Goal: Task Accomplishment & Management: Manage account settings

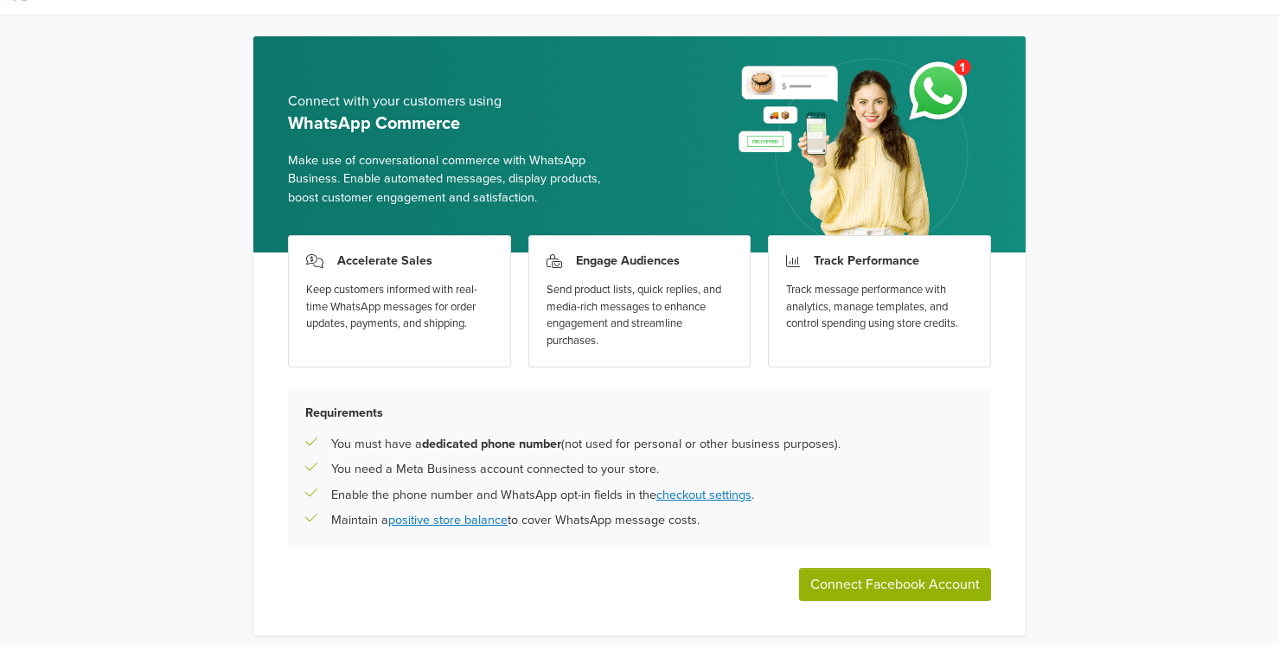
scroll to position [39, 0]
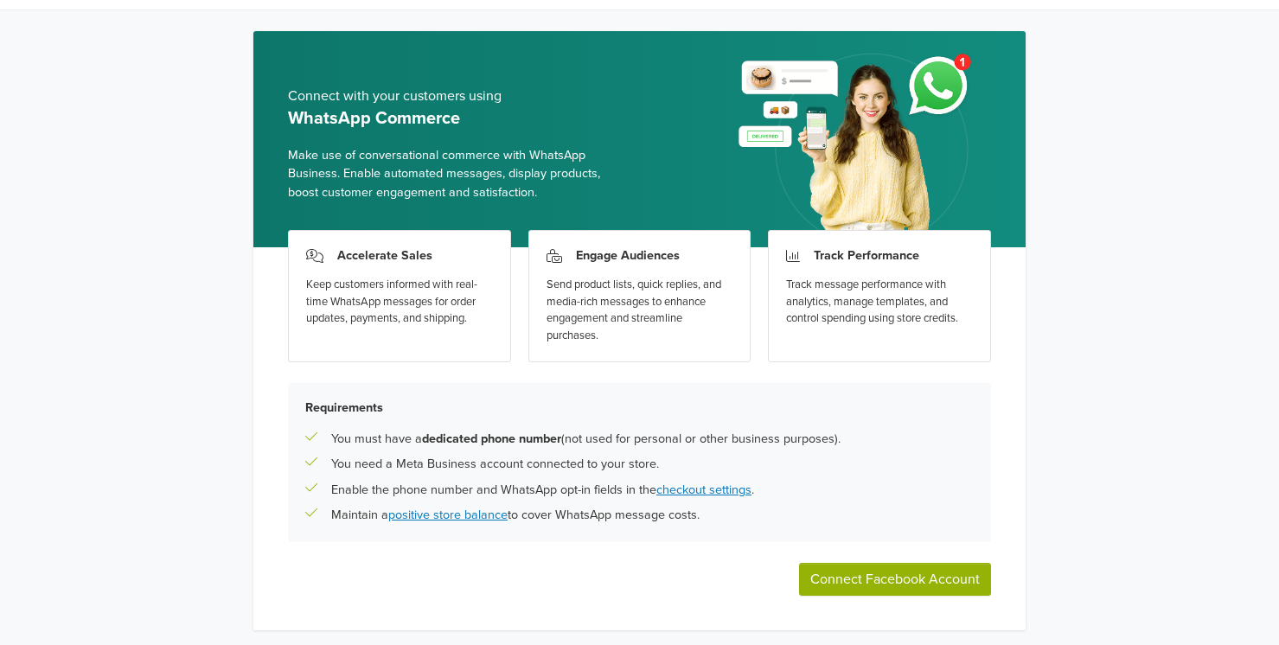
click at [964, 571] on button "Connect Facebook Account" at bounding box center [895, 579] width 192 height 33
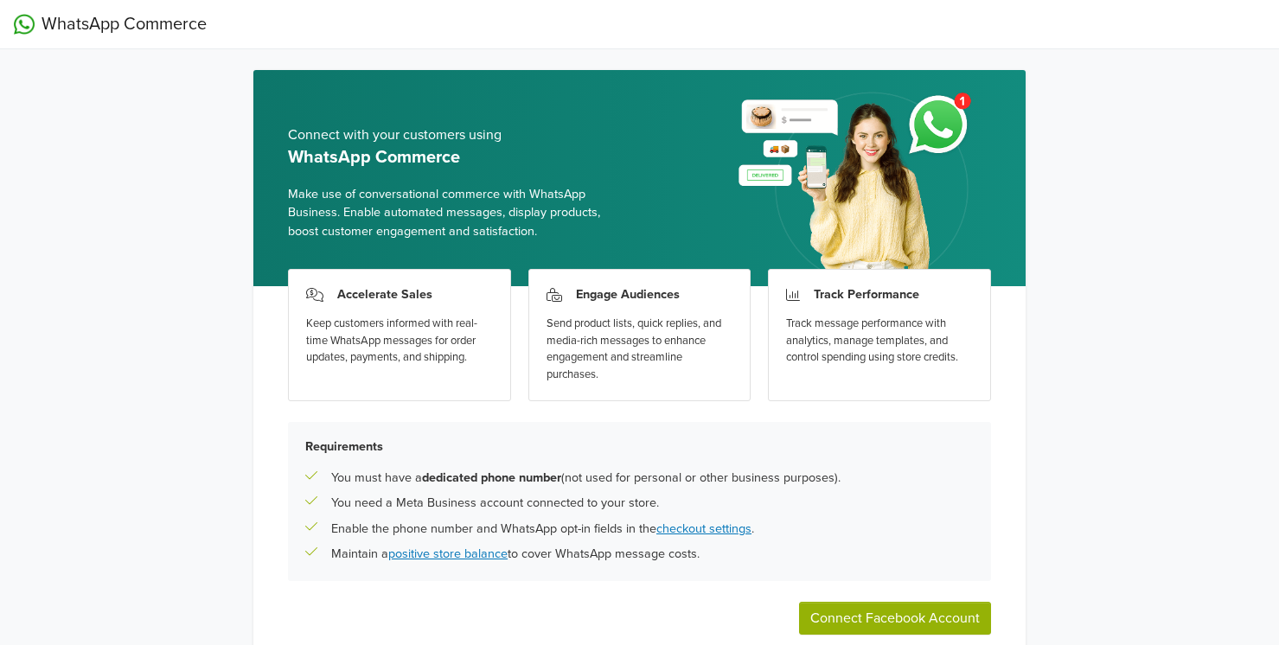
scroll to position [0, 0]
click at [911, 122] on img at bounding box center [857, 184] width 267 height 204
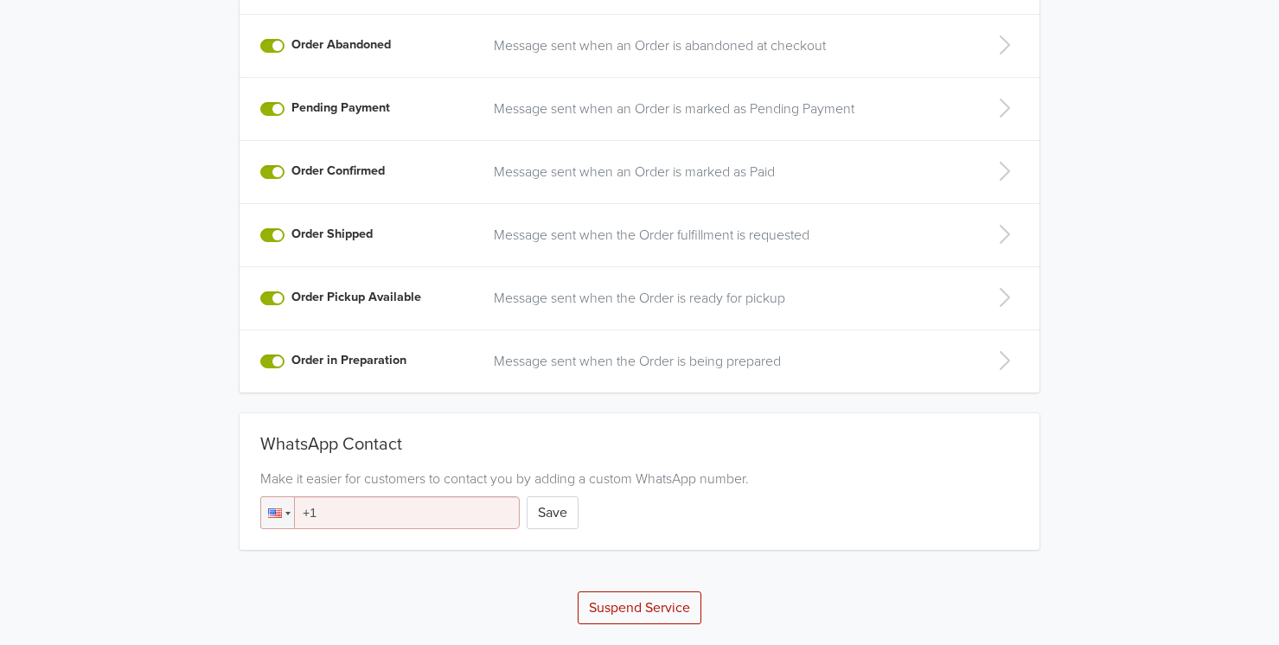
scroll to position [494, 0]
click at [345, 514] on input "+1" at bounding box center [390, 513] width 260 height 33
click at [288, 520] on div at bounding box center [277, 512] width 33 height 31
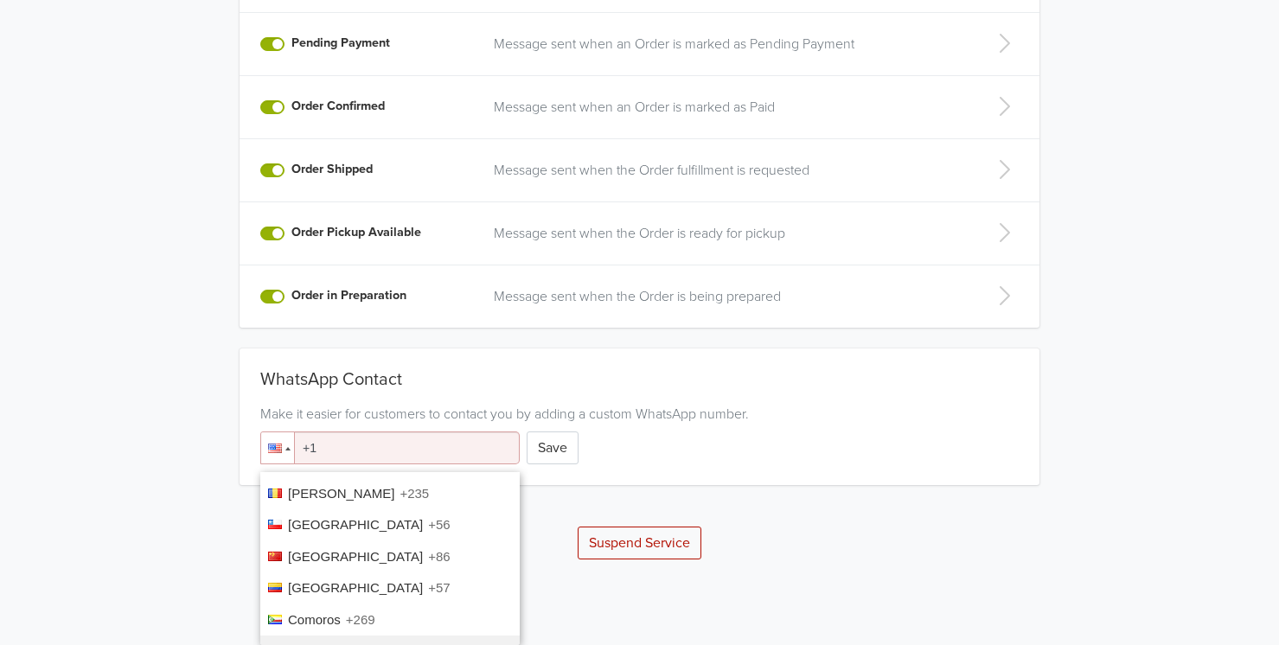
scroll to position [1115, 0]
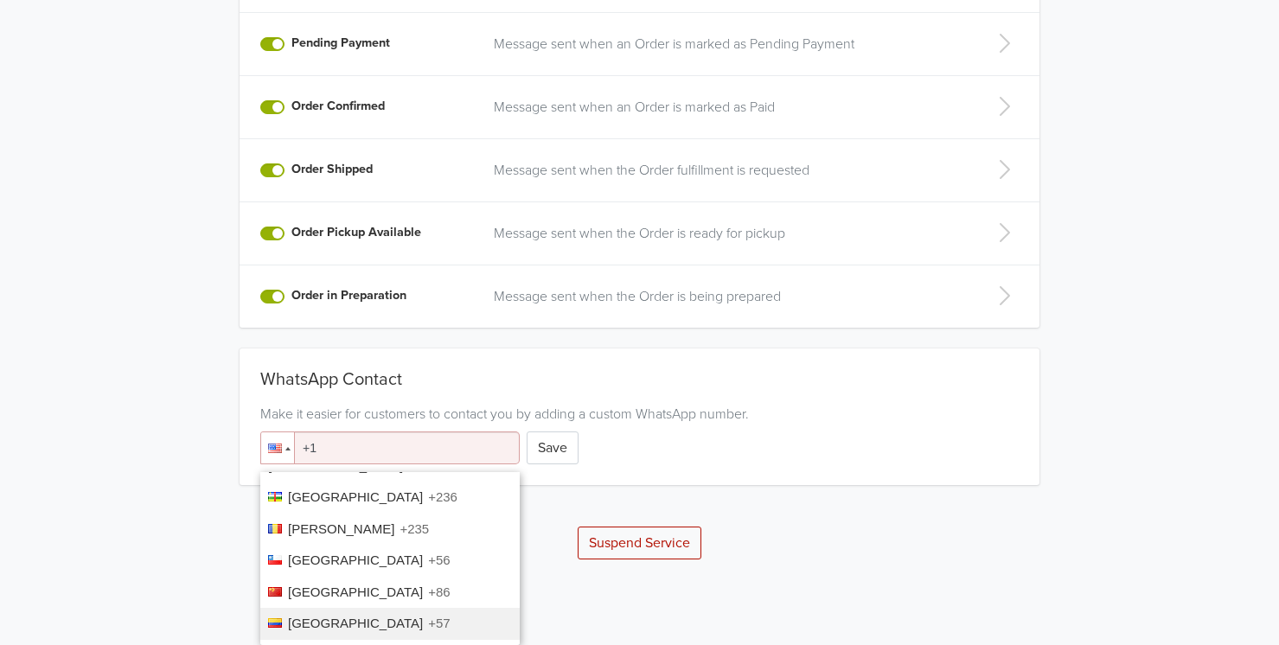
click at [428, 616] on span "+57" at bounding box center [439, 623] width 22 height 15
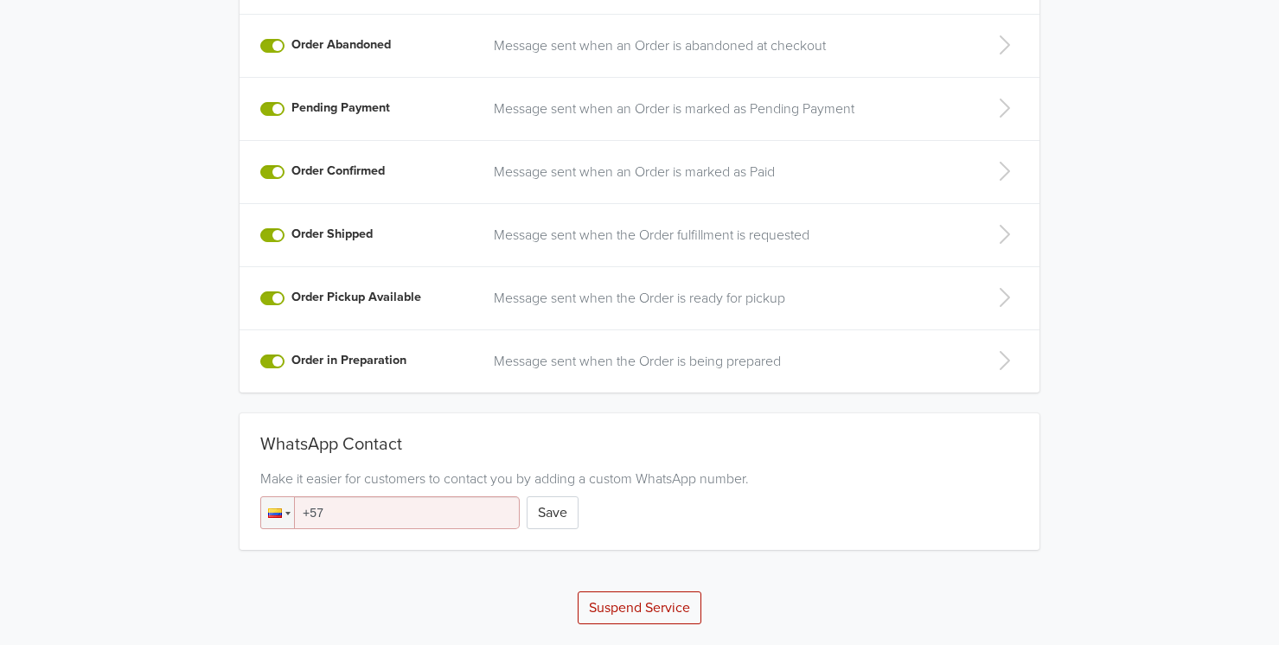
scroll to position [494, 0]
click at [448, 513] on input "+57" at bounding box center [390, 513] width 260 height 33
type input "[PHONE_NUMBER]"
click at [550, 511] on button "Save" at bounding box center [553, 513] width 52 height 33
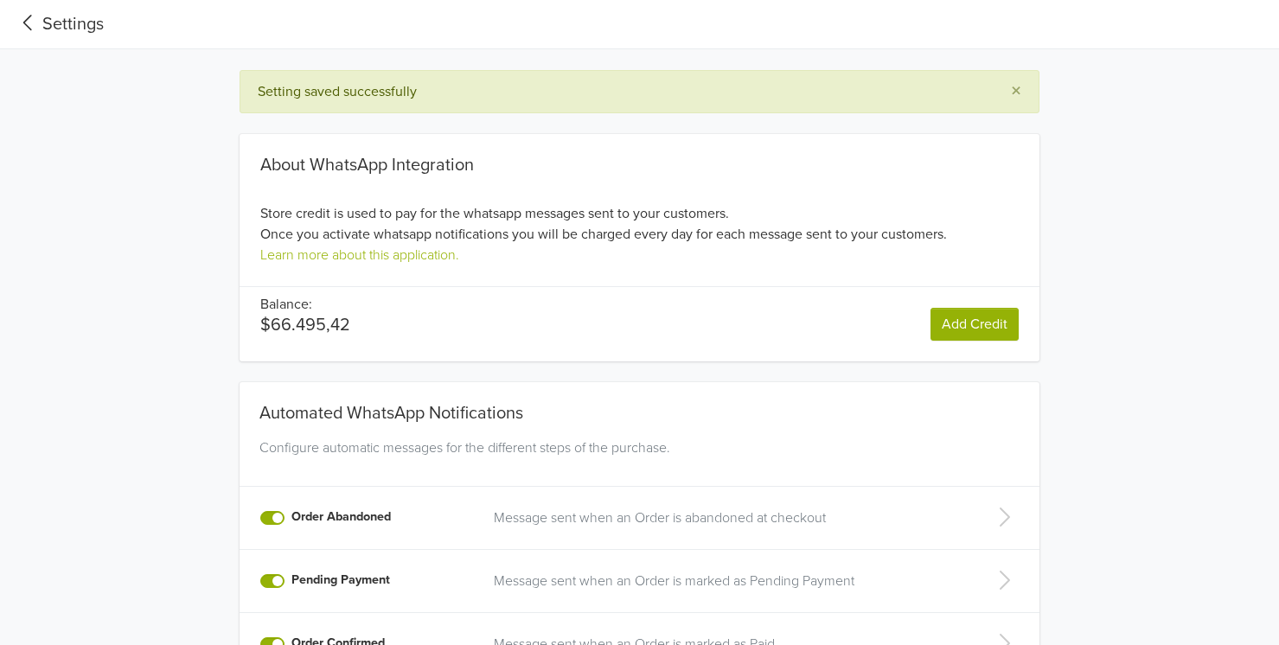
click at [563, 513] on p "Message sent when an Order is abandoned at checkout" at bounding box center [726, 518] width 465 height 21
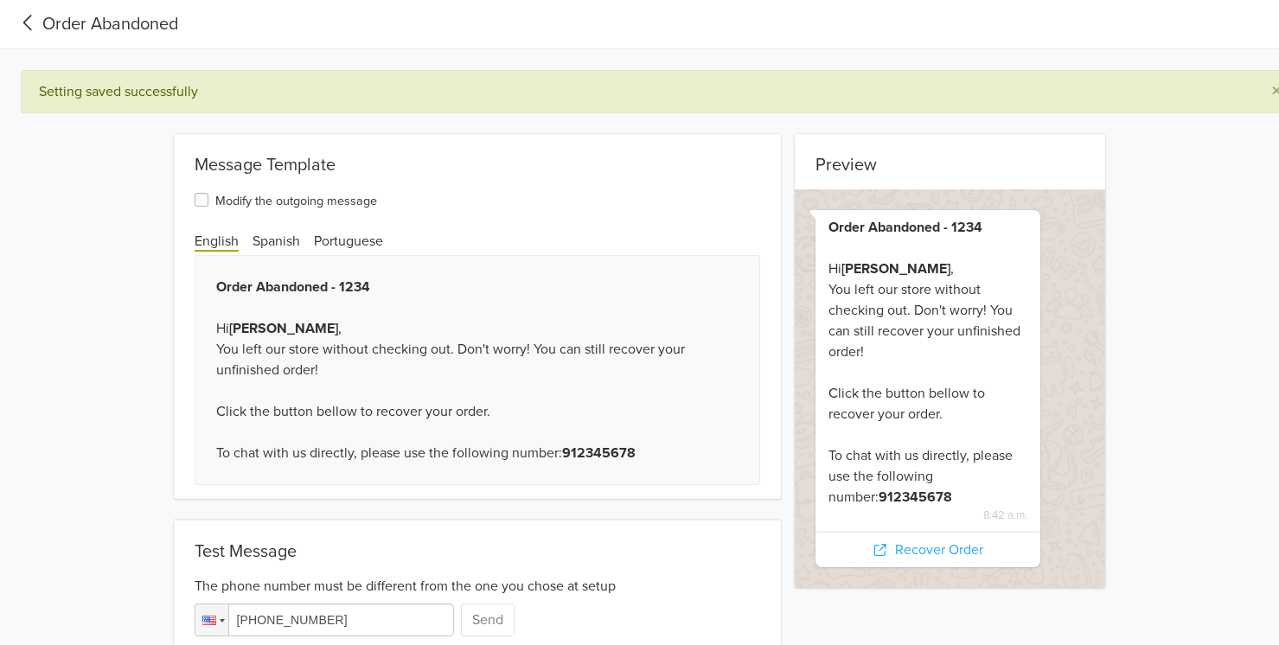
click at [294, 449] on div "Order Abandoned - 1234 Hi [PERSON_NAME] , You left our store without checking o…" at bounding box center [478, 370] width 567 height 230
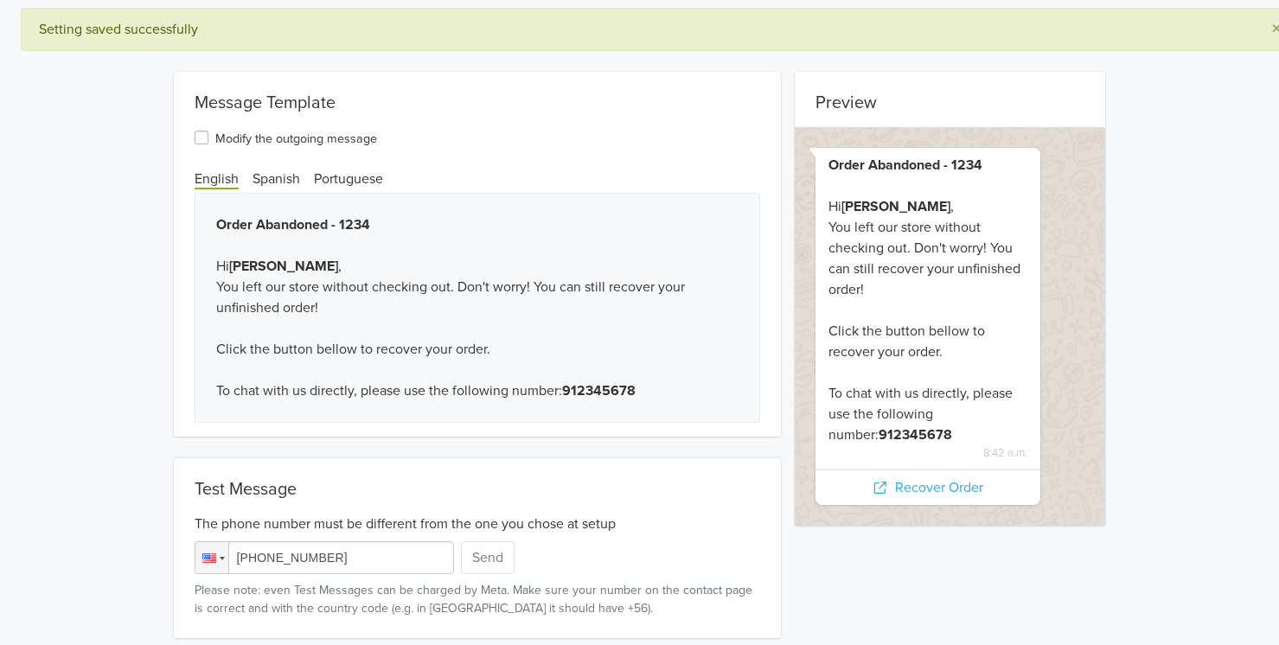
scroll to position [63, 0]
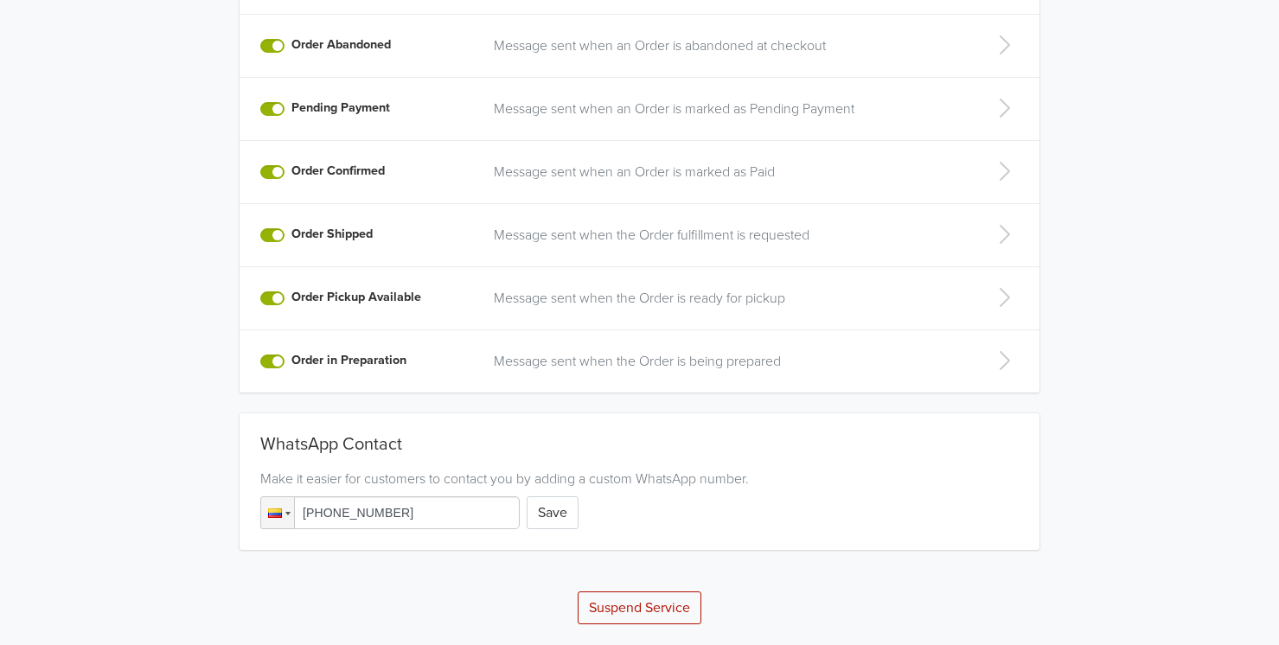
scroll to position [473, 0]
click at [570, 516] on button "Save" at bounding box center [553, 513] width 52 height 33
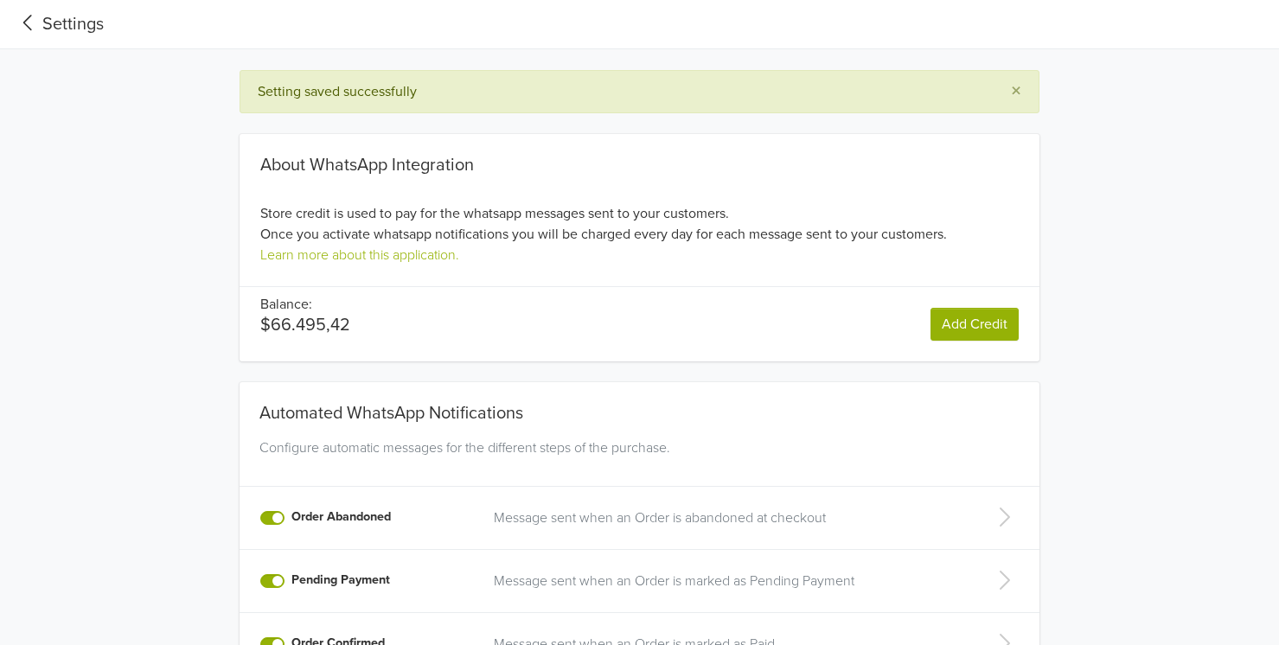
click at [80, 48] on nav "Settings" at bounding box center [639, 24] width 1279 height 49
click at [64, 32] on div "Settings" at bounding box center [59, 24] width 90 height 26
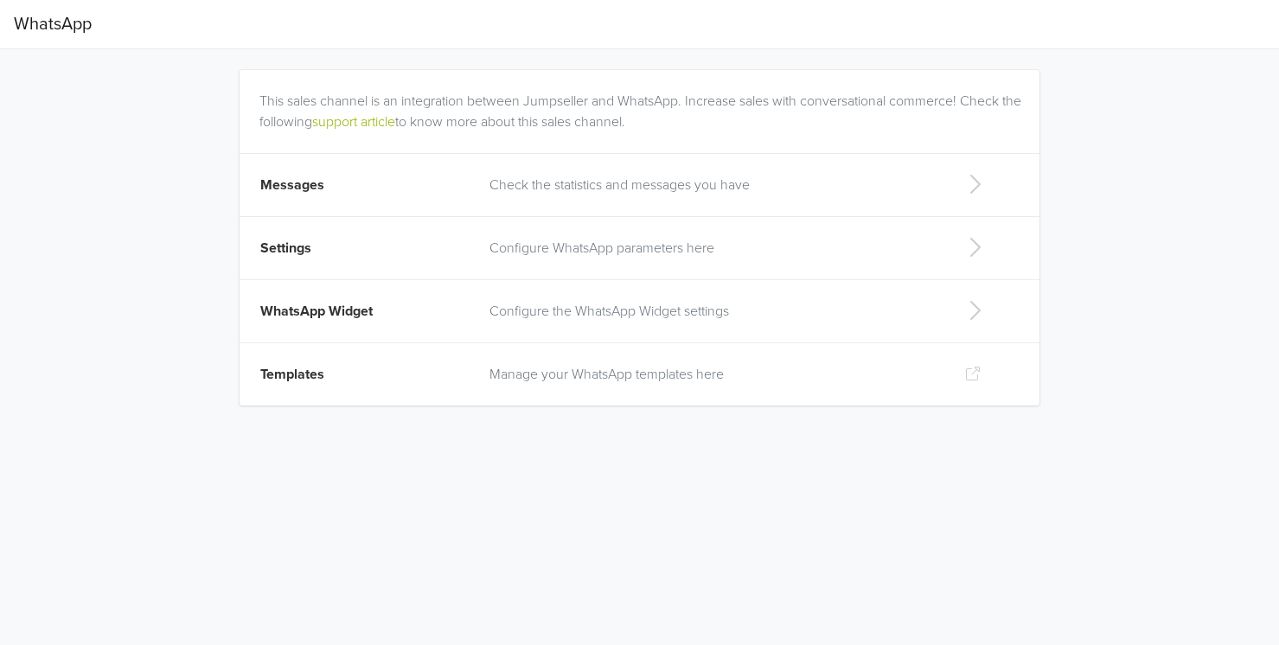
click at [64, 32] on span "WhatsApp" at bounding box center [53, 24] width 78 height 35
click at [971, 307] on icon at bounding box center [975, 311] width 35 height 28
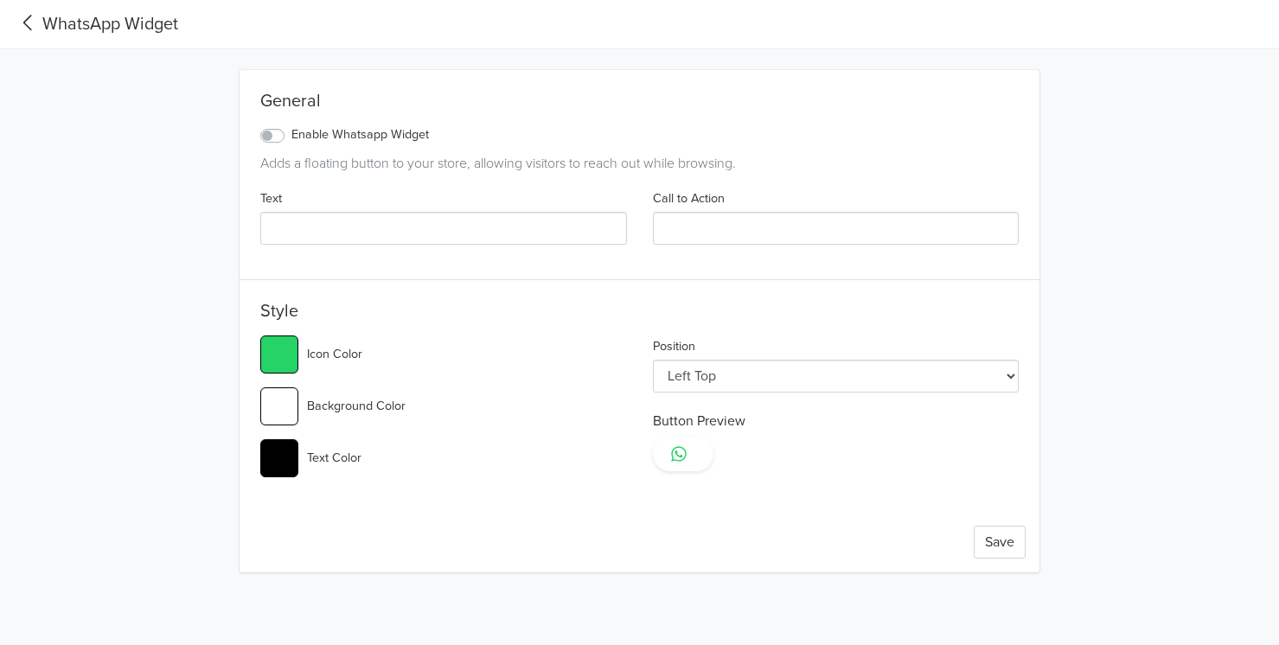
click at [292, 136] on label "Enable Whatsapp Widget" at bounding box center [361, 134] width 138 height 19
click at [0, 0] on input "Enable Whatsapp Widget" at bounding box center [0, 0] width 0 height 0
type input "#25d366"
click at [323, 231] on input "Text" at bounding box center [443, 228] width 367 height 33
select select "lb"
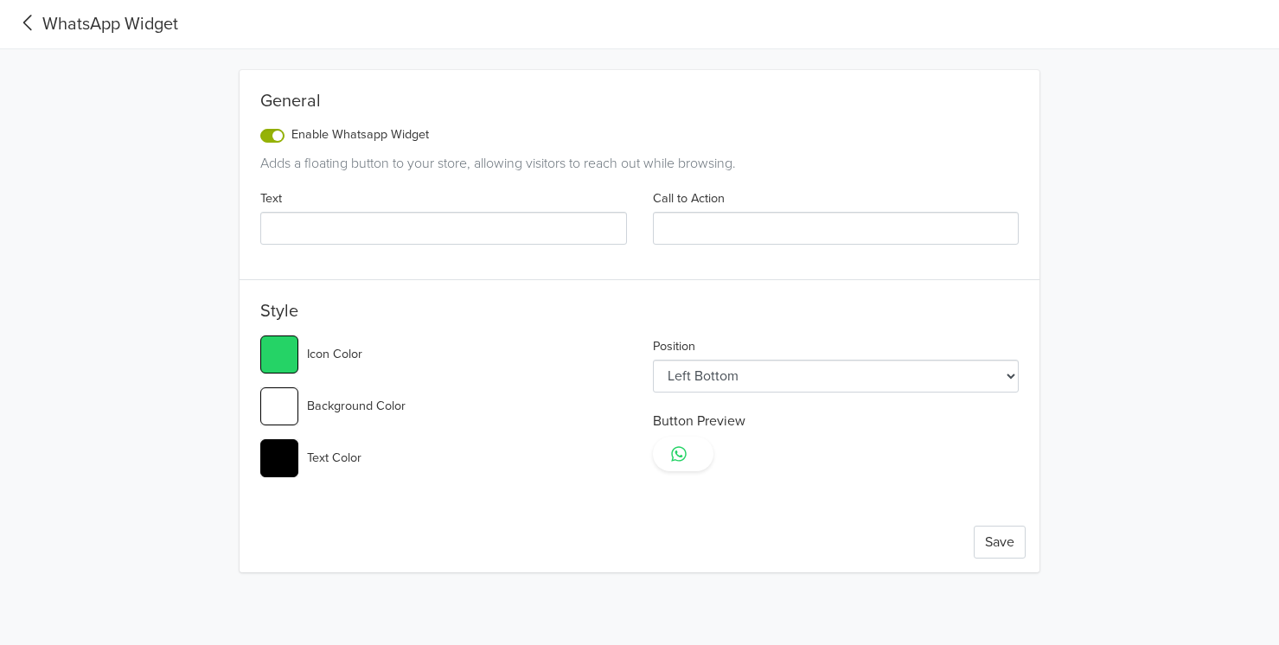
type input "#25d366"
click at [567, 431] on div "#25d366 Icon Color #ffffff Background Color #000000 Text Color" at bounding box center [443, 414] width 393 height 156
select select "rb"
click at [535, 426] on div "#25d366 Icon Color #ffffff Background Color #000000 Text Color" at bounding box center [443, 414] width 393 height 156
click at [1016, 542] on button "Save" at bounding box center [1000, 542] width 52 height 33
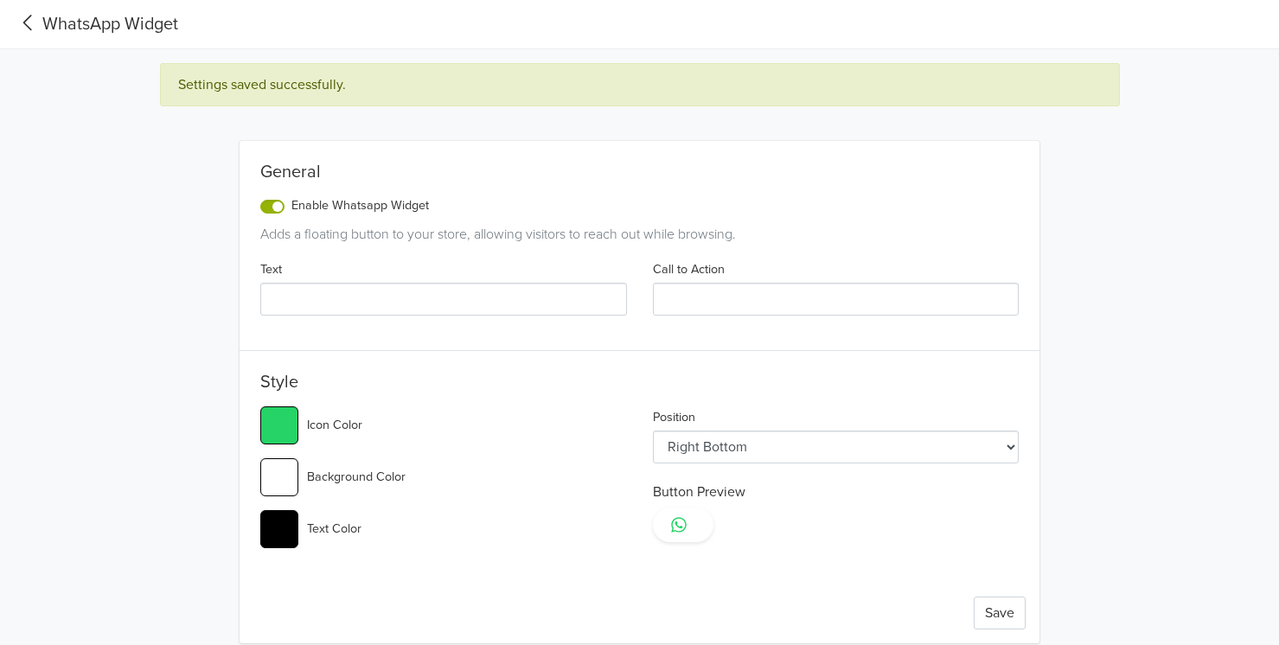
type input "#25d366"
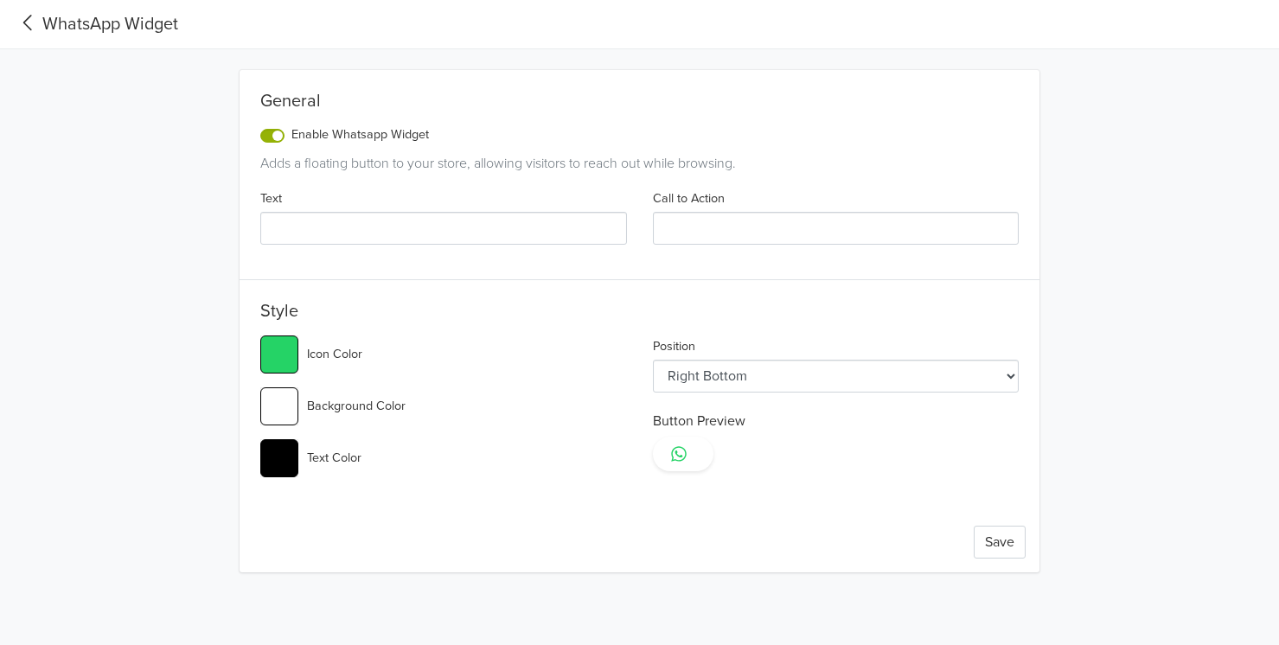
click at [314, 240] on input "Text" at bounding box center [443, 228] width 367 height 33
click at [286, 400] on input "#ffffff" at bounding box center [279, 407] width 38 height 38
type input "#77bb41"
type input "#25d366"
click at [283, 413] on input "#77bb41" at bounding box center [279, 407] width 38 height 38
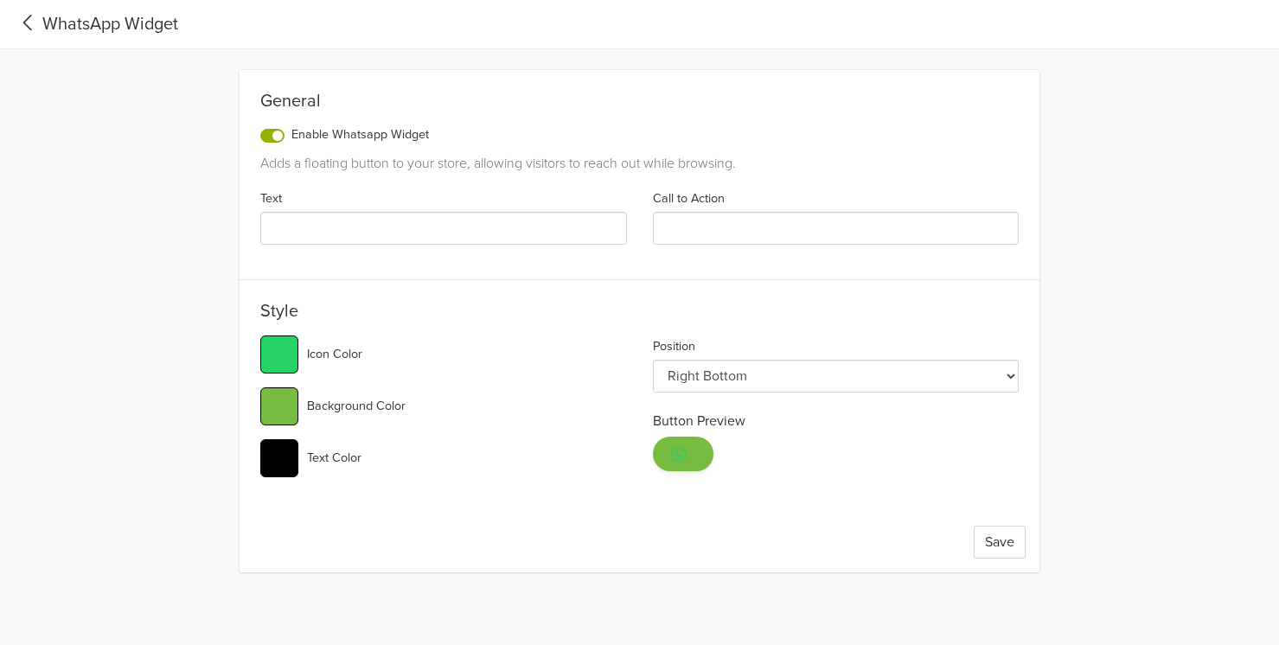
type input "#00f900"
type input "#25d366"
click at [289, 402] on input "#00f900" at bounding box center [279, 407] width 38 height 38
type input "#007afe"
type input "#25d366"
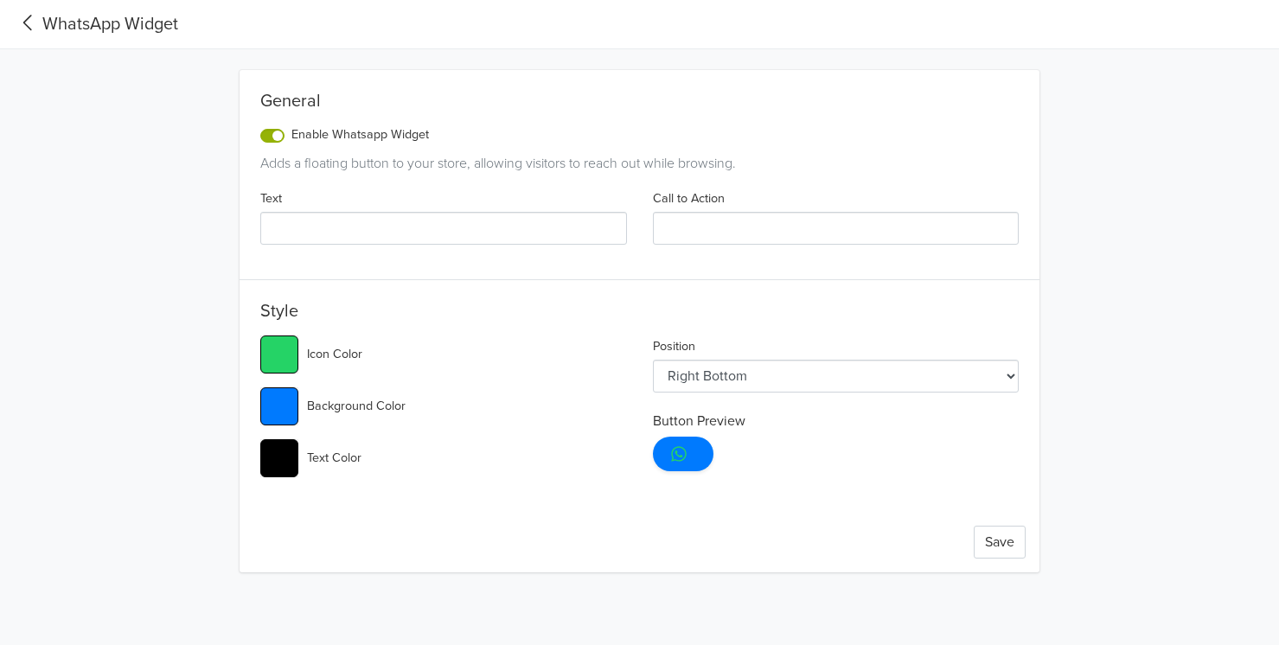
type input "#00fa00"
type input "#25d366"
type input "#00f982"
type input "#25d366"
type input "#00f983"
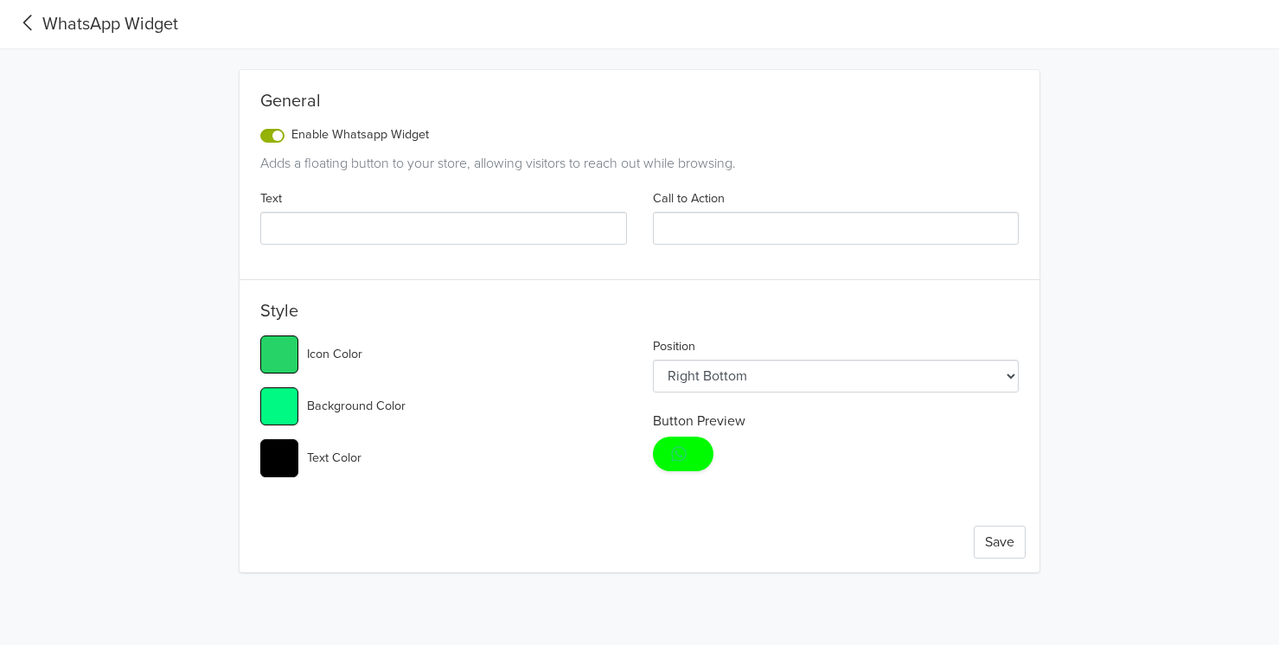
type input "#25d366"
type input "#00f985"
type input "#25d366"
type input "#00f986"
type input "#25d366"
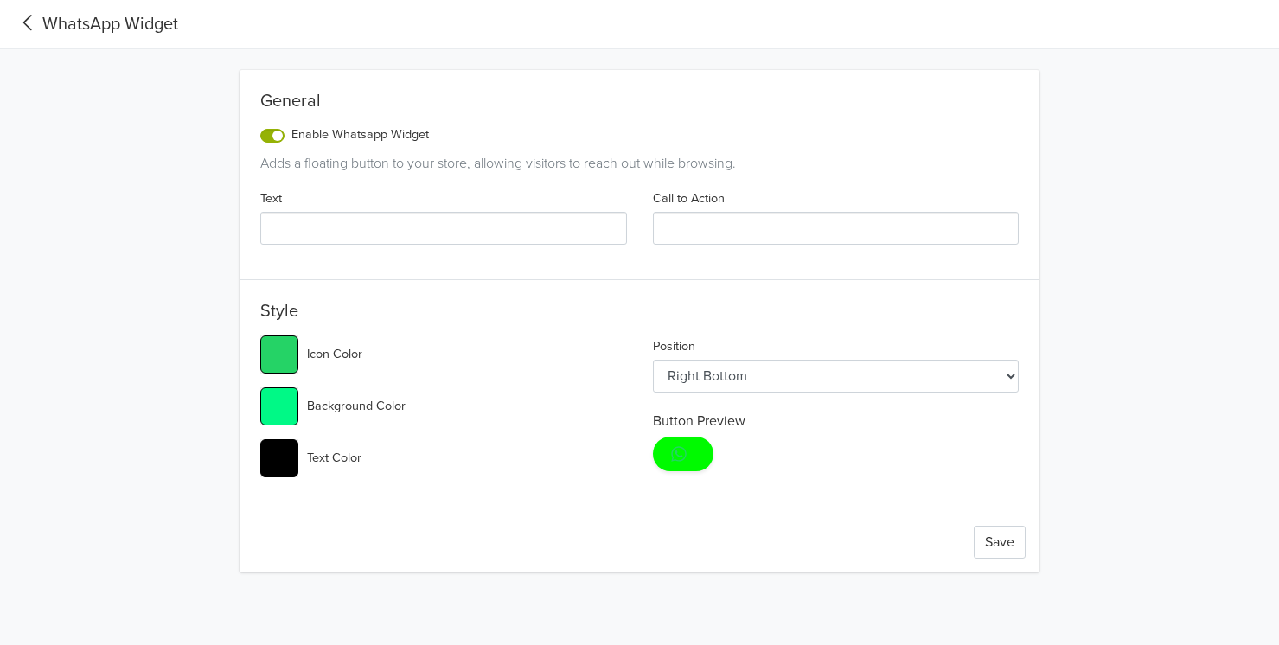
type input "#00f989"
type input "#25d366"
type input "#16f98c"
type input "#25d366"
type input "#23f98f"
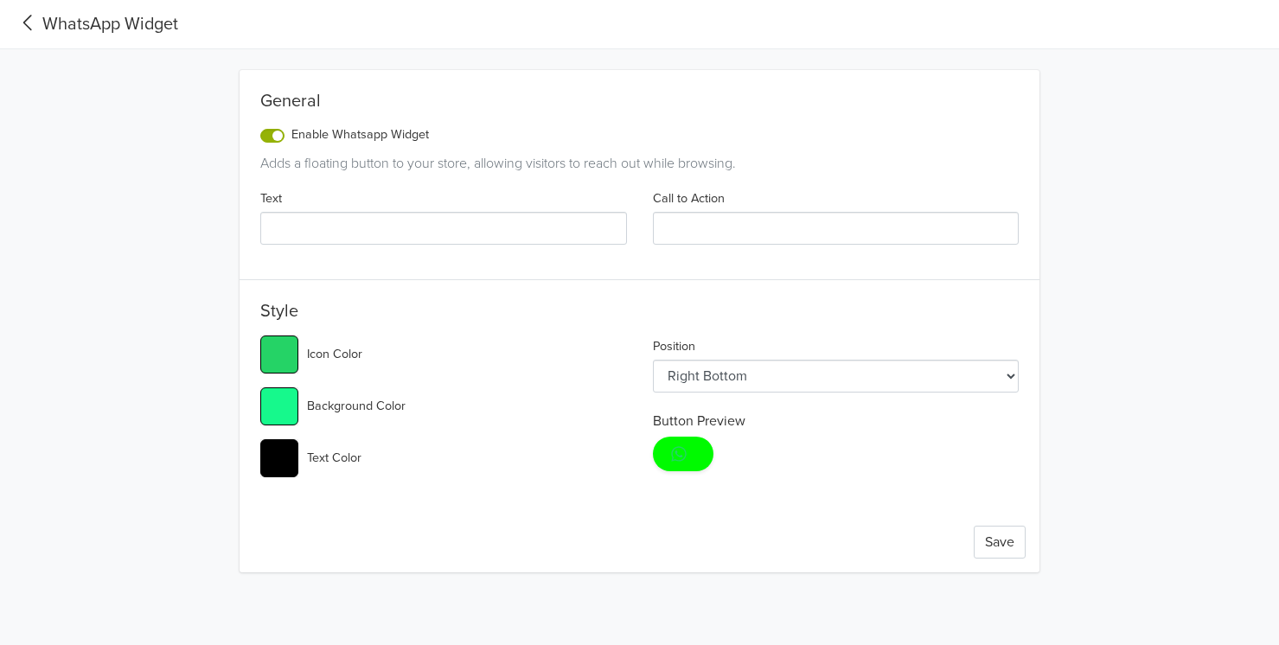
type input "#25d366"
type input "#2ef992"
type input "#25d366"
type input "#40f998"
type input "#25d366"
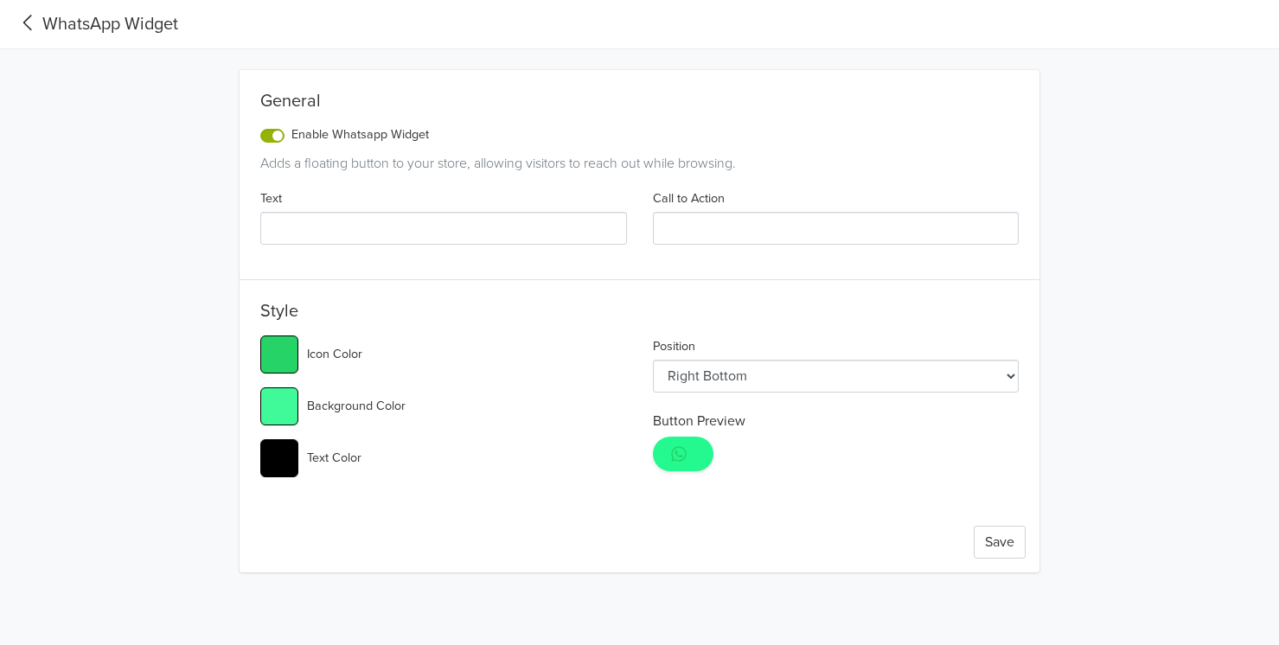
type input "#46f999"
type input "#25d366"
type input "#4df99c"
type input "#25d366"
type input "#54f99e"
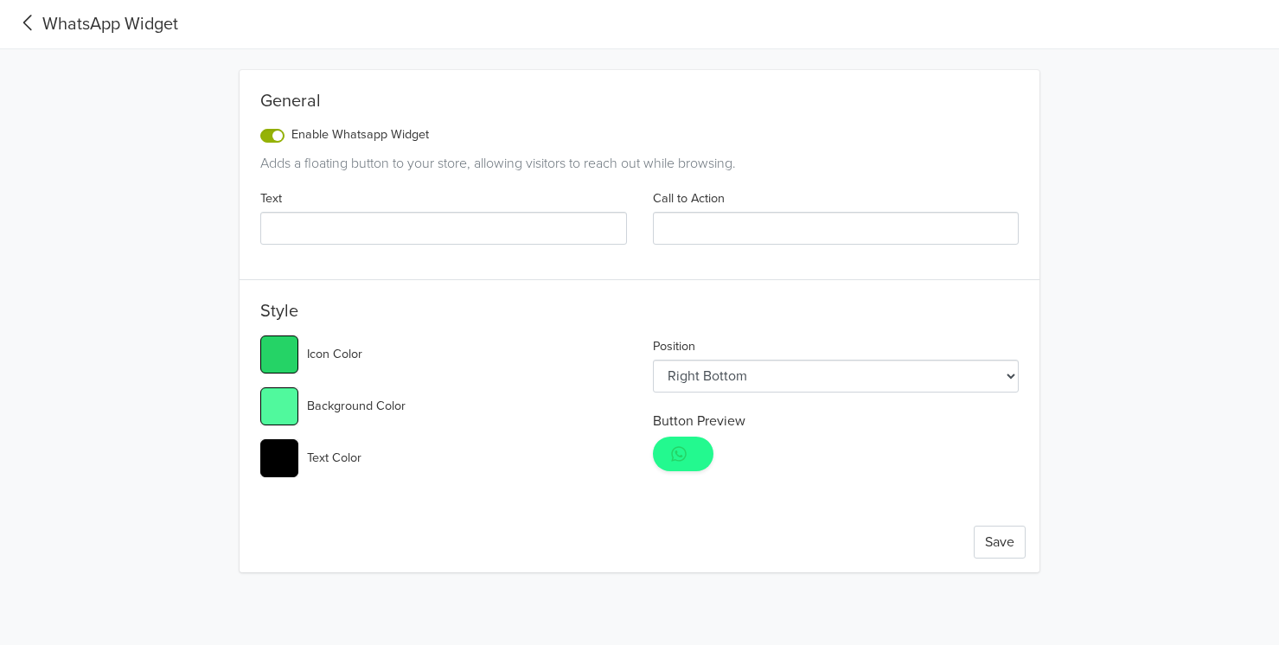
type input "#25d366"
type input "#57f99f"
type input "#25d366"
type input "#5ef9a2"
type input "#25d366"
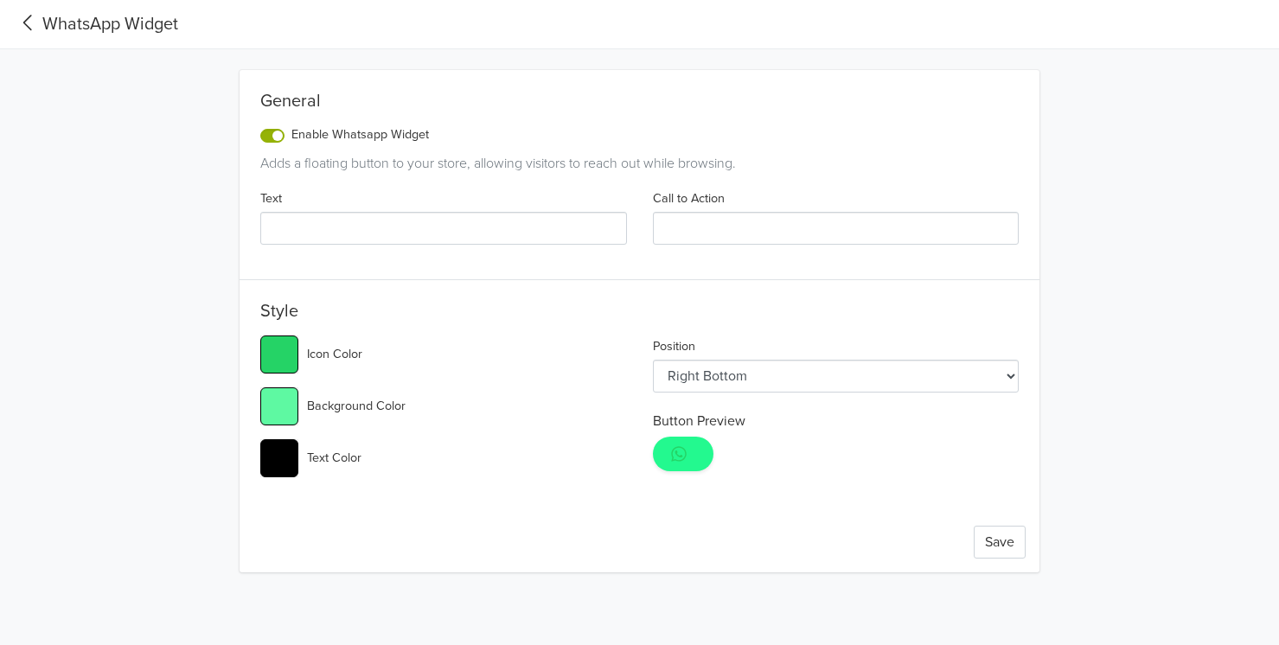
type input "#61f9a2"
type input "#25d366"
type input "#65f8a4"
type input "#25d366"
type input "#68f8a5"
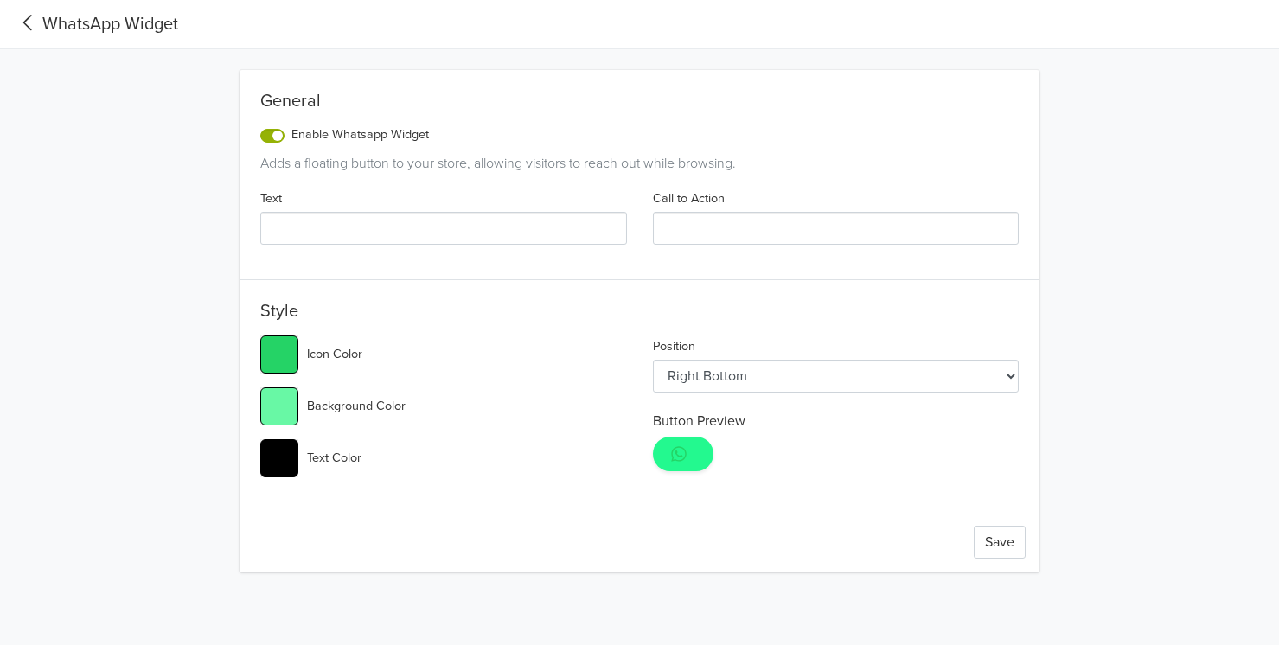
type input "#25d366"
type input "#6af8a6"
type input "#25d366"
type input "#6ef8a7"
type input "#25d366"
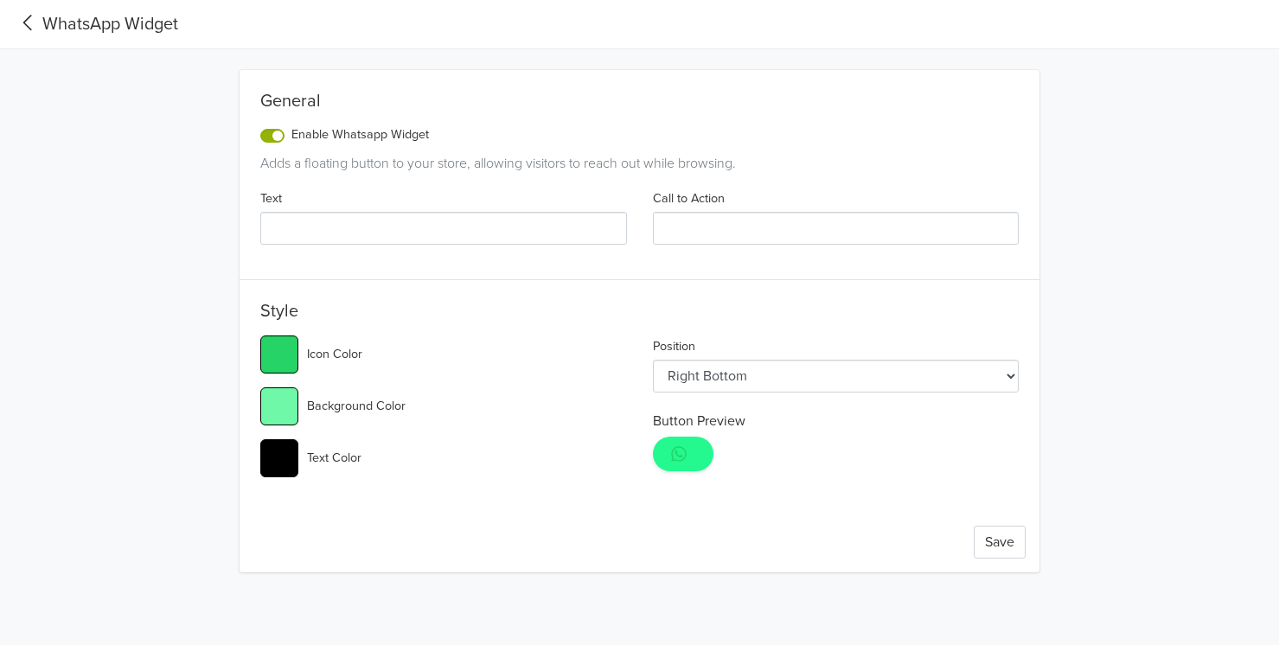
type input "#71f8a8"
type input "#25d366"
type input "#73f8a9"
type input "#25d366"
type input "#76f8a9"
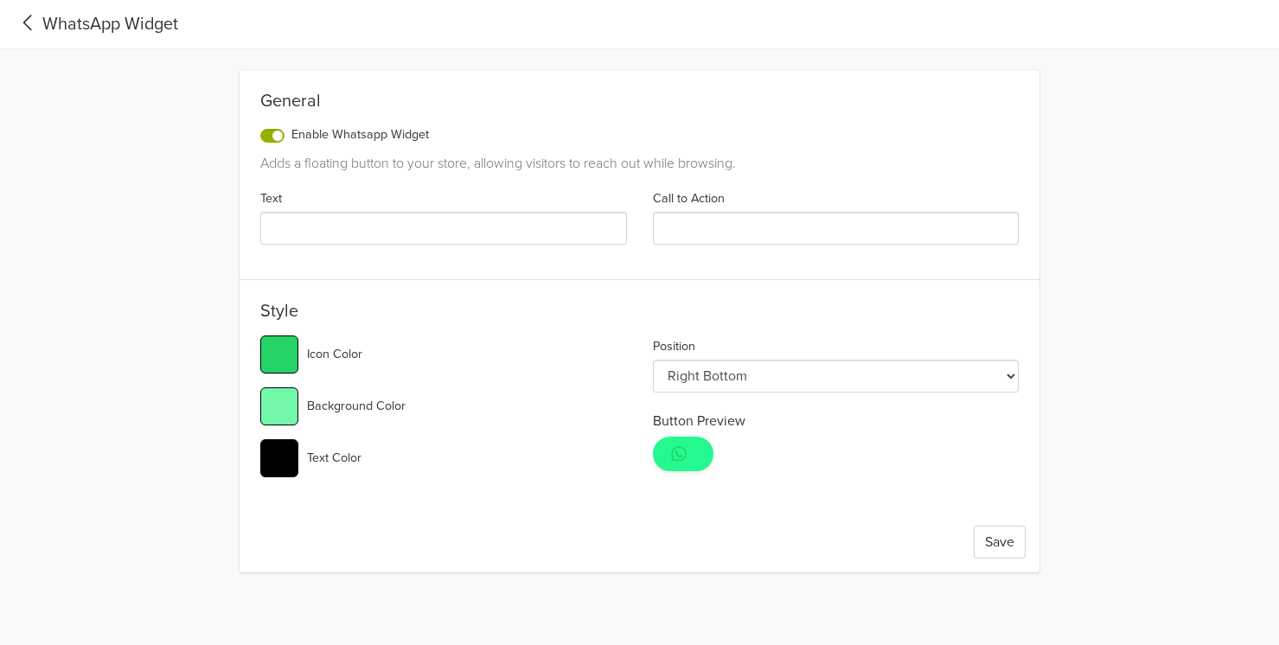
type input "#25d366"
type input "#77f8aa"
type input "#25d366"
type input "#7df8ac"
type input "#25d366"
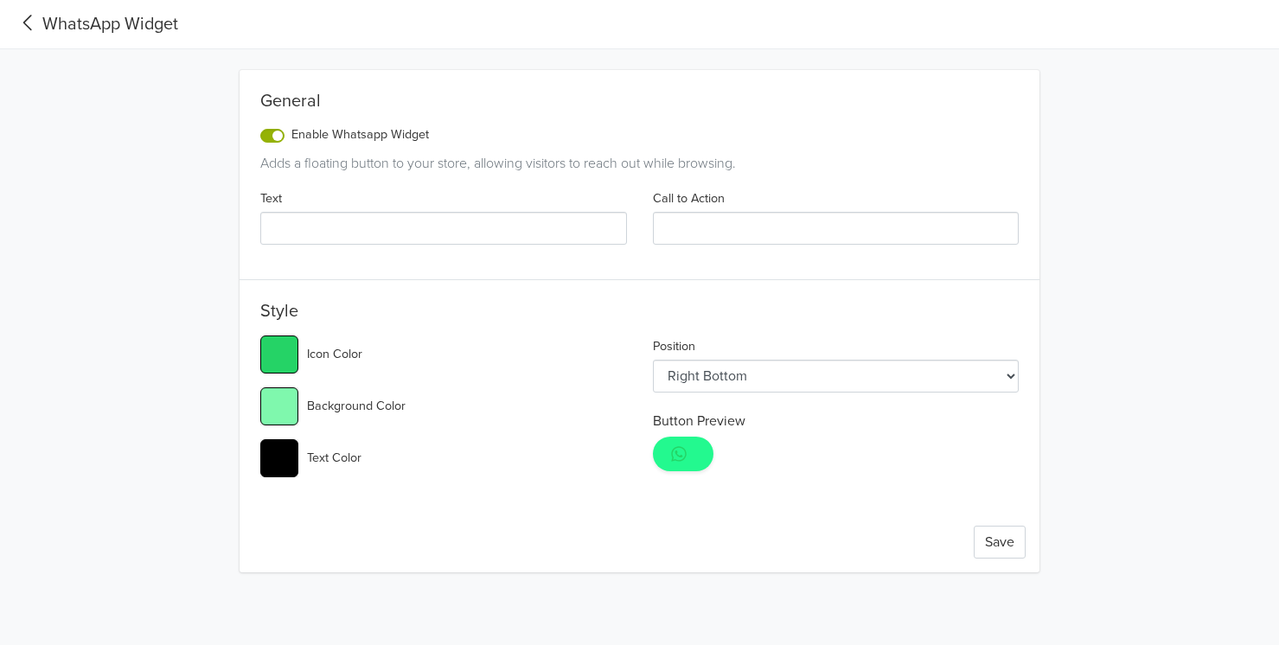
type input "#80f8ad"
type input "#25d366"
type input "#81f8ad"
type input "#25d366"
type input "#81f8ac"
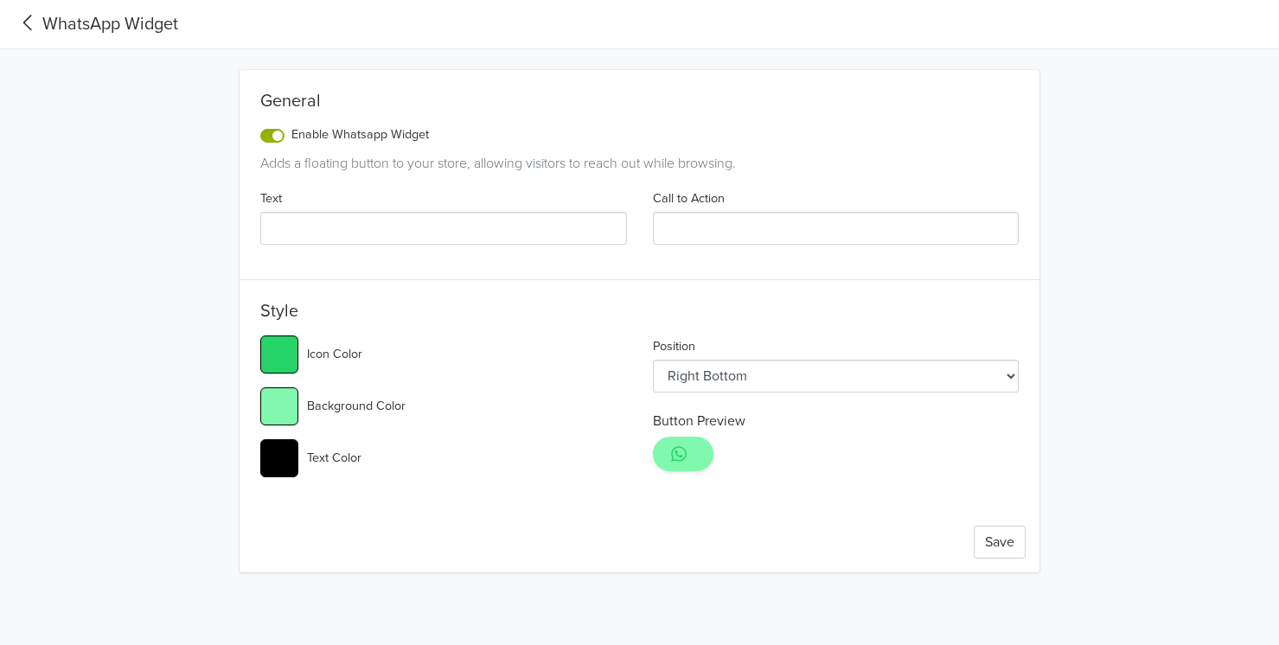
type input "#25d366"
type input "#82f8ac"
type input "#25d366"
type input "#83f8ac"
type input "#25d366"
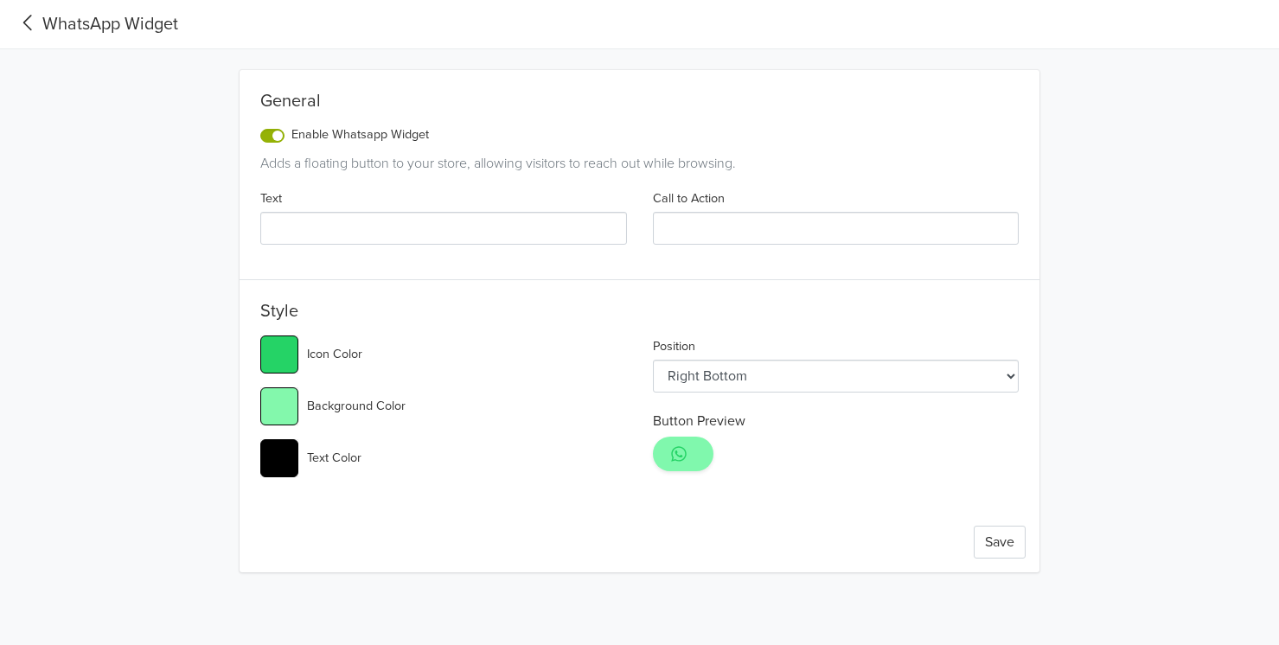
type input "#84f8ac"
type input "#25d366"
type input "#85f8ac"
type input "#25d366"
type input "#86f8ac"
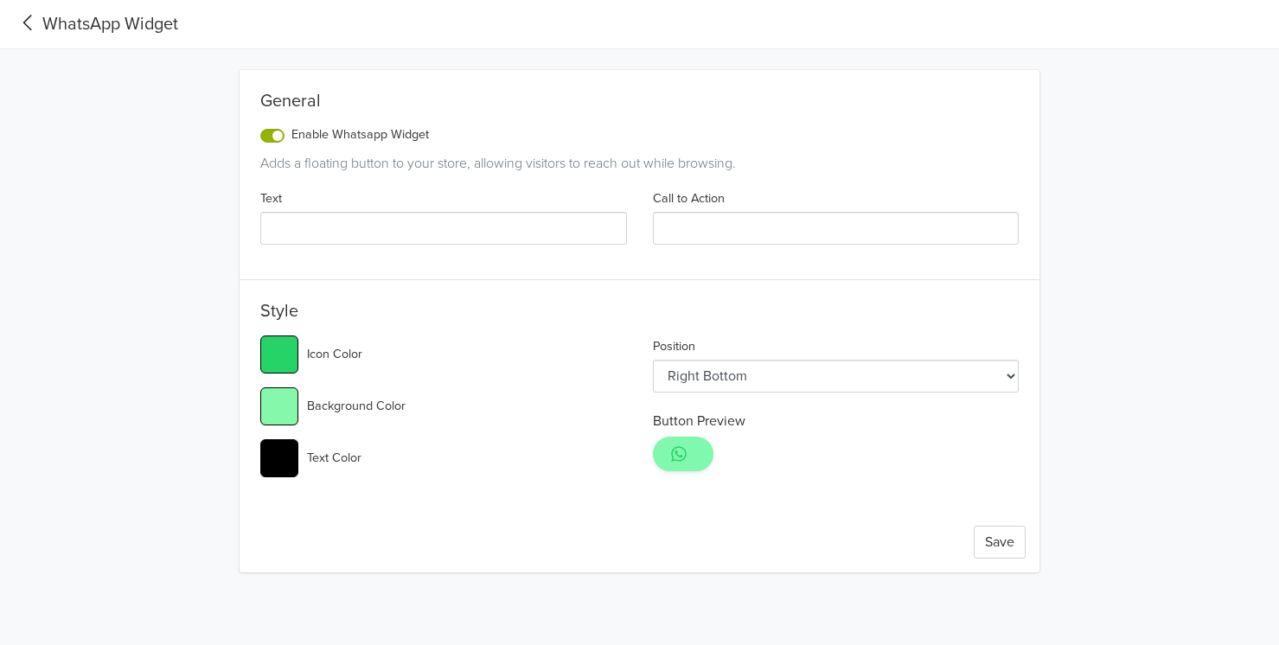
type input "#25d366"
type input "#88f8ab"
type input "#25d366"
type input "#8af8ab"
type input "#25d366"
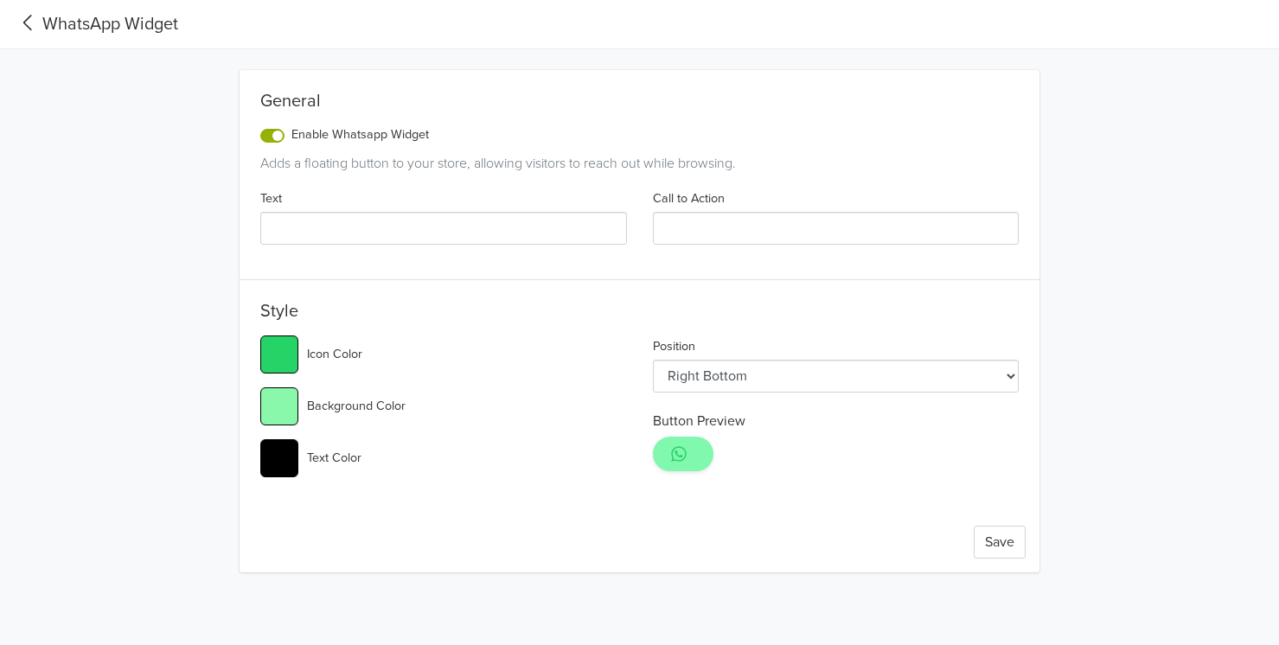
type input "#8cf8aa"
type input "#25d366"
type input "#8ef8a9"
type input "#25d366"
type input "#90f8a9"
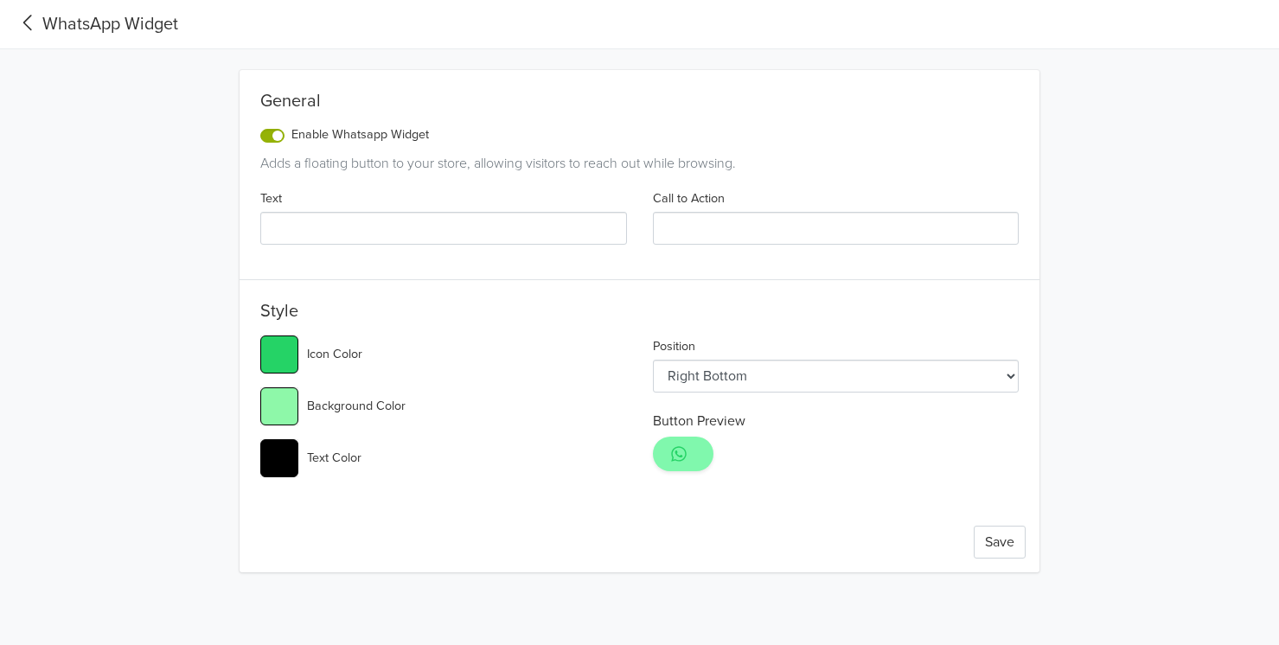
type input "#25d366"
type input "#92f8a8"
type input "#25d366"
type input "#94f8a7"
type input "#25d366"
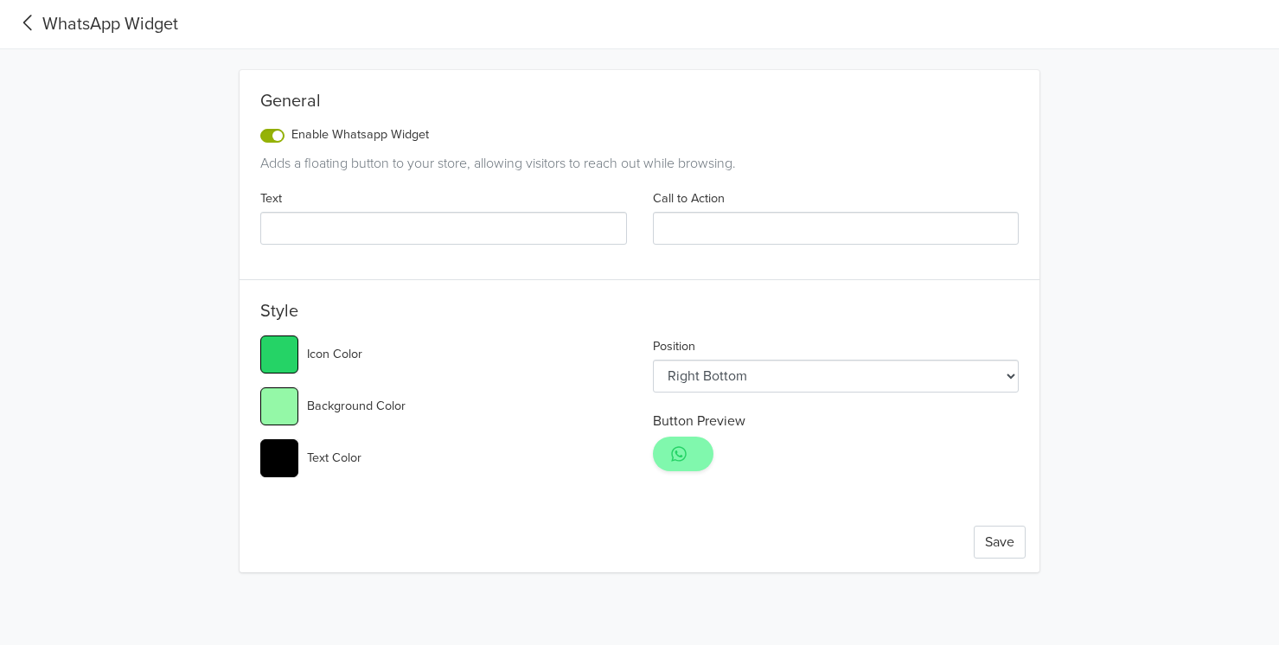
type input "#96f8a6"
type input "#25d366"
type input "#98f8a6"
type input "#25d366"
type input "#9cf8a5"
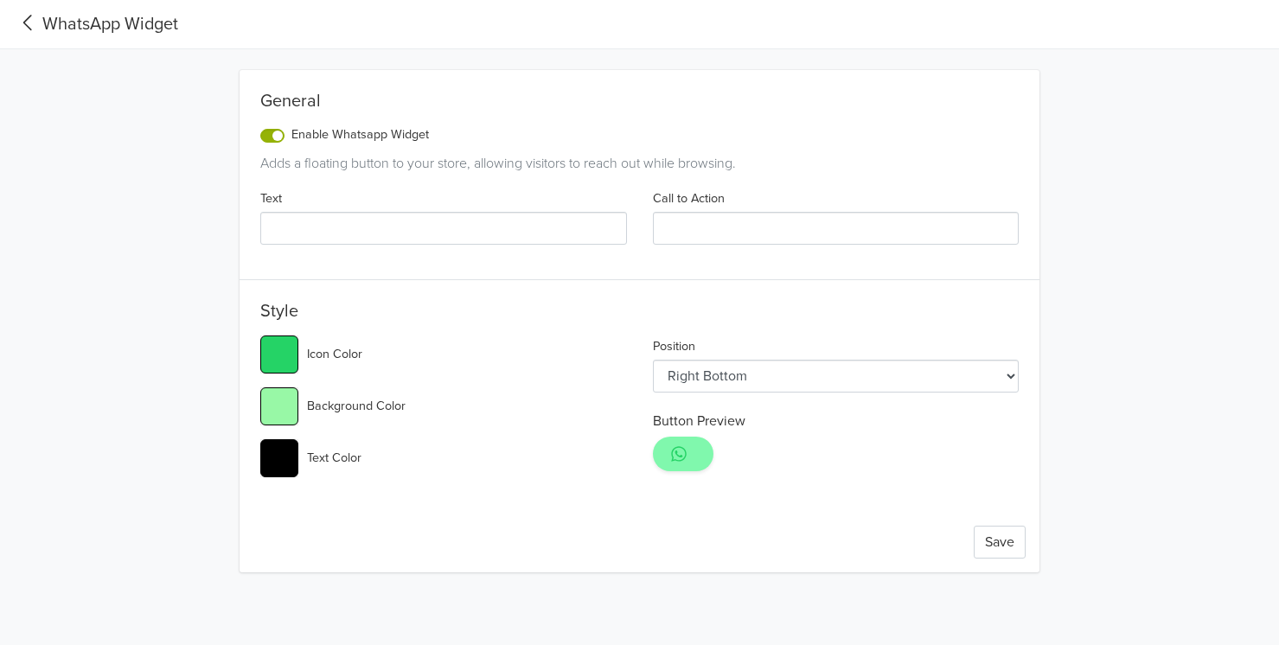
type input "#25d366"
type input "#9ff8a5"
type input "#25d366"
type input "#a5f8a3"
type input "#25d366"
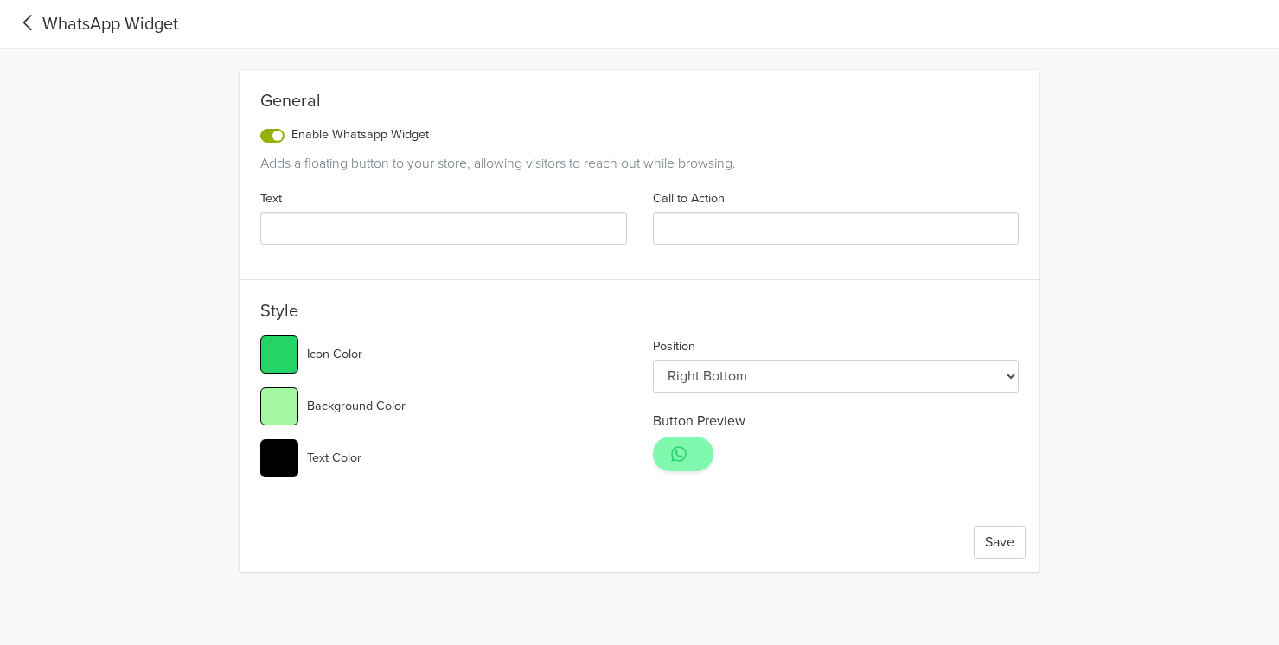
type input "#a9f7a1"
type input "#25d366"
type input "#abf79f"
type input "#25d366"
type input "#b0f79b"
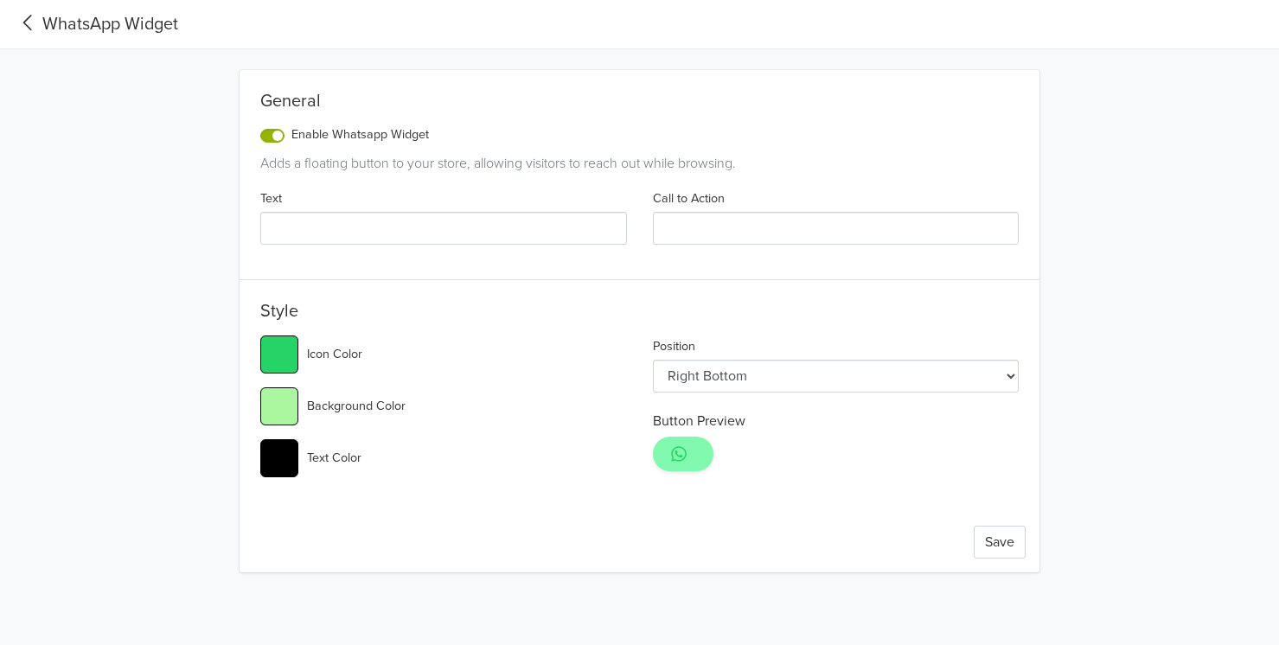
type input "#25d366"
type input "#b3f799"
type input "#25d366"
type input "#b6f796"
type input "#25d366"
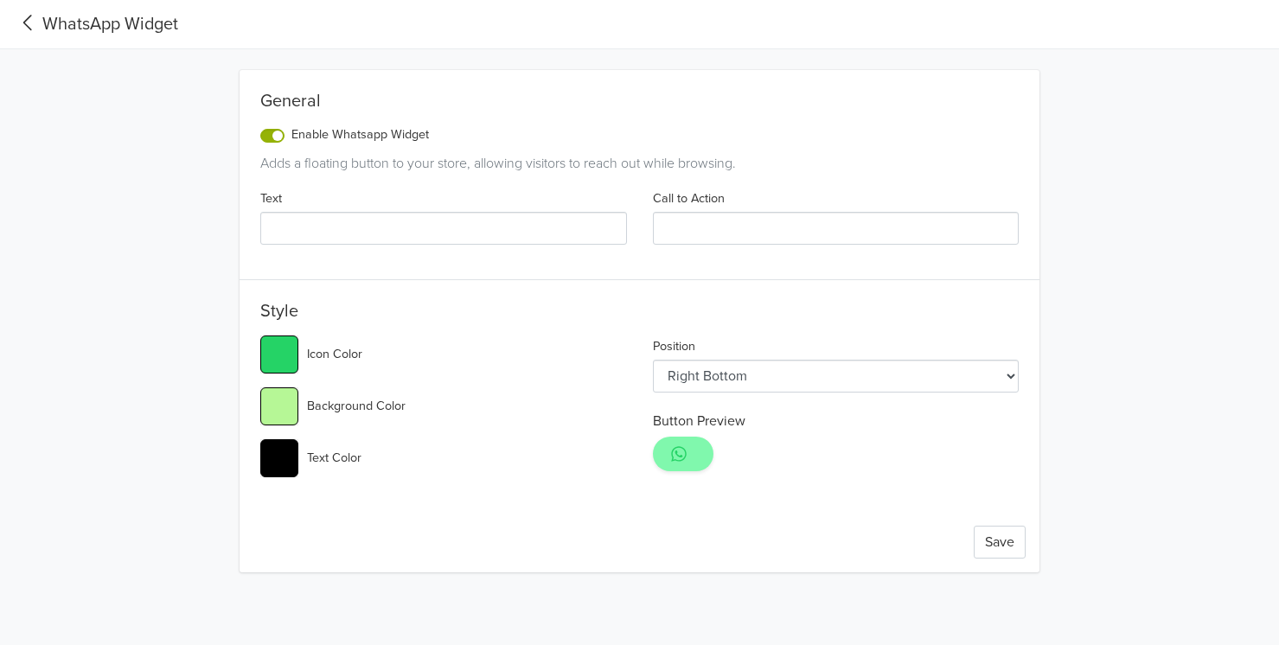
type input "#b9f793"
type input "#25d366"
type input "#bcf791"
type input "#25d366"
type input "#bef78f"
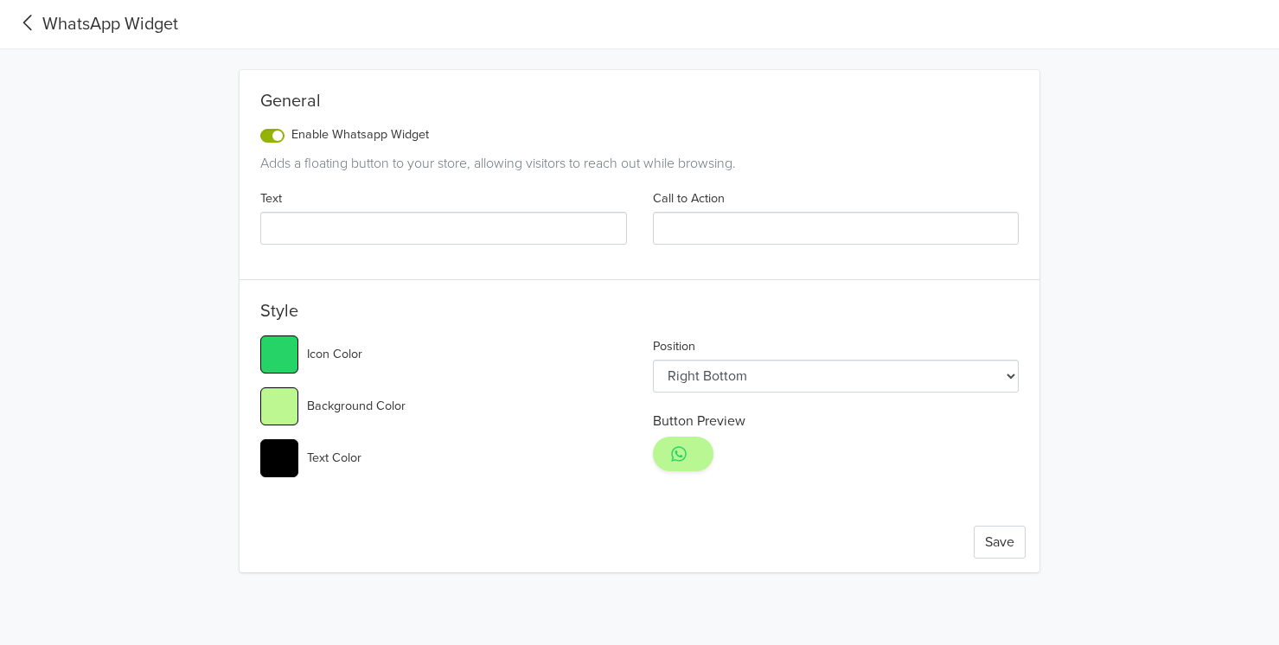
type input "#25d366"
type input "#c1f78e"
type input "#25d366"
type input "#c2f78d"
type input "#25d366"
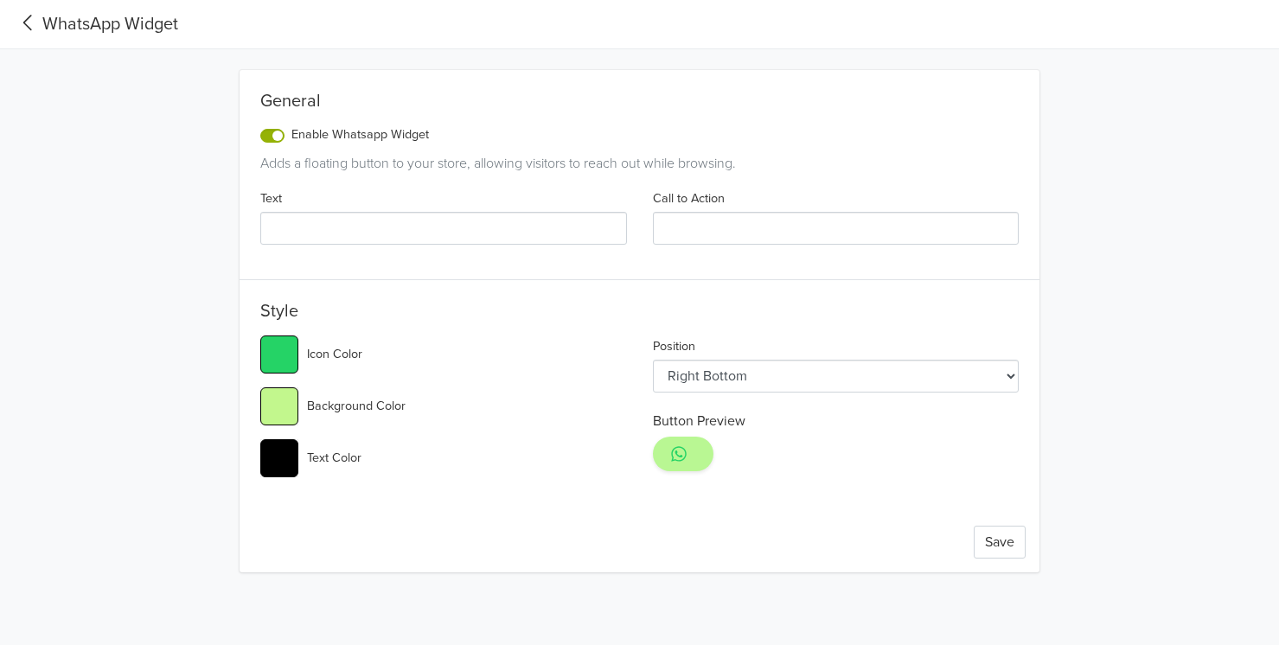
type input "#c3f78c"
type input "#25d366"
type input "#c5f78c"
type input "#25d366"
type input "#c6f78c"
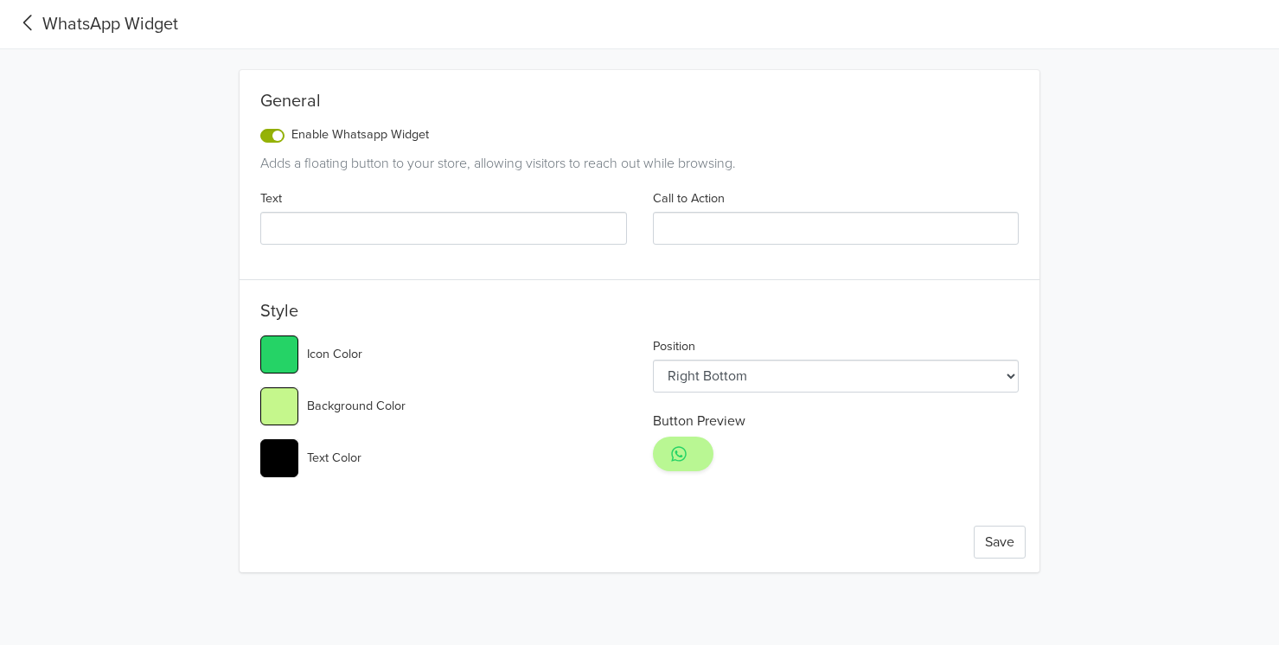
type input "#25d366"
type input "#c7f78c"
type input "#25d366"
type input "#c7f78b"
type input "#25d366"
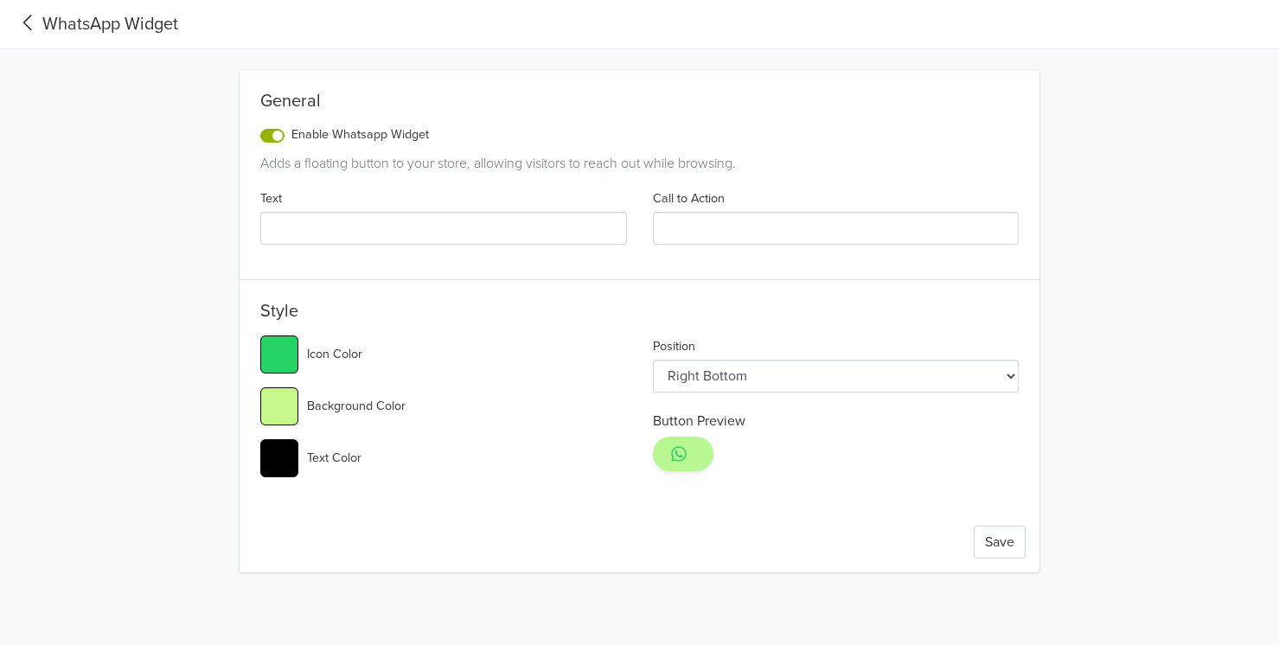
type input "#c8f78b"
type input "#25d366"
type input "#c9f78a"
type input "#25d366"
type input "#c9f789"
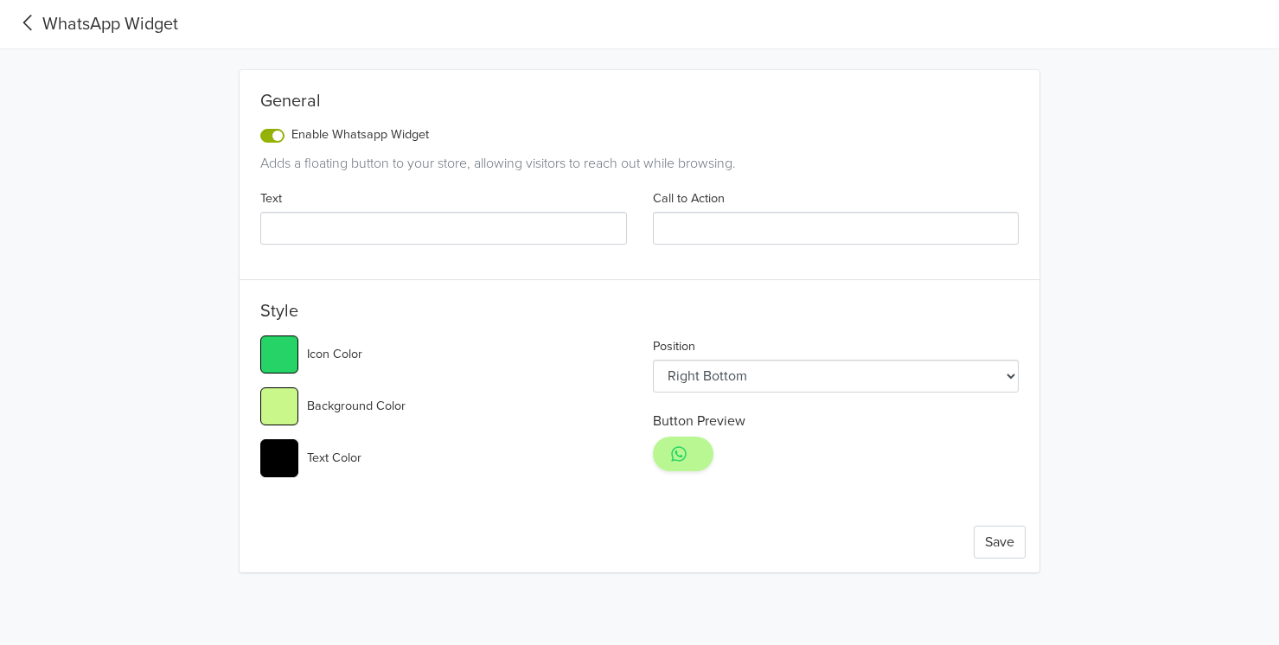
type input "#25d366"
type input "#caf789"
type input "#25d366"
type input "#caf788"
type input "#25d366"
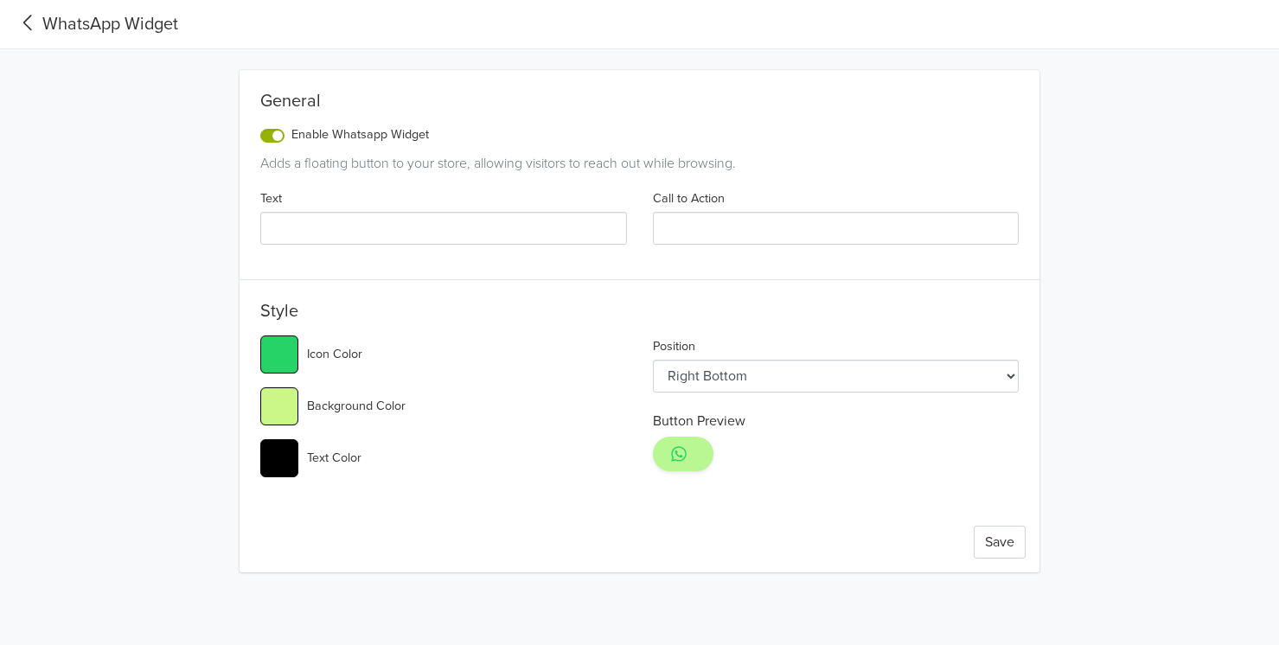
type input "#cbf788"
type input "#25d366"
type input "#ccf786"
type input "#25d366"
type input "#ccf785"
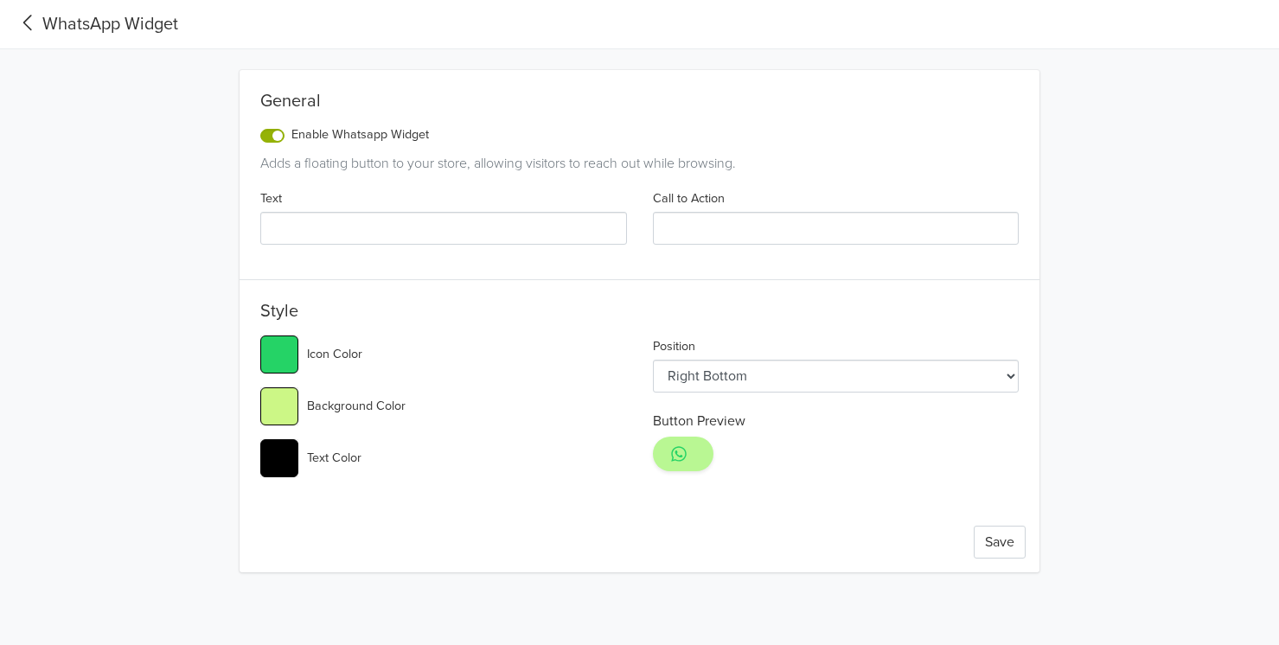
type input "#25d366"
type input "#ccf784"
type input "#25d366"
type input "#cdf782"
type input "#25d366"
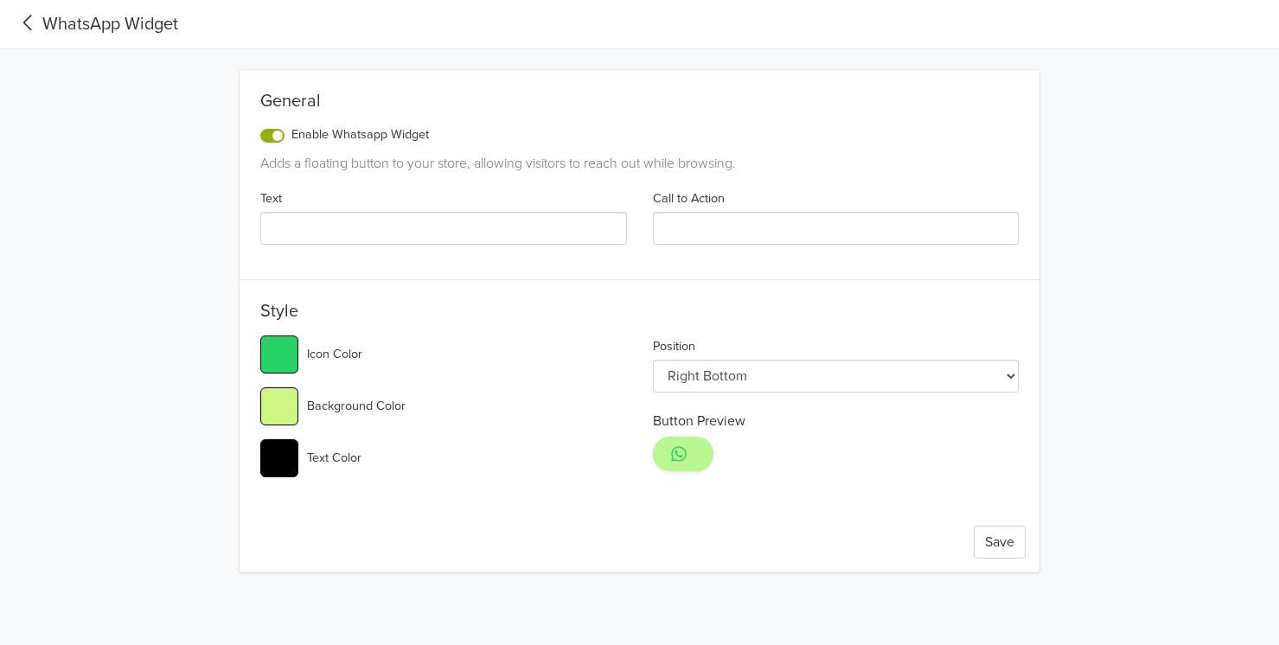
type input "#cdf780"
type input "#25d366"
type input "#cef77f"
type input "#25d366"
type input "#cef77d"
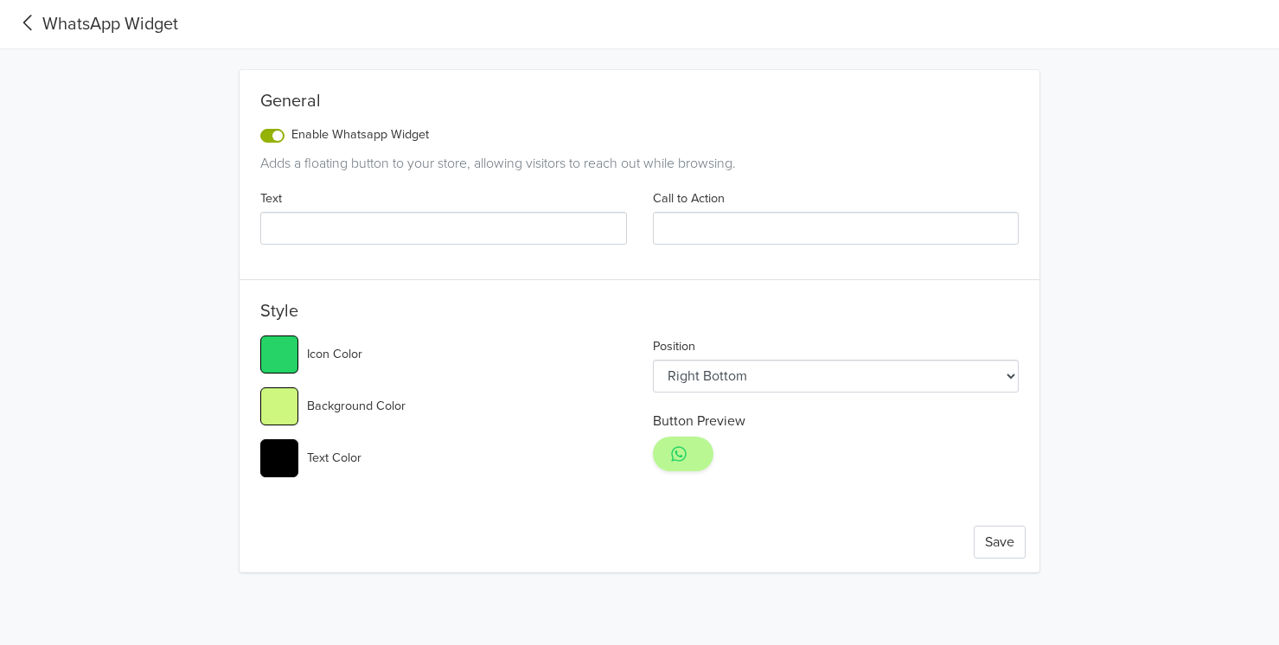
type input "#25d366"
type input "#cff77b"
type input "#25d366"
type input "#cff679"
type input "#25d366"
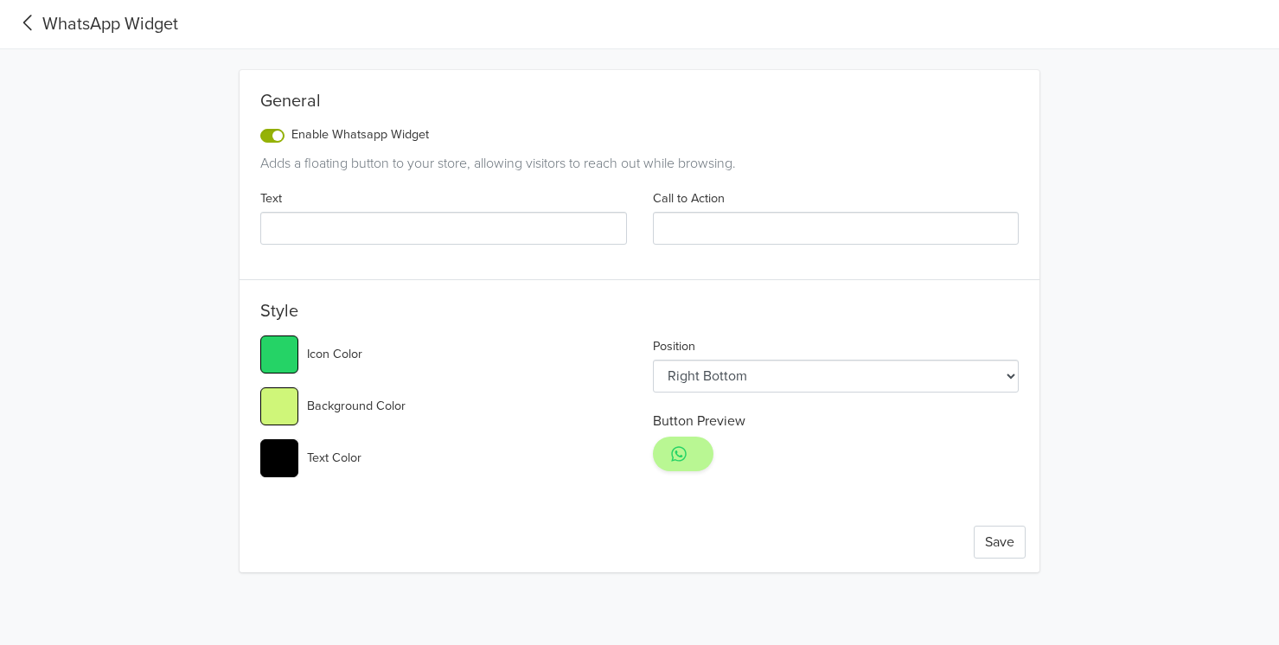
type input "#d0f677"
type input "#25d366"
type input "#d1f674"
type input "#25d366"
type input "#d4f669"
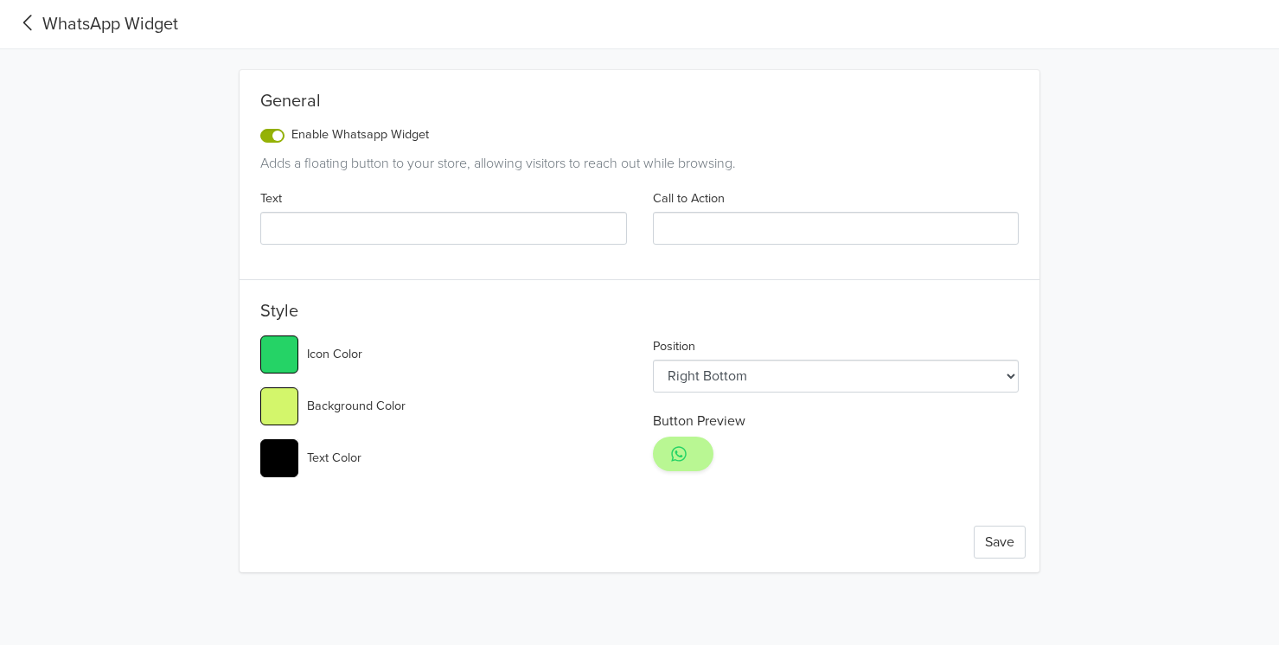
type input "#25d366"
type input "#d5f664"
type input "#25d366"
type input "#d5f663"
type input "#25d366"
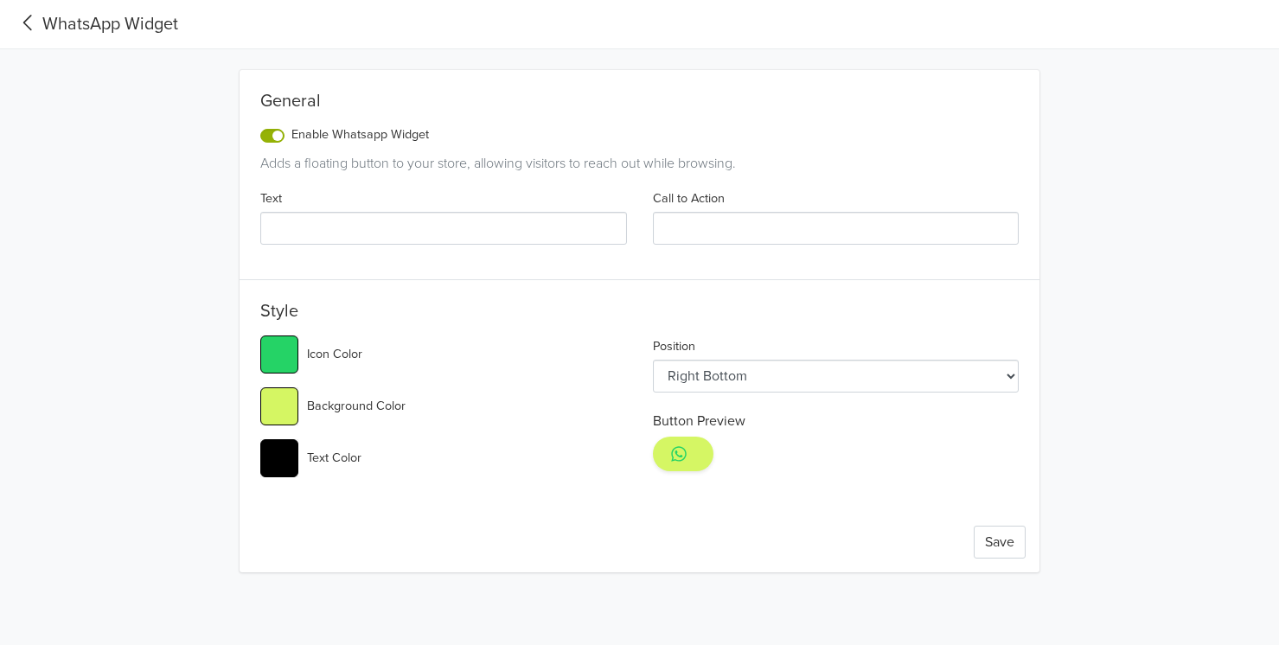
type input "#d5f662"
type input "#25d366"
type input "#d5f660"
type input "#25d366"
type input "#d5f65e"
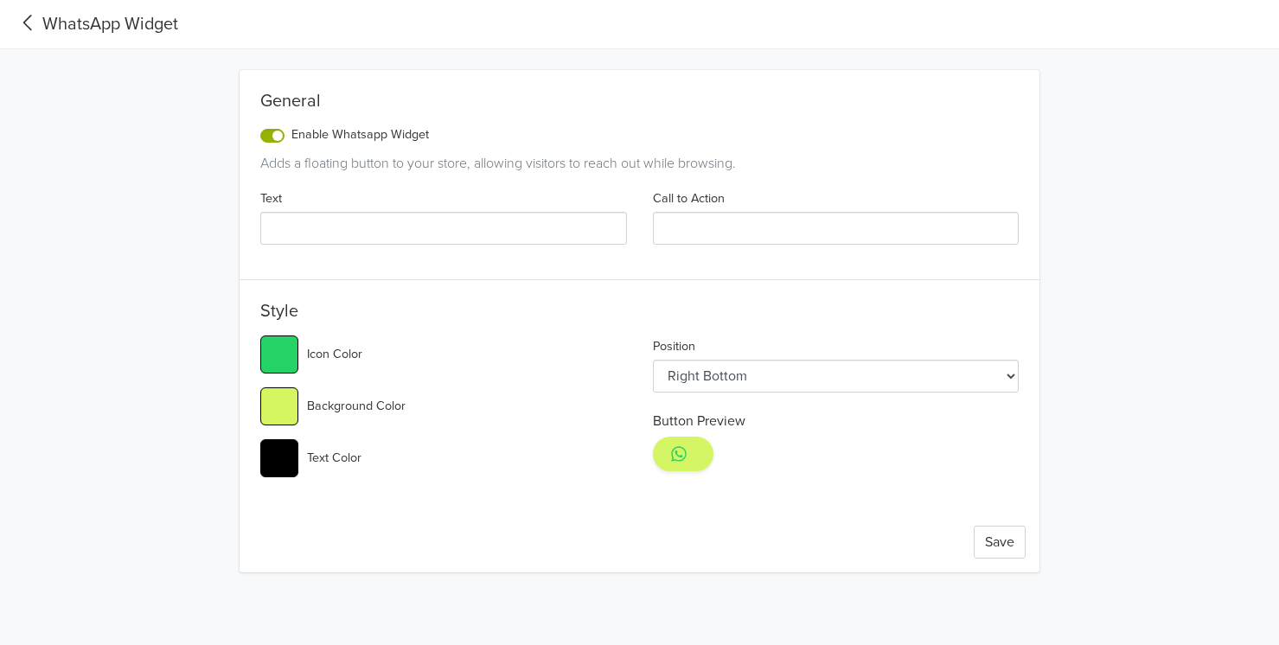
type input "#25d366"
type input "#d6f65d"
type input "#25d366"
type input "#d6f65c"
type input "#25d366"
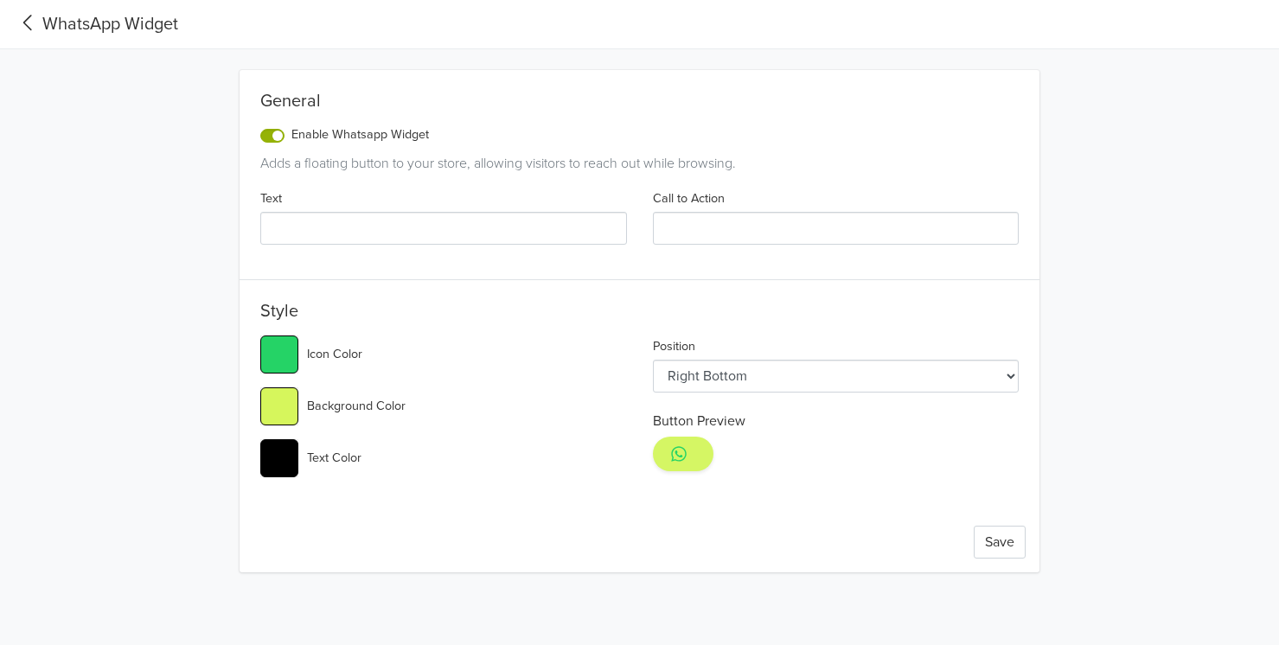
type input "#d6f65a"
type input "#25d366"
type input "#d6f659"
type input "#25d366"
type input "#d6f657"
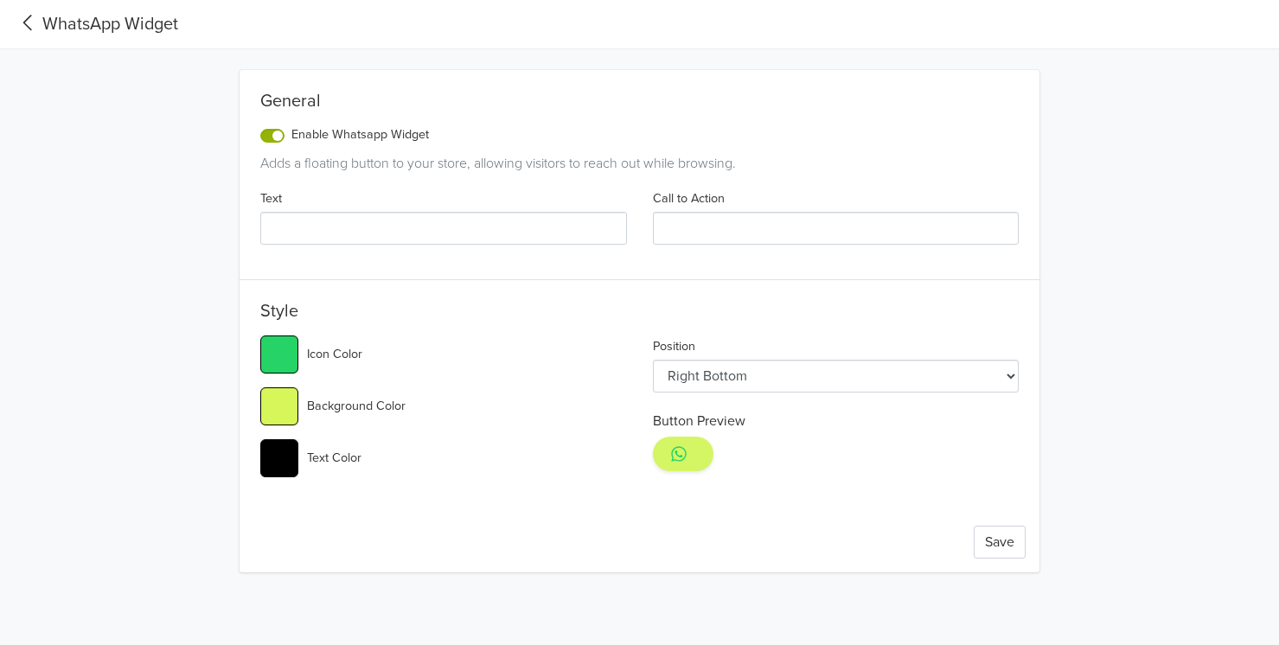
type input "#25d366"
type input "#d6f656"
type input "#25d366"
type input "#d6f655"
type input "#25d366"
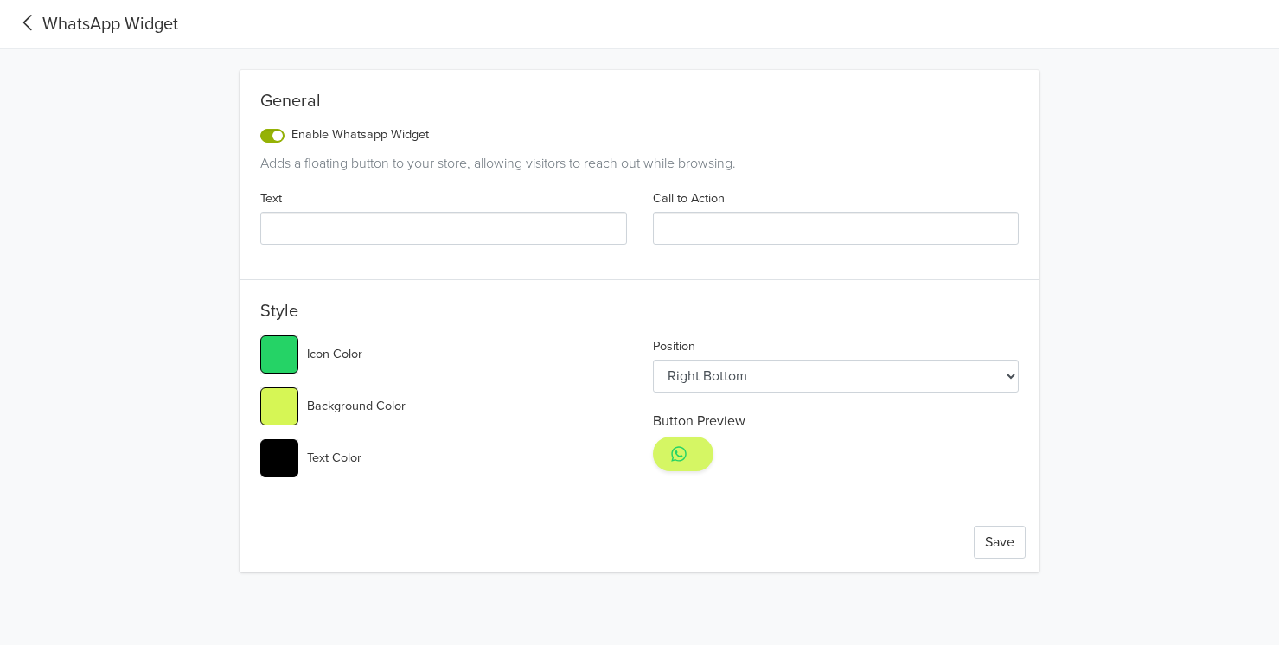
type input "#d6f654"
type input "#25d366"
type input "#d6f653"
type input "#25d366"
type input "#d6f652"
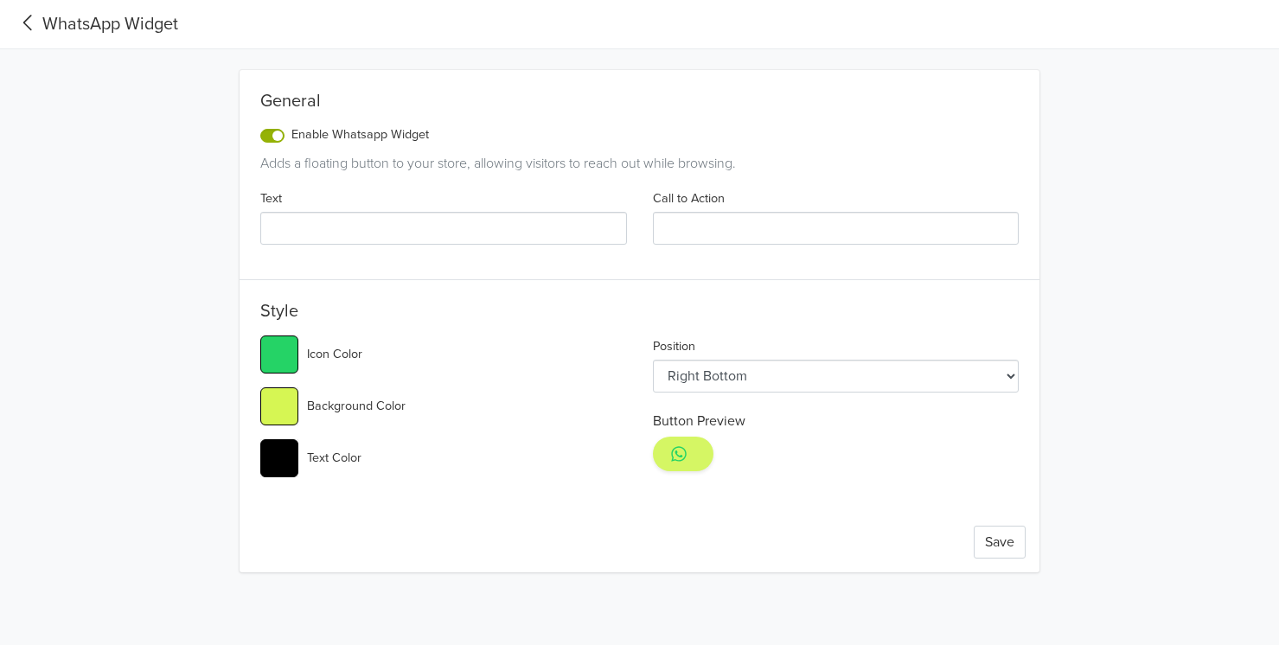
type input "#25d366"
type input "#d5f650"
type input "#25d366"
click at [299, 341] on div "#25d366 Icon Color" at bounding box center [443, 355] width 367 height 38
click at [286, 346] on input "#25d366" at bounding box center [279, 355] width 38 height 38
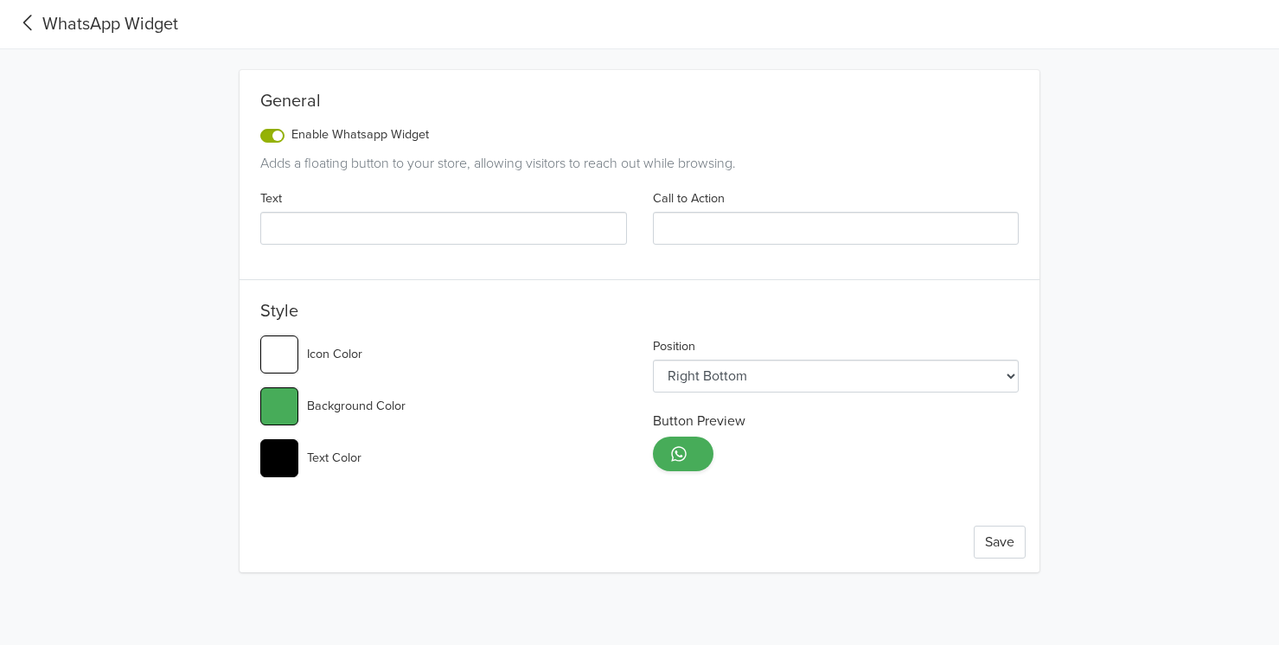
click at [728, 228] on input "Call to Action" at bounding box center [836, 228] width 367 height 33
click at [474, 216] on input "Text" at bounding box center [443, 228] width 367 height 33
click at [279, 458] on input "#000000" at bounding box center [279, 458] width 38 height 38
click at [280, 409] on input "#47ac59" at bounding box center [279, 407] width 38 height 38
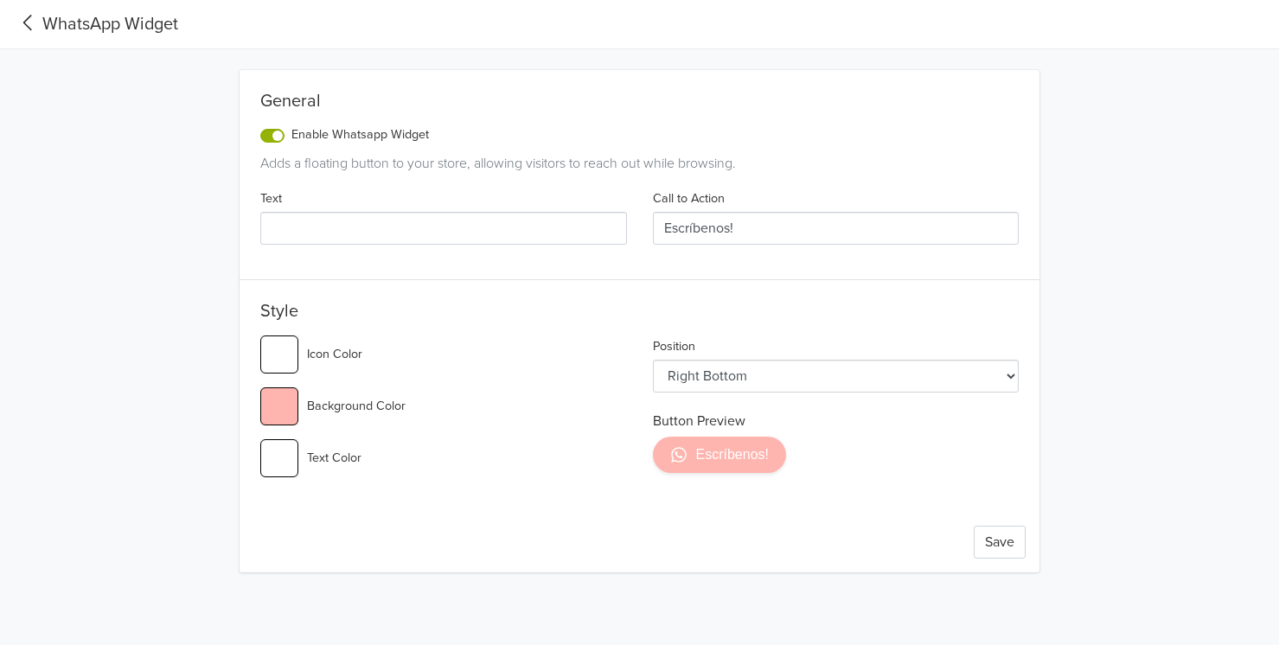
click at [283, 415] on input "#ffb5af" at bounding box center [279, 407] width 38 height 38
click at [286, 408] on input "#ffb5af" at bounding box center [279, 407] width 38 height 38
click at [516, 518] on div "Save" at bounding box center [640, 542] width 800 height 61
click at [1003, 535] on button "Save" at bounding box center [1000, 542] width 52 height 33
click at [30, 17] on icon at bounding box center [27, 23] width 9 height 16
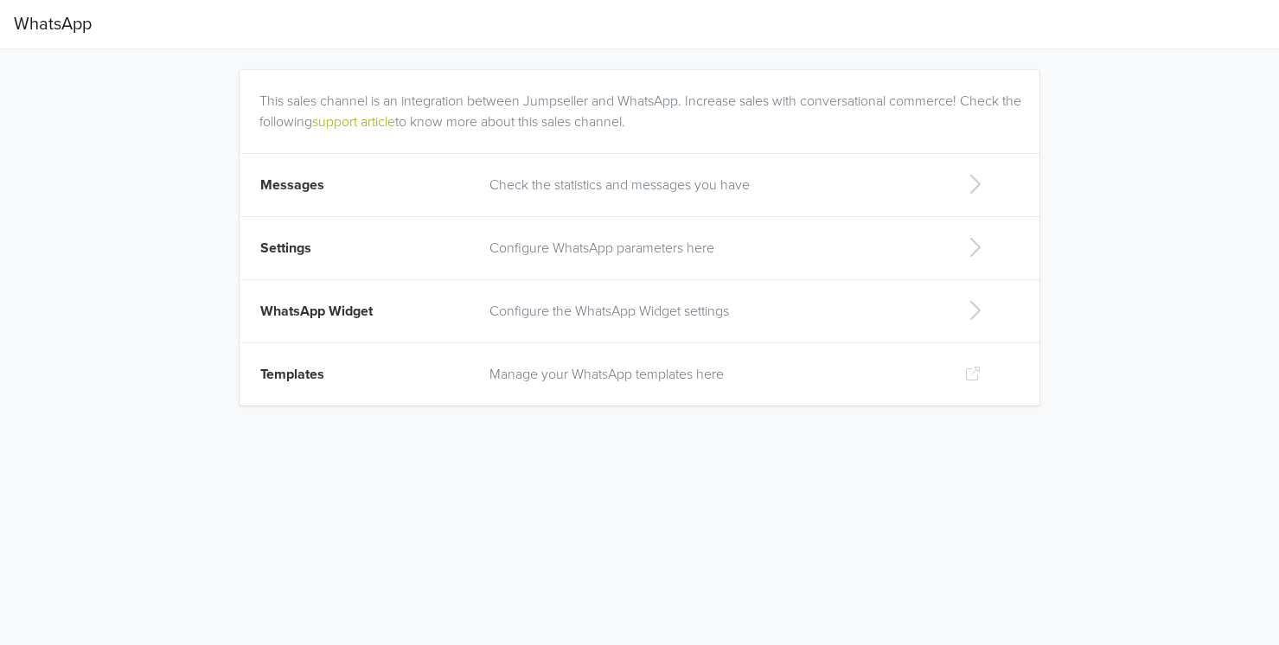
click at [534, 200] on td "Check the statistics and messages you have" at bounding box center [713, 185] width 469 height 63
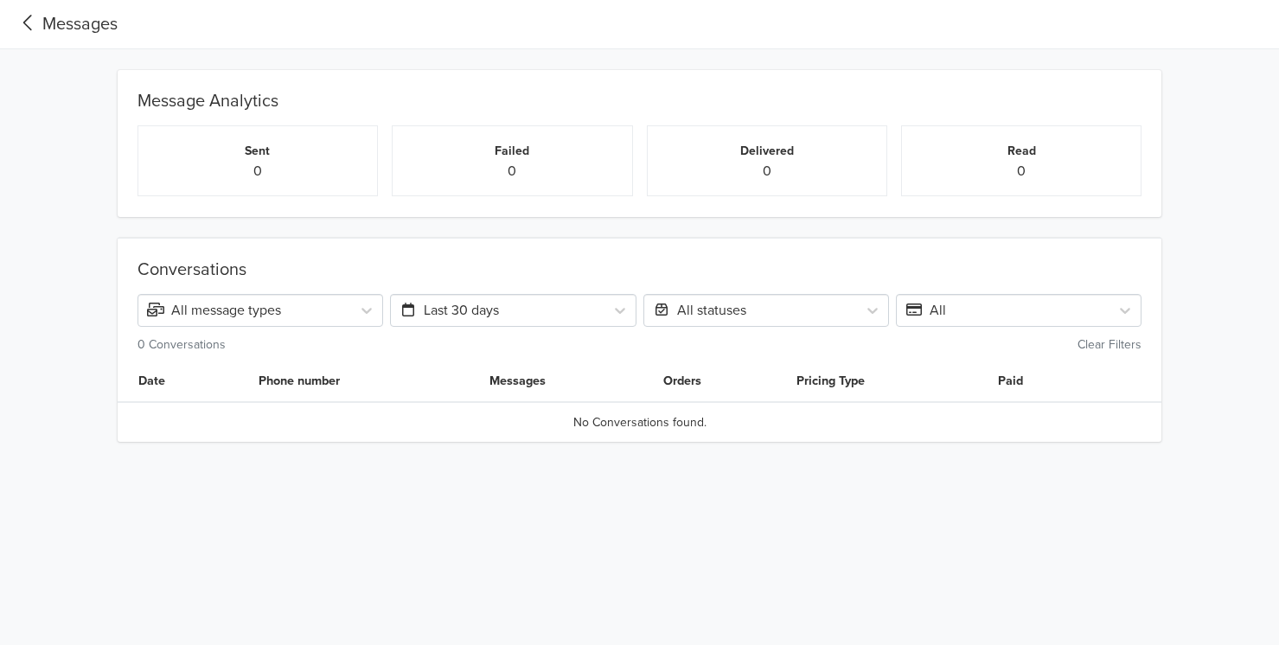
click at [50, 34] on div "Messages" at bounding box center [66, 24] width 104 height 26
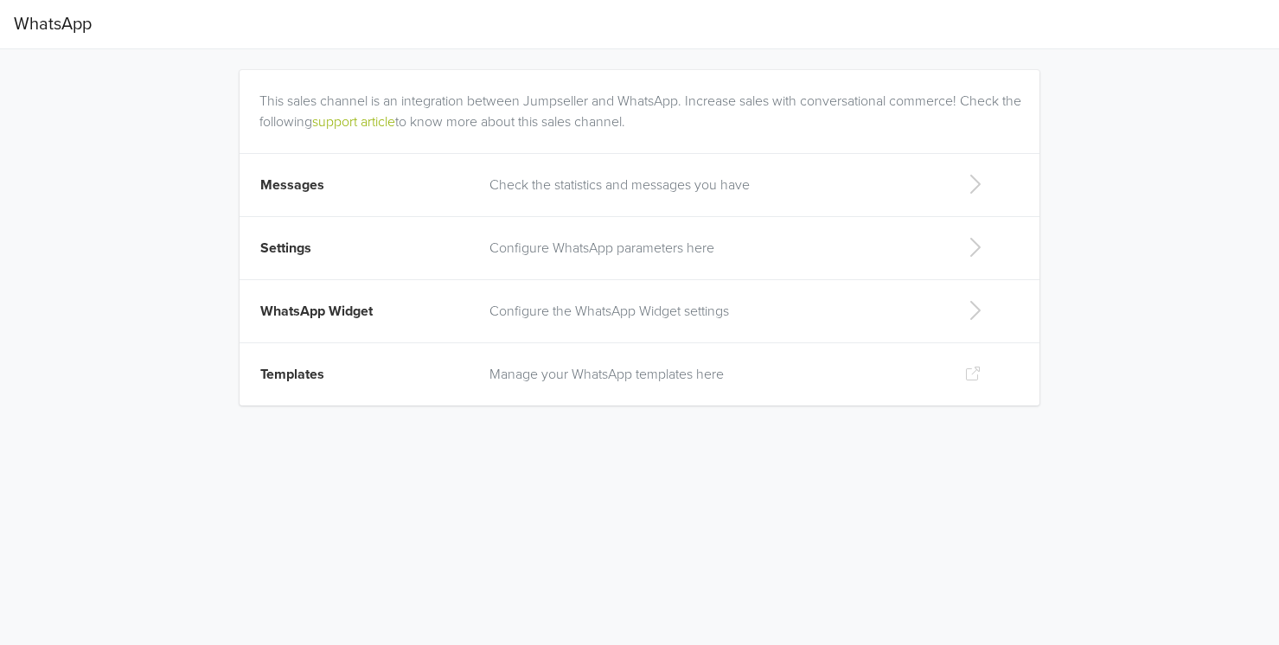
click at [480, 250] on td "Configure WhatsApp parameters here" at bounding box center [713, 248] width 469 height 63
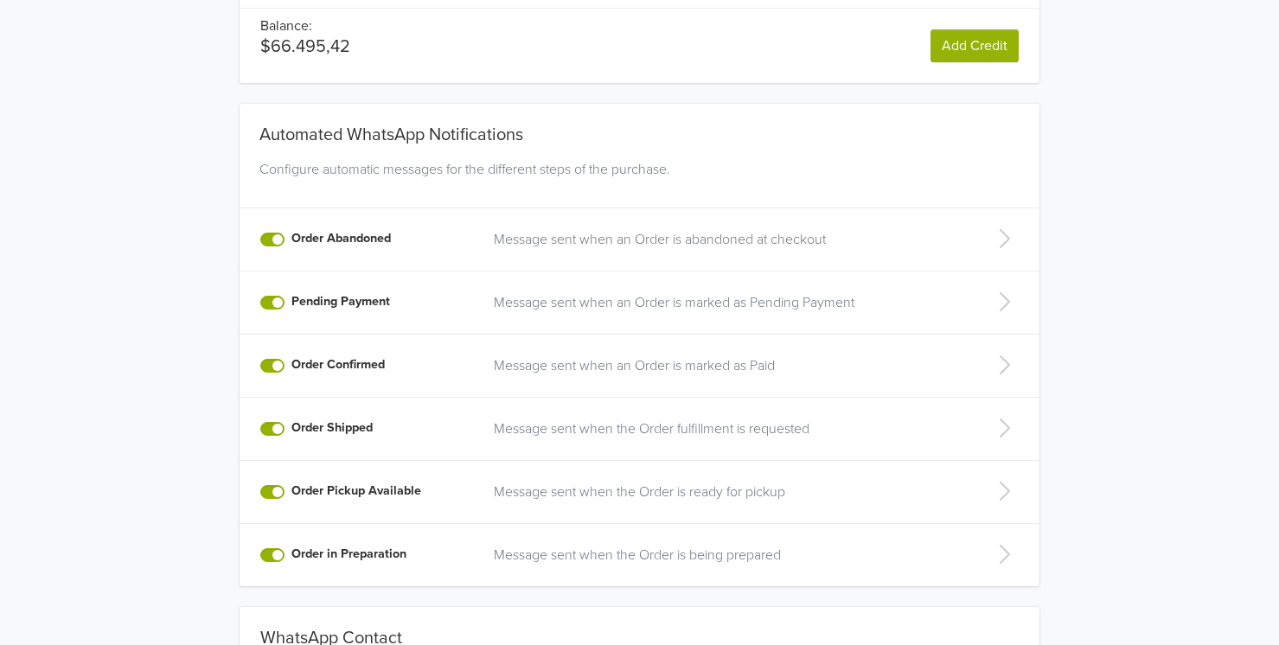
scroll to position [215, 0]
click at [292, 301] on label "Pending Payment" at bounding box center [341, 301] width 99 height 19
click at [0, 0] on input "Pending Payment" at bounding box center [0, 0] width 0 height 0
click at [292, 242] on label "Order Abandoned" at bounding box center [341, 238] width 99 height 19
click at [0, 0] on input "Order Abandoned" at bounding box center [0, 0] width 0 height 0
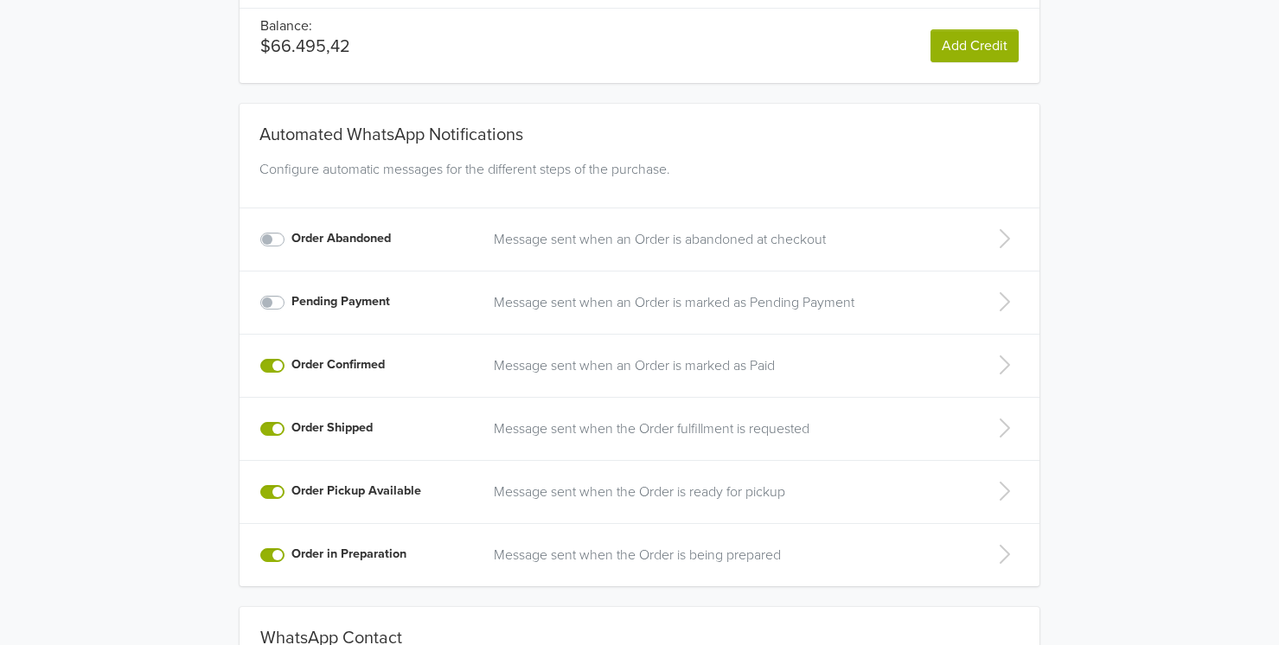
click at [292, 494] on label "Order Pickup Available" at bounding box center [357, 491] width 130 height 19
click at [0, 0] on input "Order Pickup Available" at bounding box center [0, 0] width 0 height 0
click at [292, 556] on label "Order in Preparation" at bounding box center [349, 554] width 115 height 19
click at [0, 0] on input "Order in Preparation" at bounding box center [0, 0] width 0 height 0
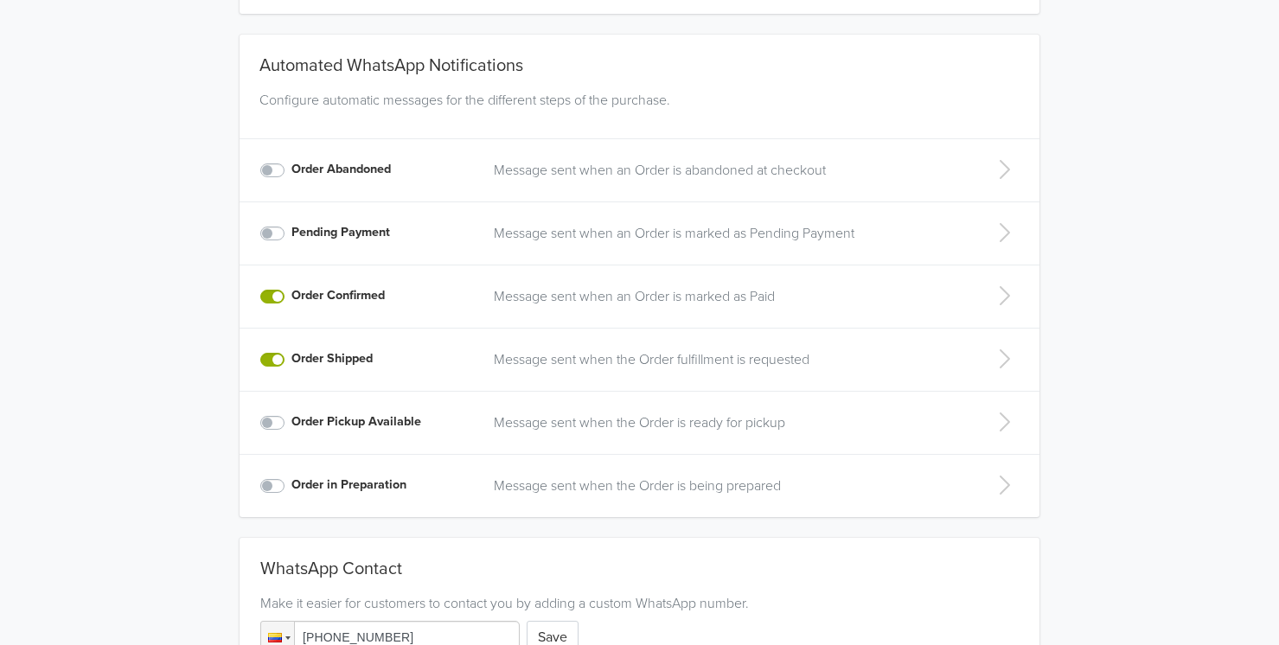
scroll to position [285, 0]
click at [624, 297] on p "Message sent when an Order is marked as Paid" at bounding box center [726, 295] width 465 height 21
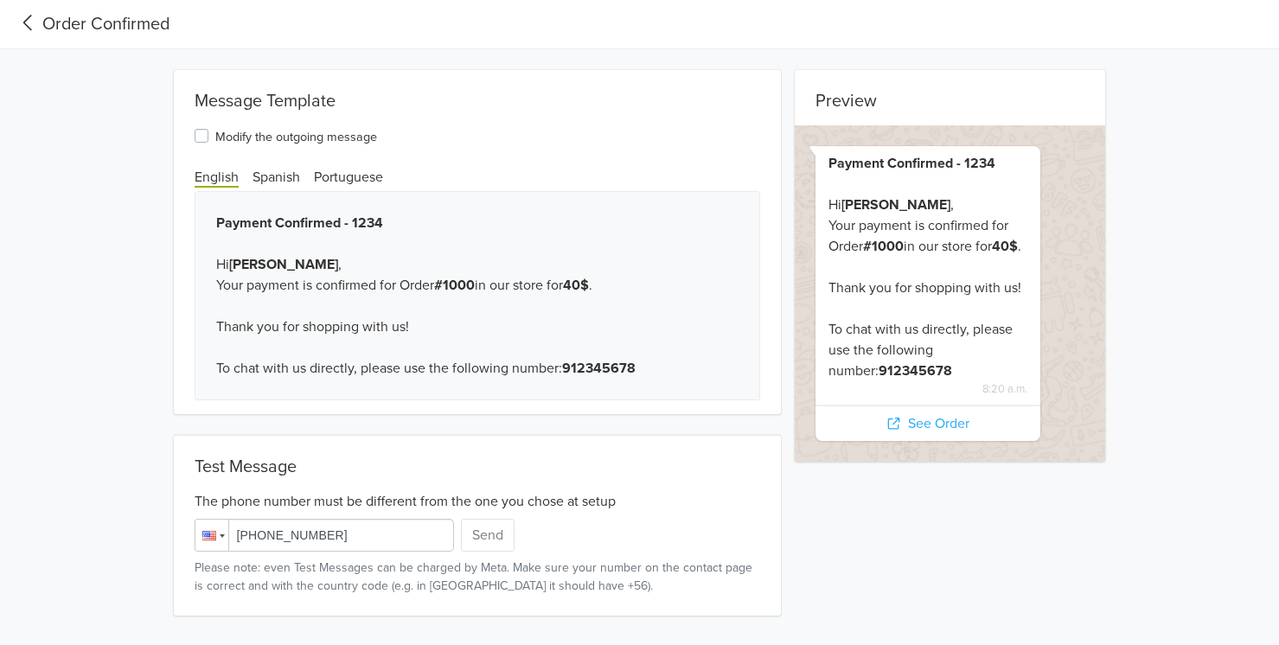
click at [221, 537] on div at bounding box center [222, 536] width 5 height 3
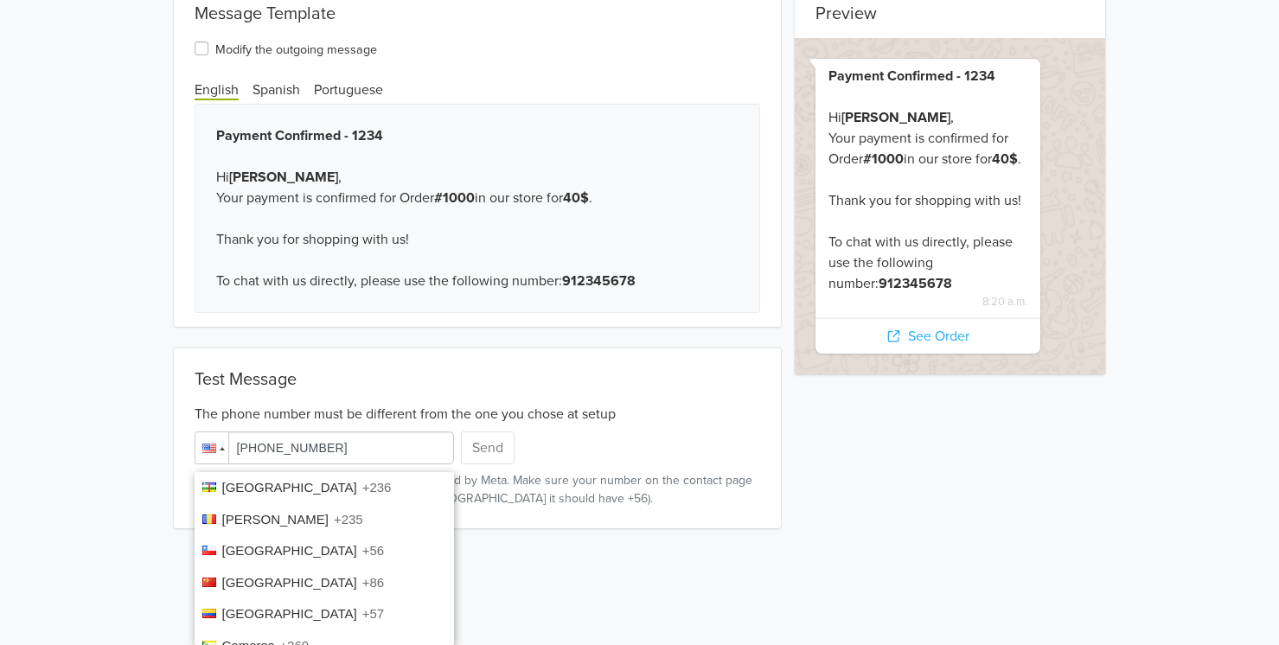
scroll to position [1157, 0]
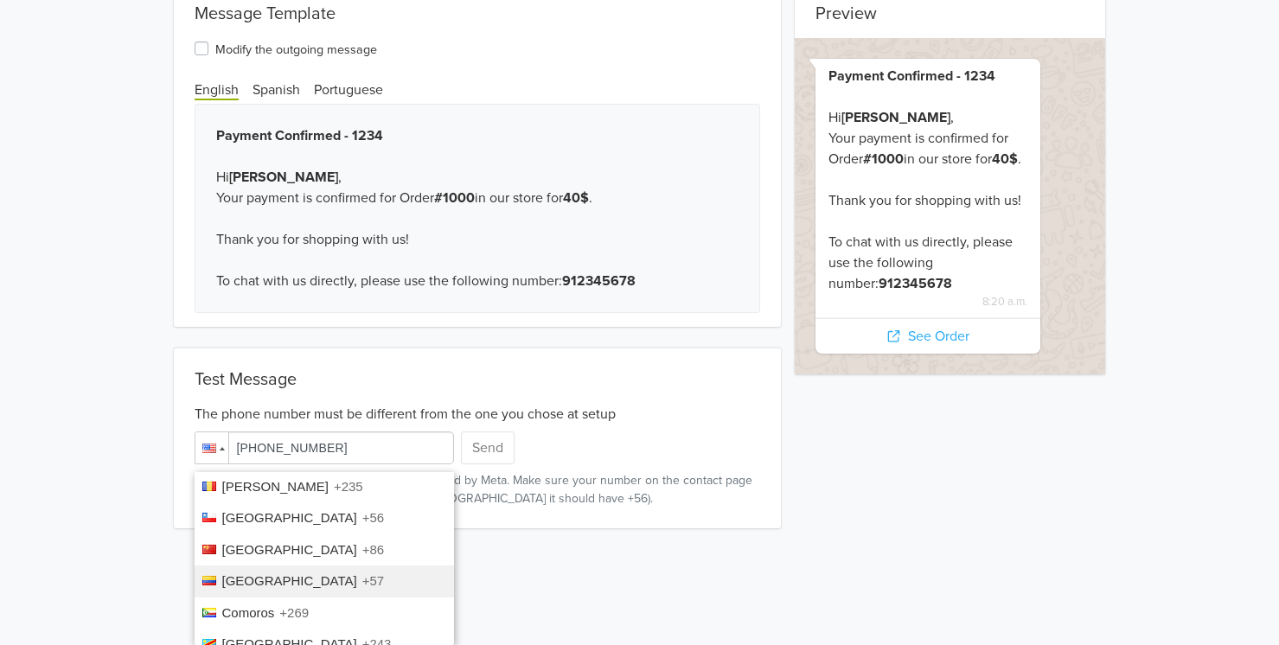
click at [362, 574] on span "+57" at bounding box center [373, 581] width 22 height 15
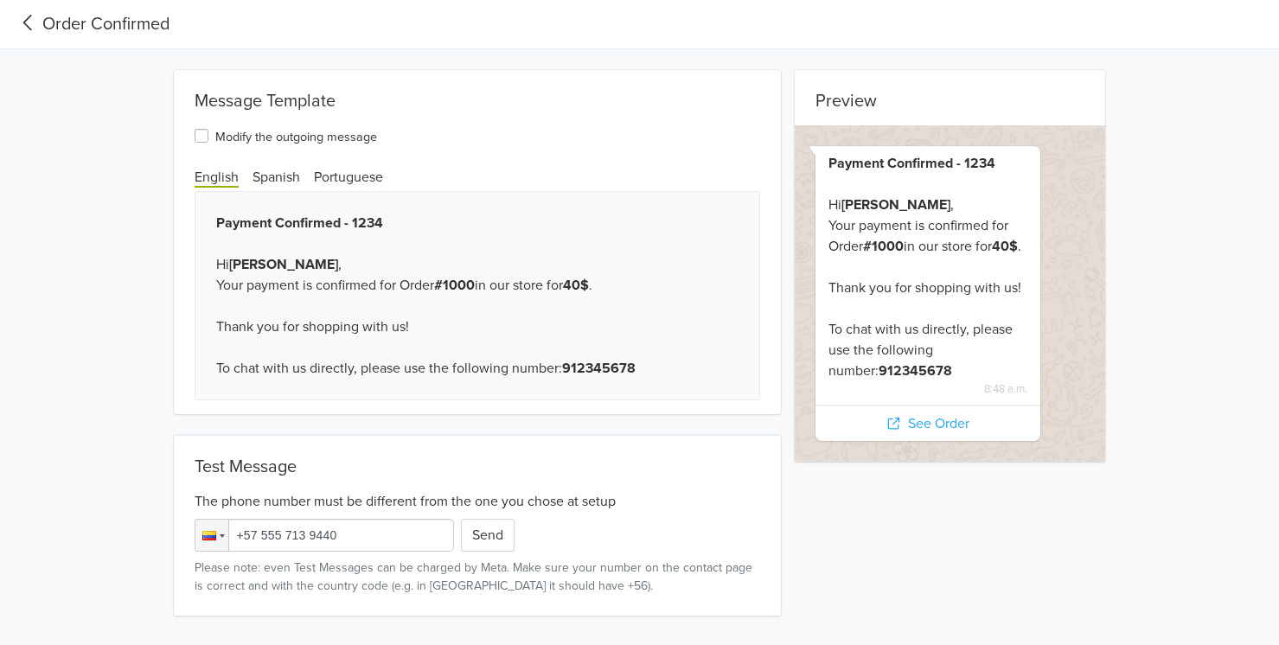
drag, startPoint x: 351, startPoint y: 533, endPoint x: 259, endPoint y: 530, distance: 92.6
click at [259, 530] on input "+57 555 713 9440" at bounding box center [325, 535] width 260 height 33
click at [481, 542] on button "Send" at bounding box center [488, 535] width 54 height 33
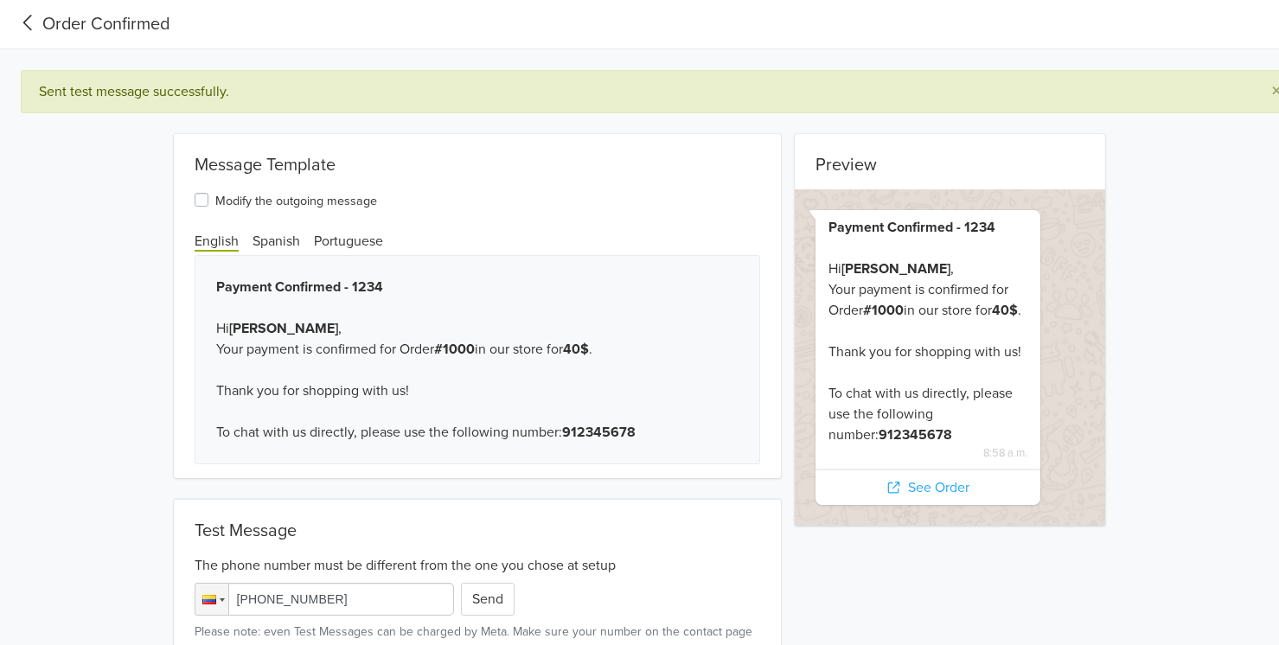
click at [131, 12] on div "Order Confirmed" at bounding box center [92, 24] width 156 height 26
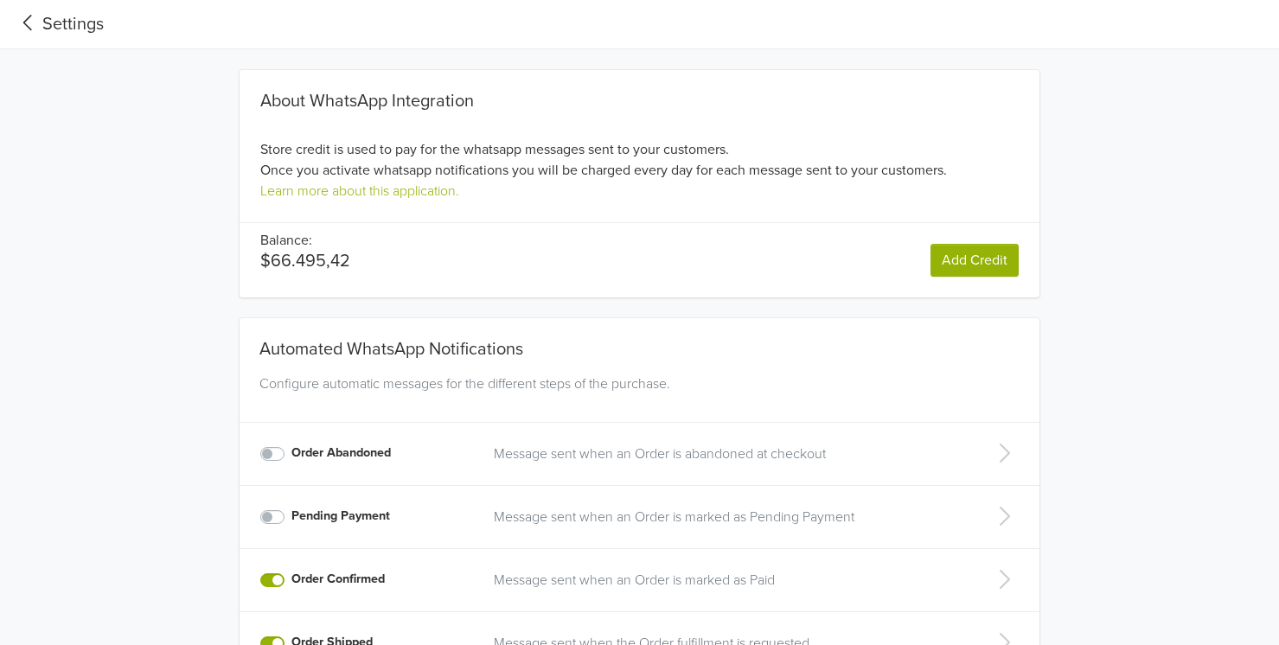
click at [81, 36] on div "Settings" at bounding box center [59, 24] width 90 height 26
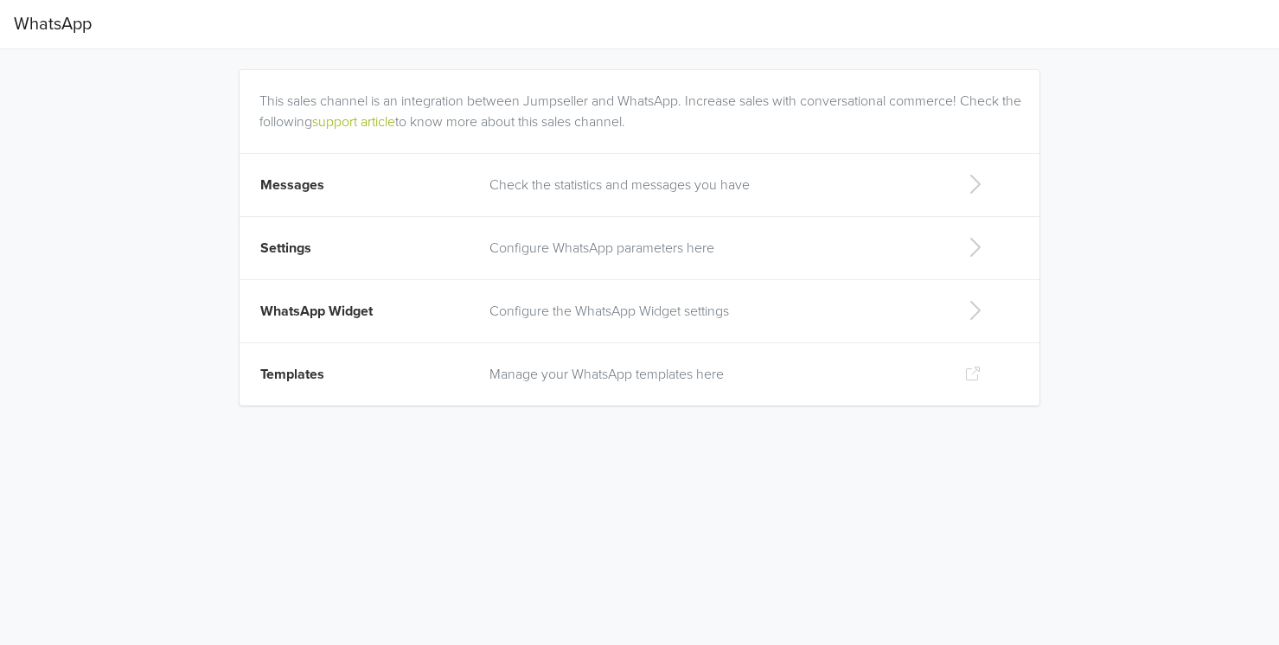
click at [557, 360] on td "Manage your WhatsApp templates here" at bounding box center [713, 374] width 469 height 63
click at [58, 23] on span "WhatsApp" at bounding box center [53, 24] width 78 height 35
click at [446, 295] on td "Widget de WhatsApp" at bounding box center [367, 311] width 254 height 63
select select "rb"
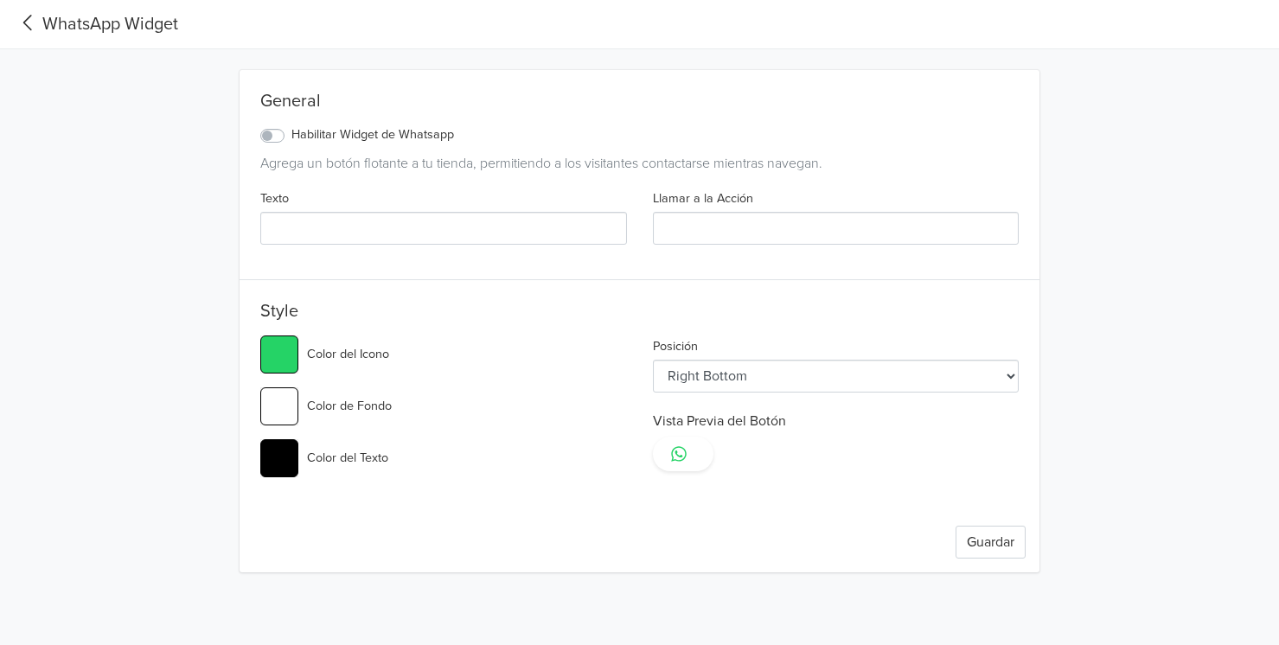
type input "#25d366"
type input "Escríbenos!"
type input "#ffffff"
type input "#ffb5dd"
type input "#ffffff"
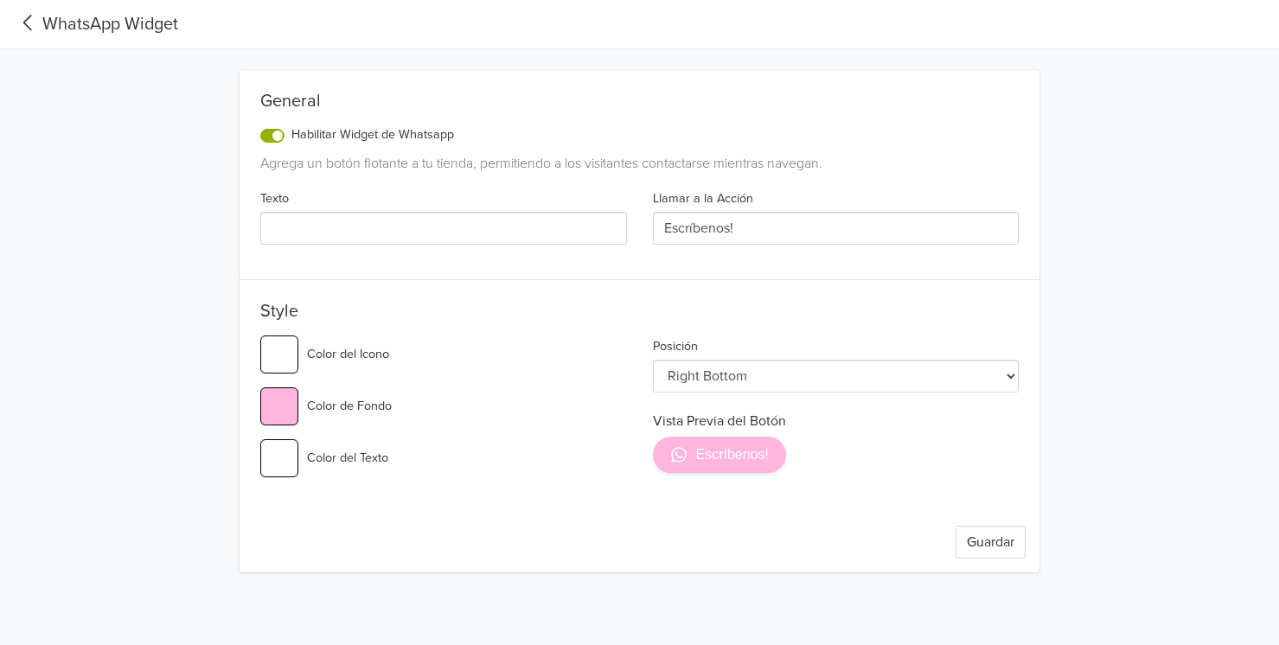
click at [284, 365] on input "#ffffff" at bounding box center [279, 355] width 38 height 38
type input "#000000"
click at [268, 479] on div "#000000 Color del Icono #ffb5dd Color de Fondo #ffffff Color del Texto" at bounding box center [443, 414] width 393 height 156
click at [280, 467] on input "#ffffff" at bounding box center [279, 458] width 38 height 38
type input "#000000"
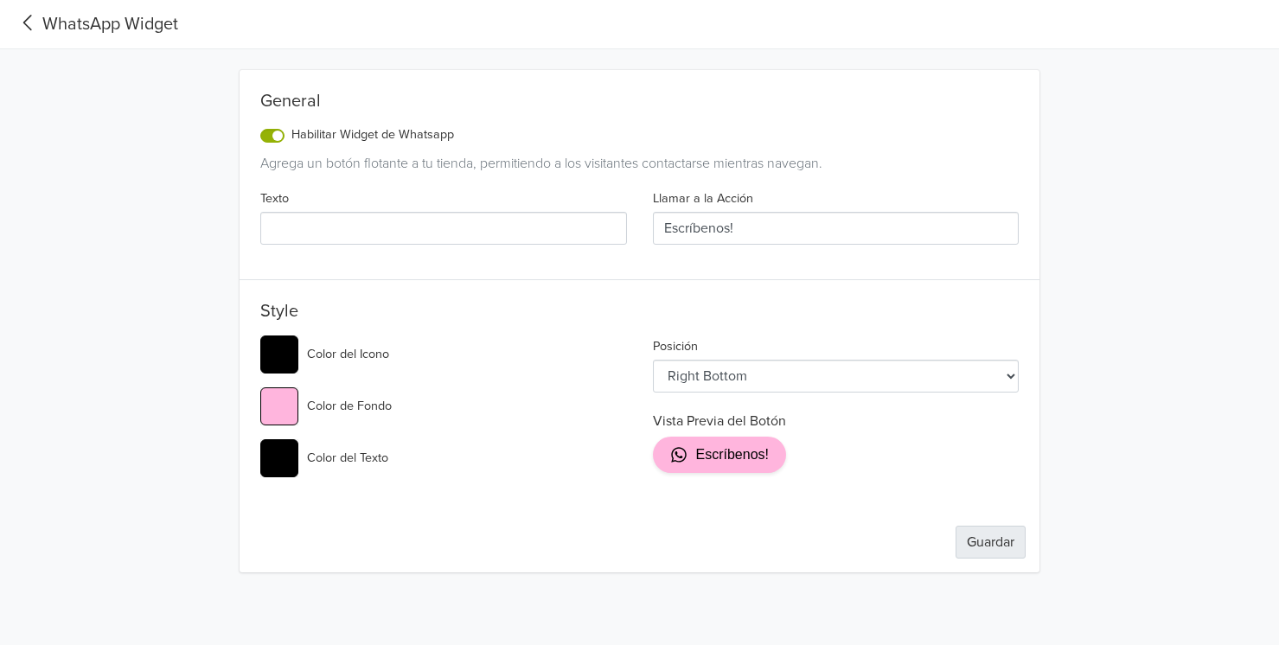
click at [978, 542] on button "Guardar" at bounding box center [991, 542] width 70 height 33
click at [281, 401] on input "#ffb5dd" at bounding box center [279, 407] width 38 height 38
type input "#0042aa"
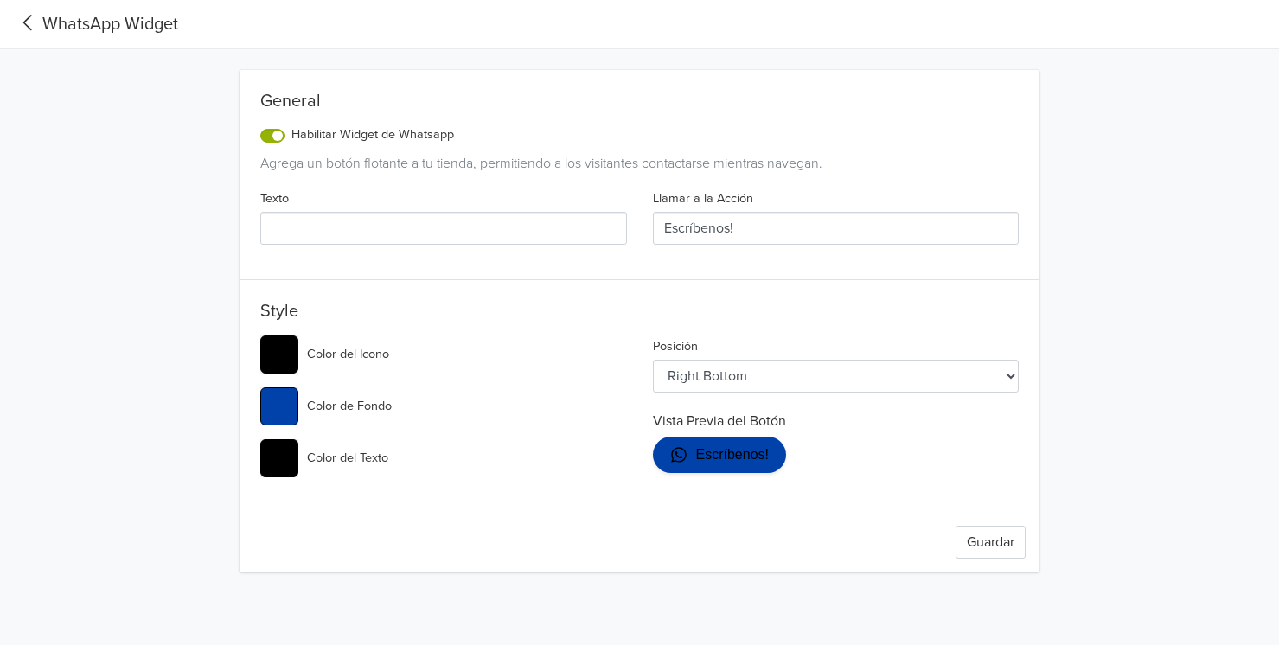
click at [284, 418] on input "#0042aa" at bounding box center [279, 407] width 38 height 38
click at [279, 362] on input "#000000" at bounding box center [279, 355] width 38 height 38
type input "#ffffff"
click at [279, 462] on input "#000000" at bounding box center [279, 458] width 38 height 38
type input "#ffffff"
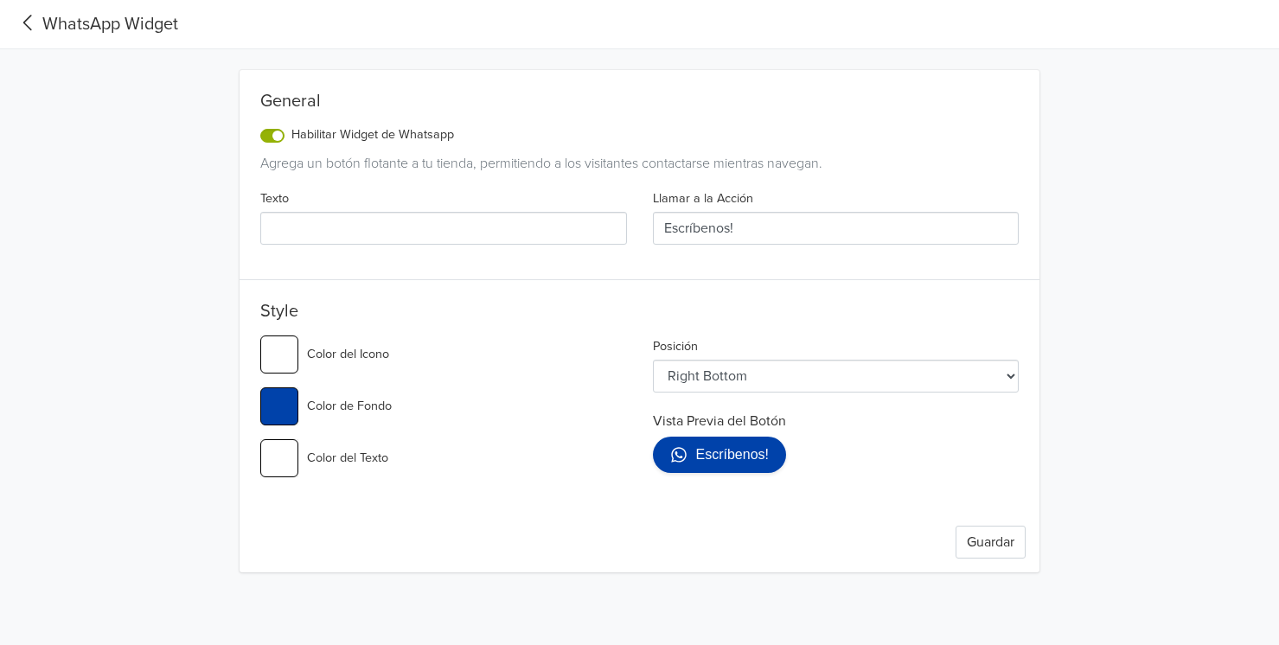
click at [971, 544] on button "Guardar" at bounding box center [991, 542] width 70 height 33
click at [279, 395] on input "#0042aa" at bounding box center [279, 407] width 38 height 38
click at [279, 410] on input "#77bb41" at bounding box center [279, 407] width 38 height 38
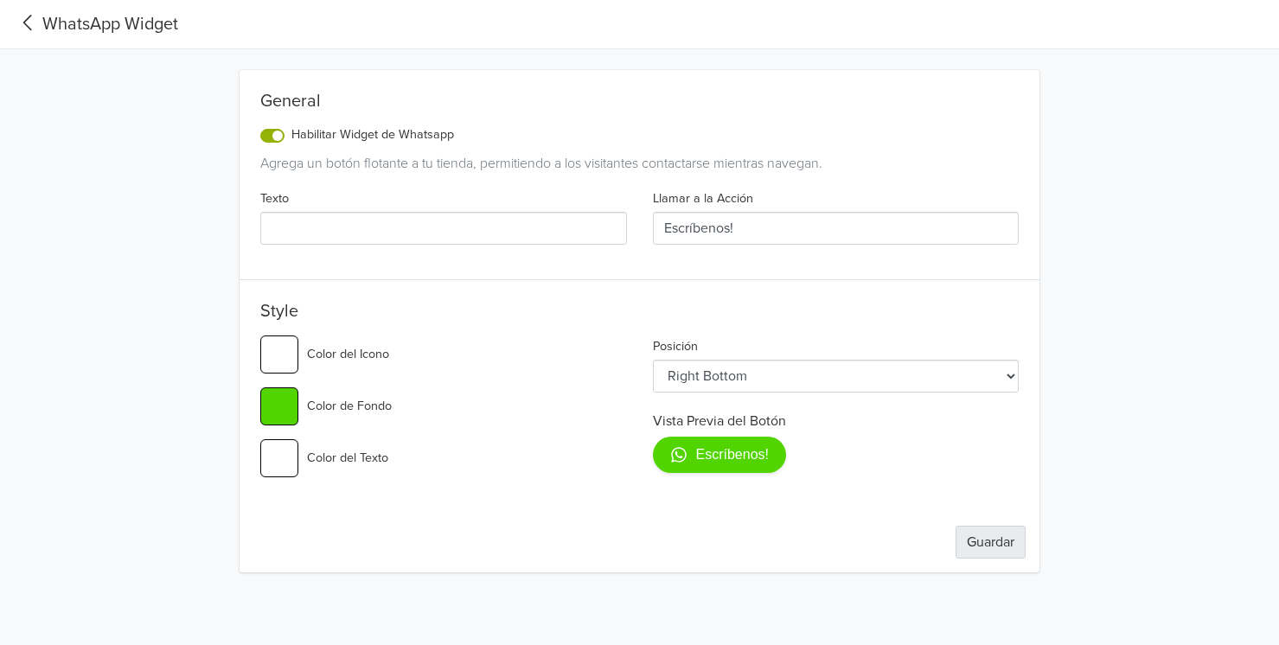
click at [991, 542] on button "Guardar" at bounding box center [991, 542] width 70 height 33
click at [294, 396] on input "#51d400" at bounding box center [279, 407] width 38 height 38
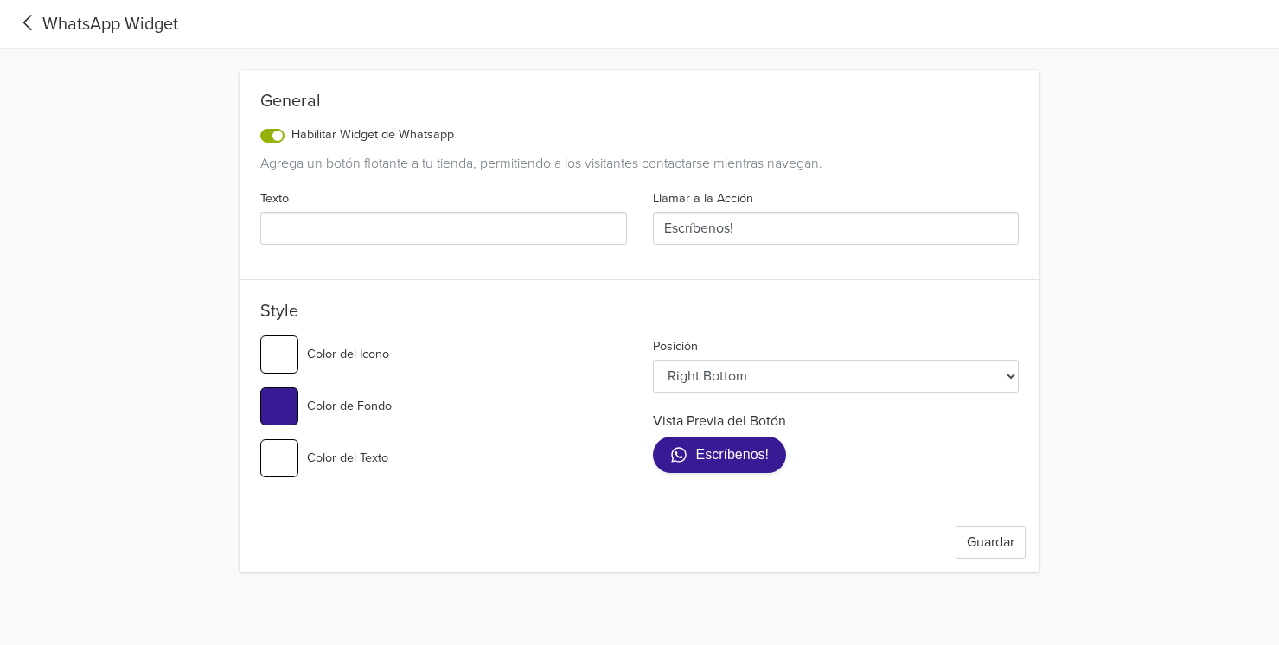
click at [292, 397] on input "#371a94" at bounding box center [279, 407] width 38 height 38
click at [279, 417] on input "#0042aa" at bounding box center [279, 407] width 38 height 38
click at [279, 404] on input "#0056d6" at bounding box center [279, 407] width 38 height 38
type input "#77bb41"
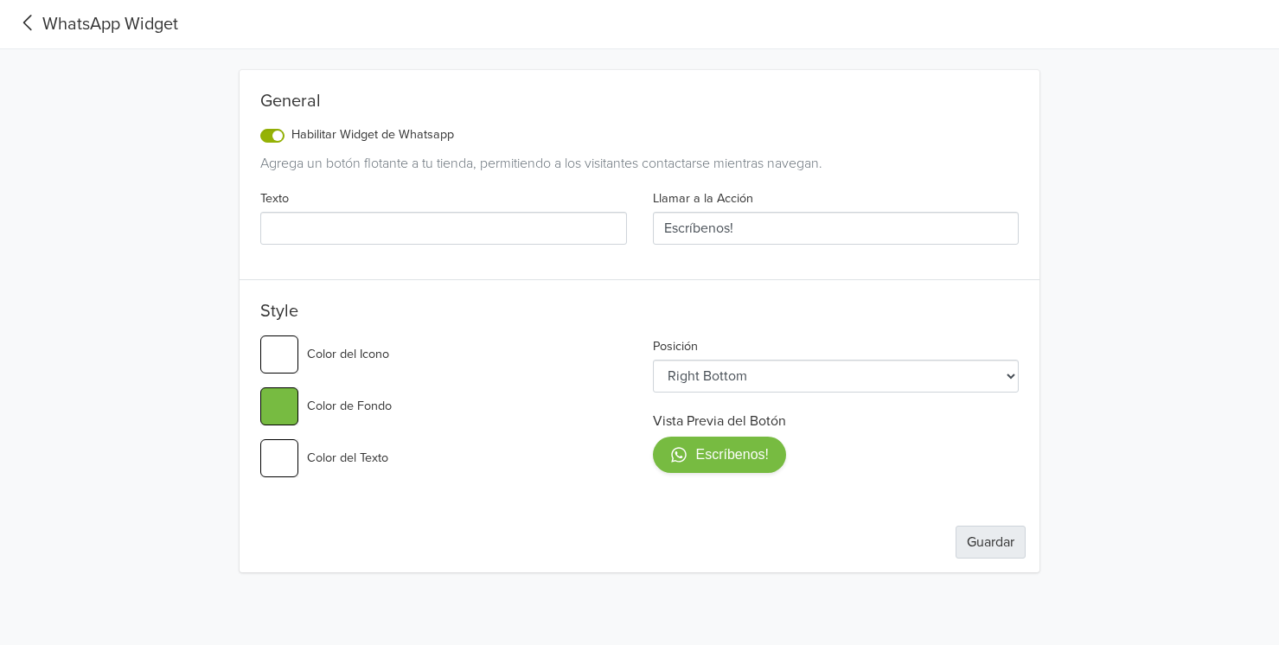
click at [985, 537] on button "Guardar" at bounding box center [991, 542] width 70 height 33
drag, startPoint x: 766, startPoint y: 237, endPoint x: 601, endPoint y: 190, distance: 171.7
click at [601, 190] on div "Texto Llamar a la Acción Escríbenos!" at bounding box center [639, 223] width 785 height 71
click at [427, 241] on input "Texto" at bounding box center [443, 228] width 367 height 33
type input "E"
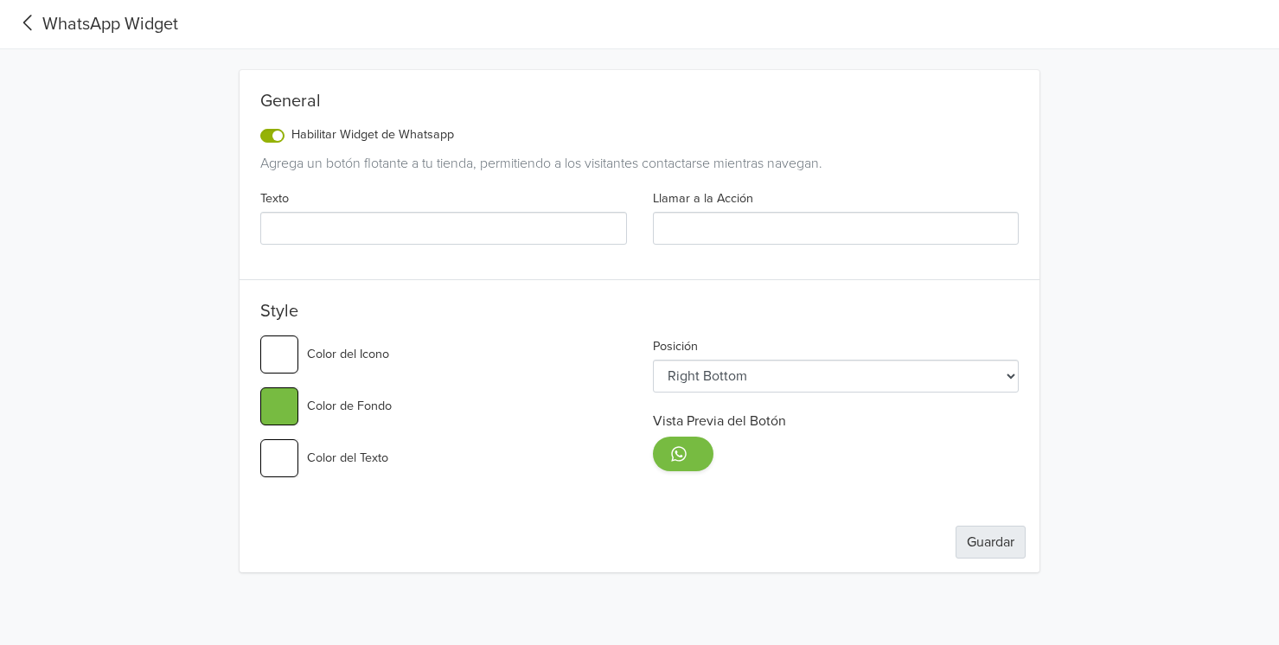
click at [990, 552] on button "Guardar" at bounding box center [991, 542] width 70 height 33
click at [978, 545] on button "Guardar" at bounding box center [991, 542] width 70 height 33
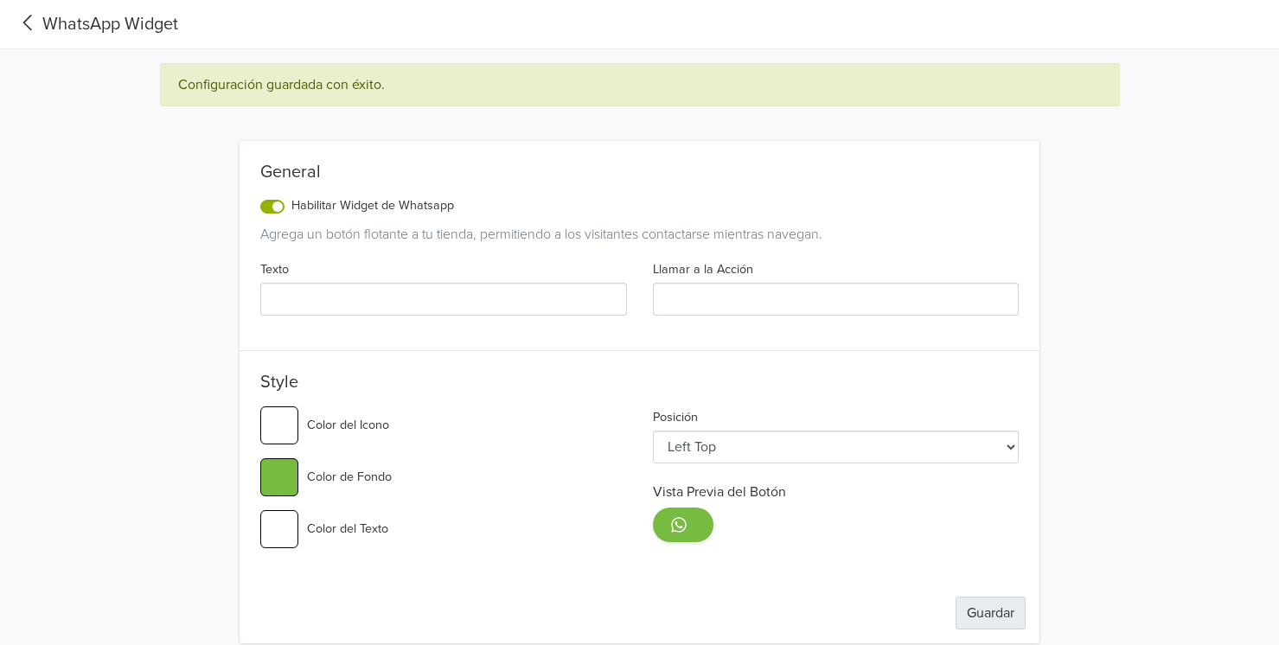
click at [1002, 603] on button "Guardar" at bounding box center [991, 613] width 70 height 33
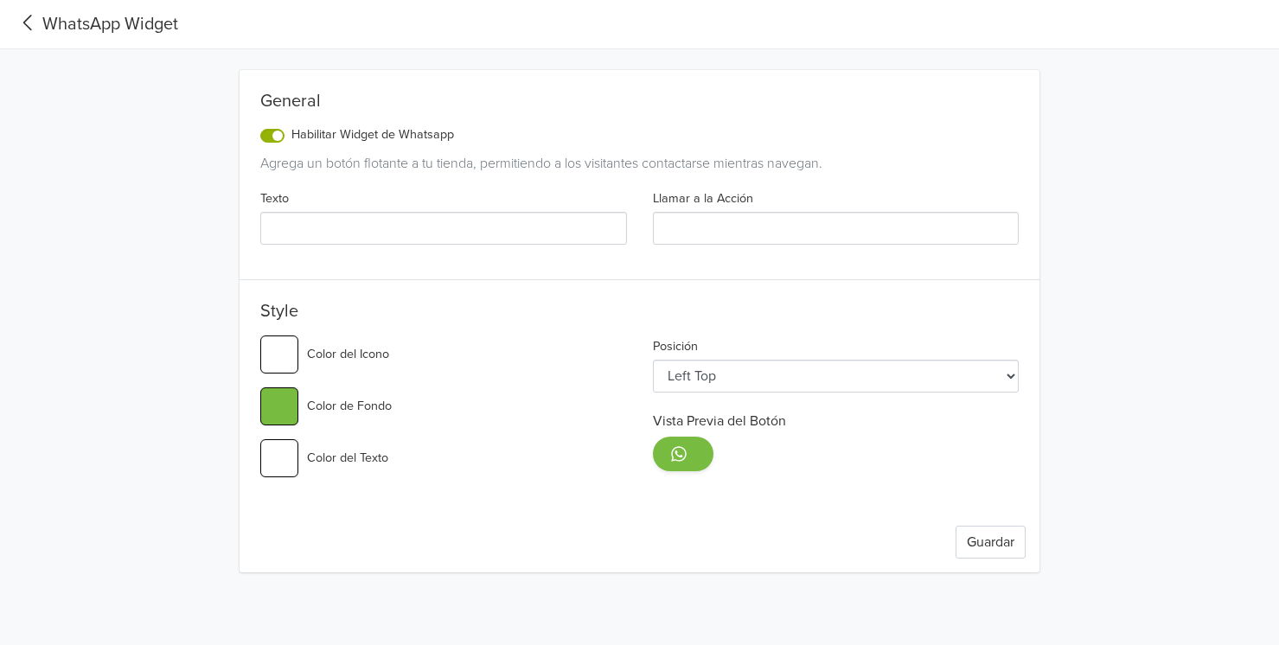
click at [700, 375] on select "Left Top Left Center Left Bottom Right Top Right Center Right Bottom" at bounding box center [836, 376] width 367 height 33
select select "rb"
click at [687, 458] on icon at bounding box center [678, 453] width 17 height 17
click at [980, 543] on button "Guardar" at bounding box center [991, 542] width 70 height 33
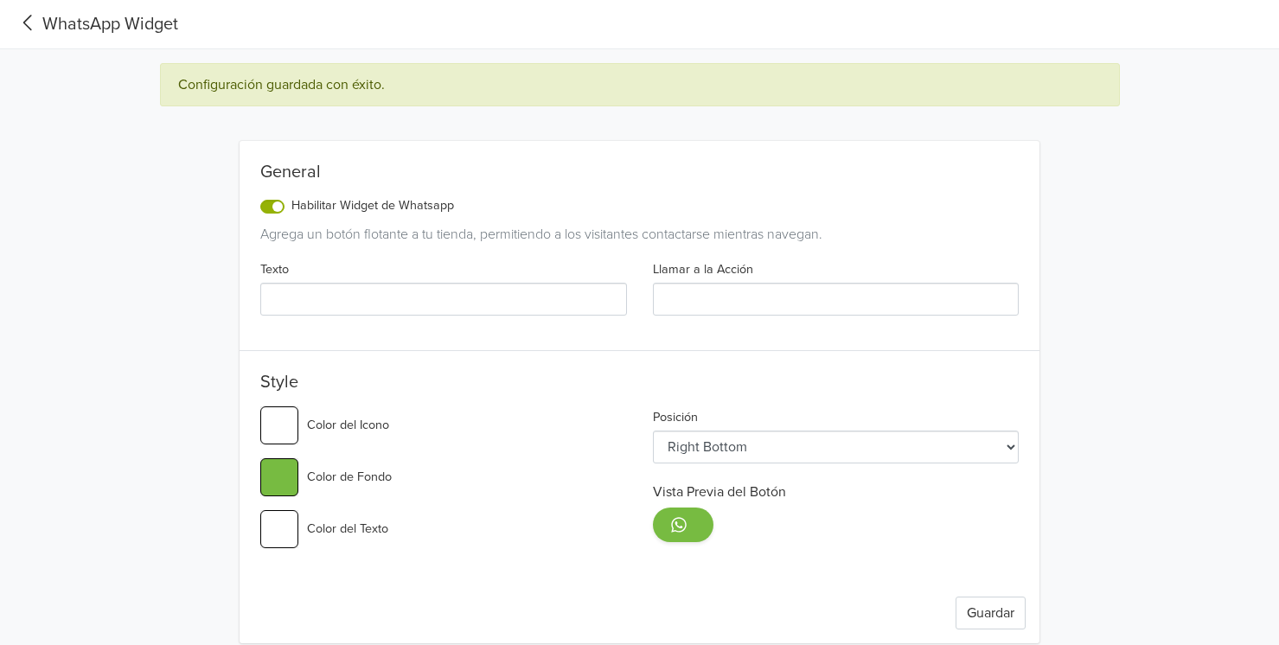
click at [690, 302] on input "Llamar a la Acción" at bounding box center [836, 299] width 367 height 33
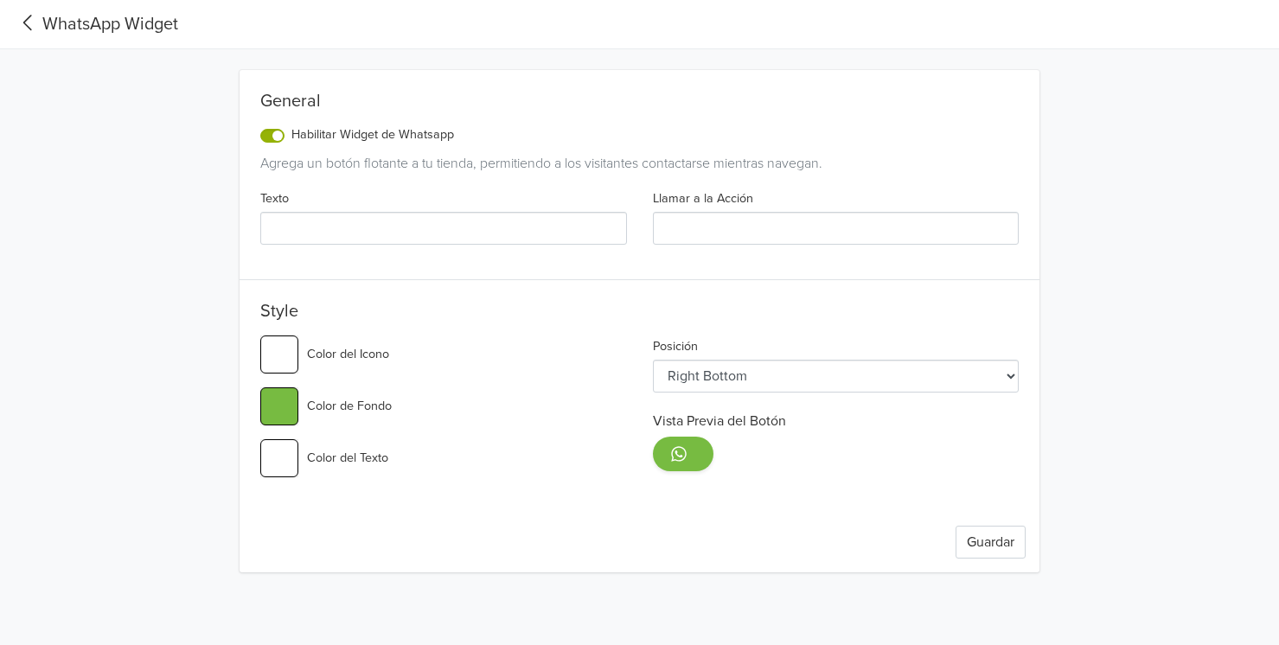
click at [476, 216] on input "Texto" at bounding box center [443, 228] width 367 height 33
click at [733, 228] on input "Llamar a la Acción" at bounding box center [836, 228] width 367 height 33
type input "H"
click at [473, 222] on input "Texto" at bounding box center [443, 228] width 367 height 33
type input "H"
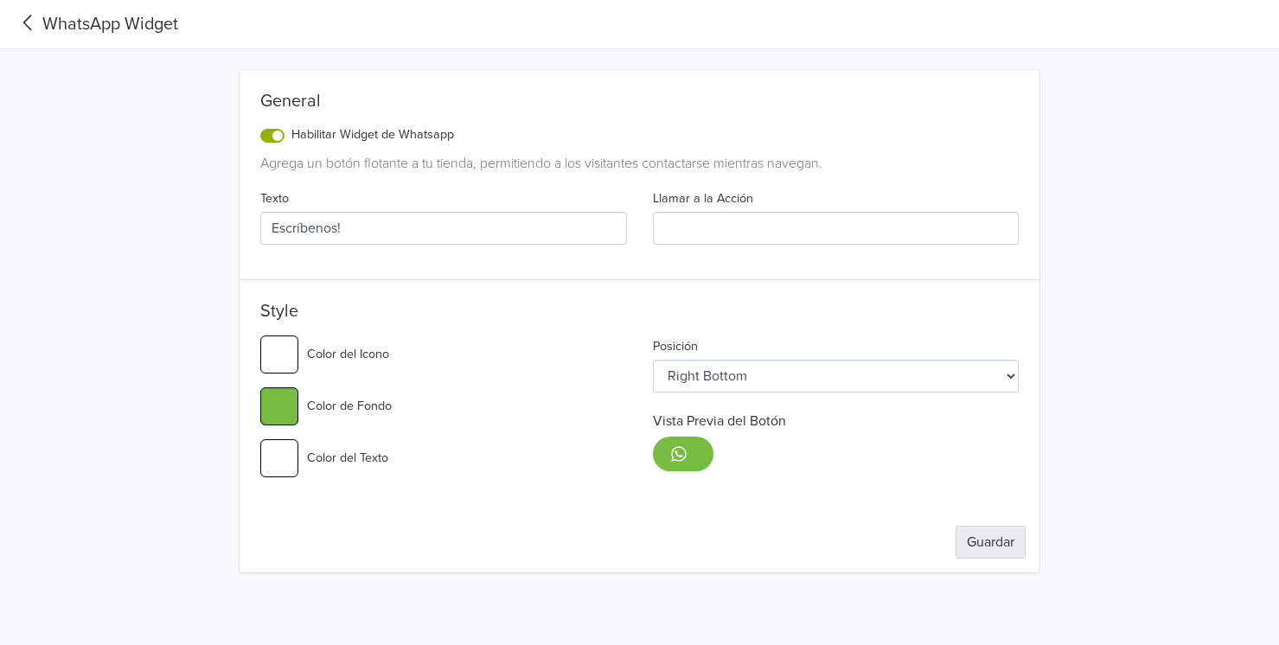
type input "Escríbenos!"
click at [984, 536] on button "Guardar" at bounding box center [991, 542] width 70 height 33
drag, startPoint x: 451, startPoint y: 228, endPoint x: 122, endPoint y: 220, distance: 328.8
click at [122, 220] on div "WhatsApp Widget General Habilitar Widget de Whatsapp Agrega un botón flotante a…" at bounding box center [639, 286] width 1279 height 573
click at [997, 548] on button "Guardar" at bounding box center [991, 542] width 70 height 33
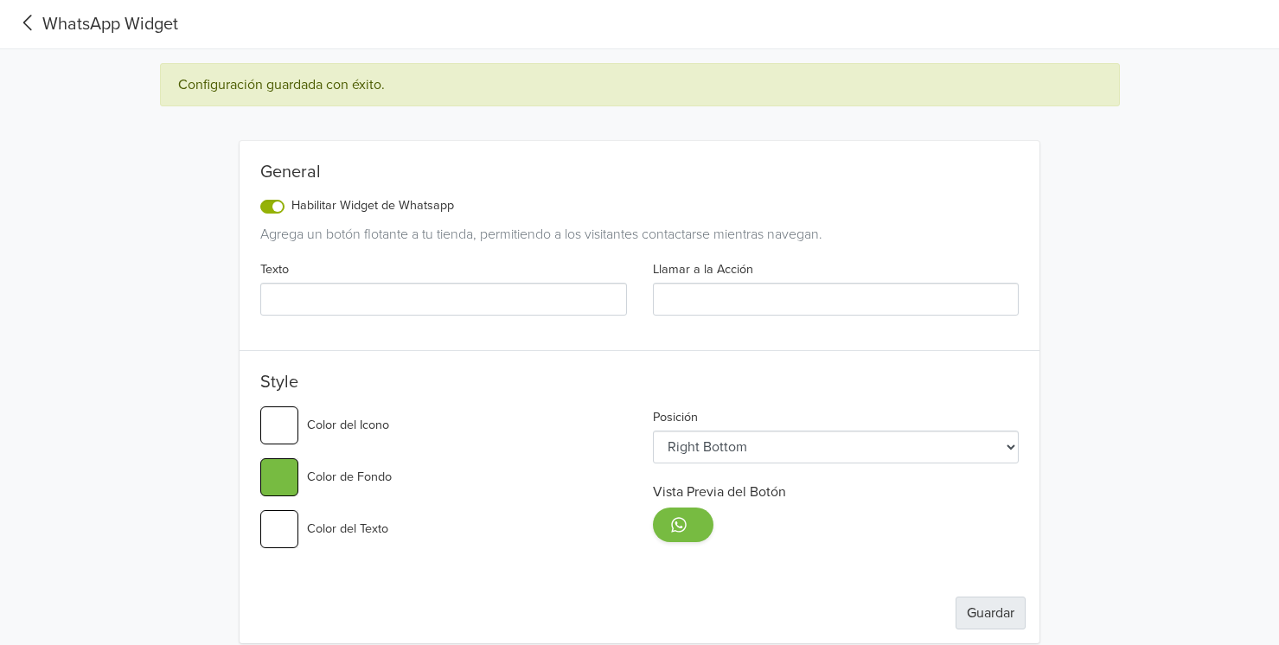
click at [978, 608] on button "Guardar" at bounding box center [991, 613] width 70 height 33
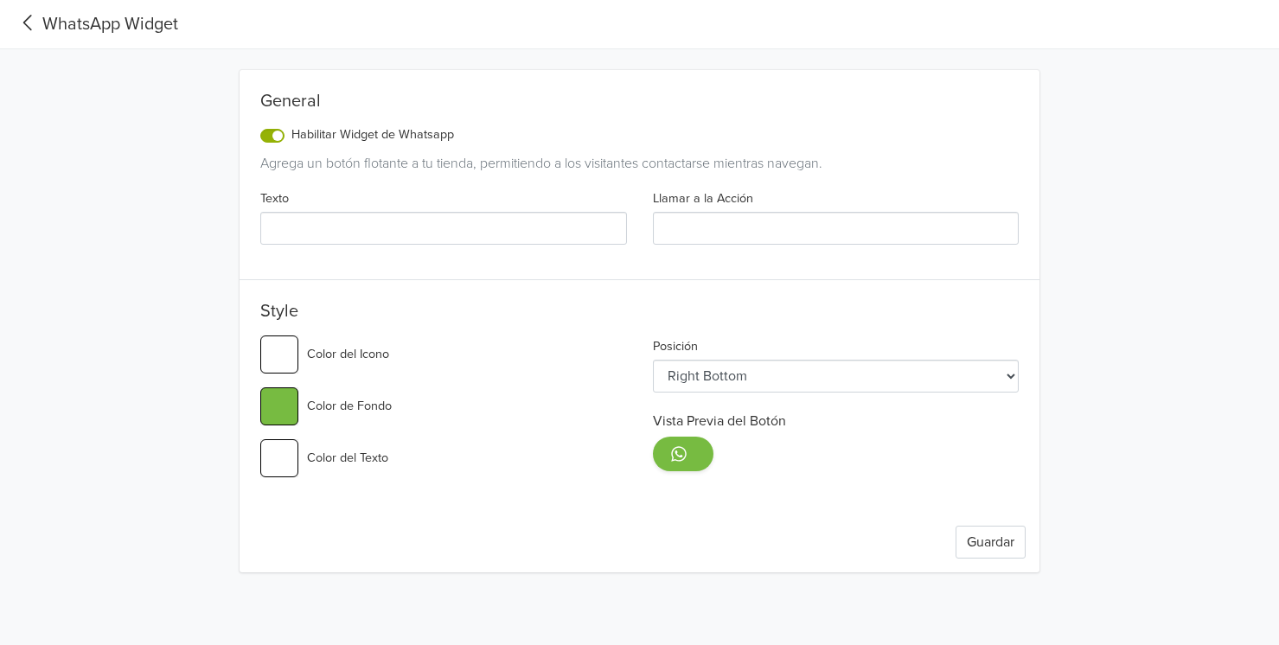
click at [117, 21] on div "WhatsApp Widget" at bounding box center [96, 24] width 164 height 26
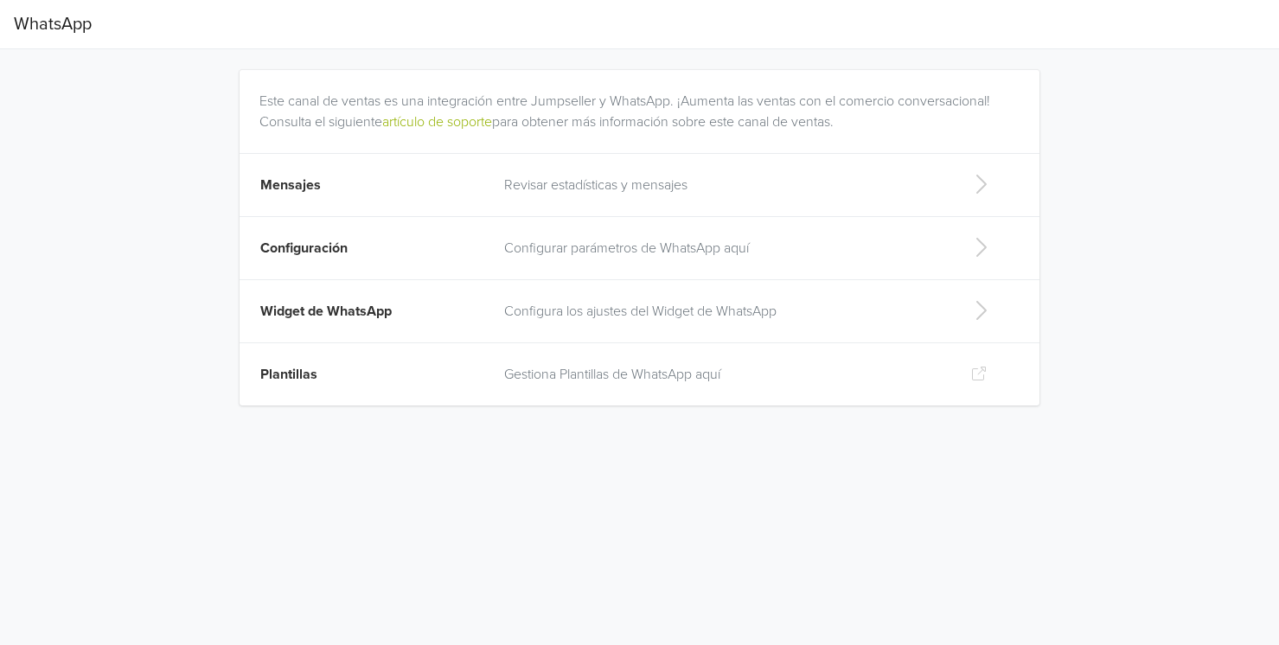
select select "rb"
